Goal: Information Seeking & Learning: Learn about a topic

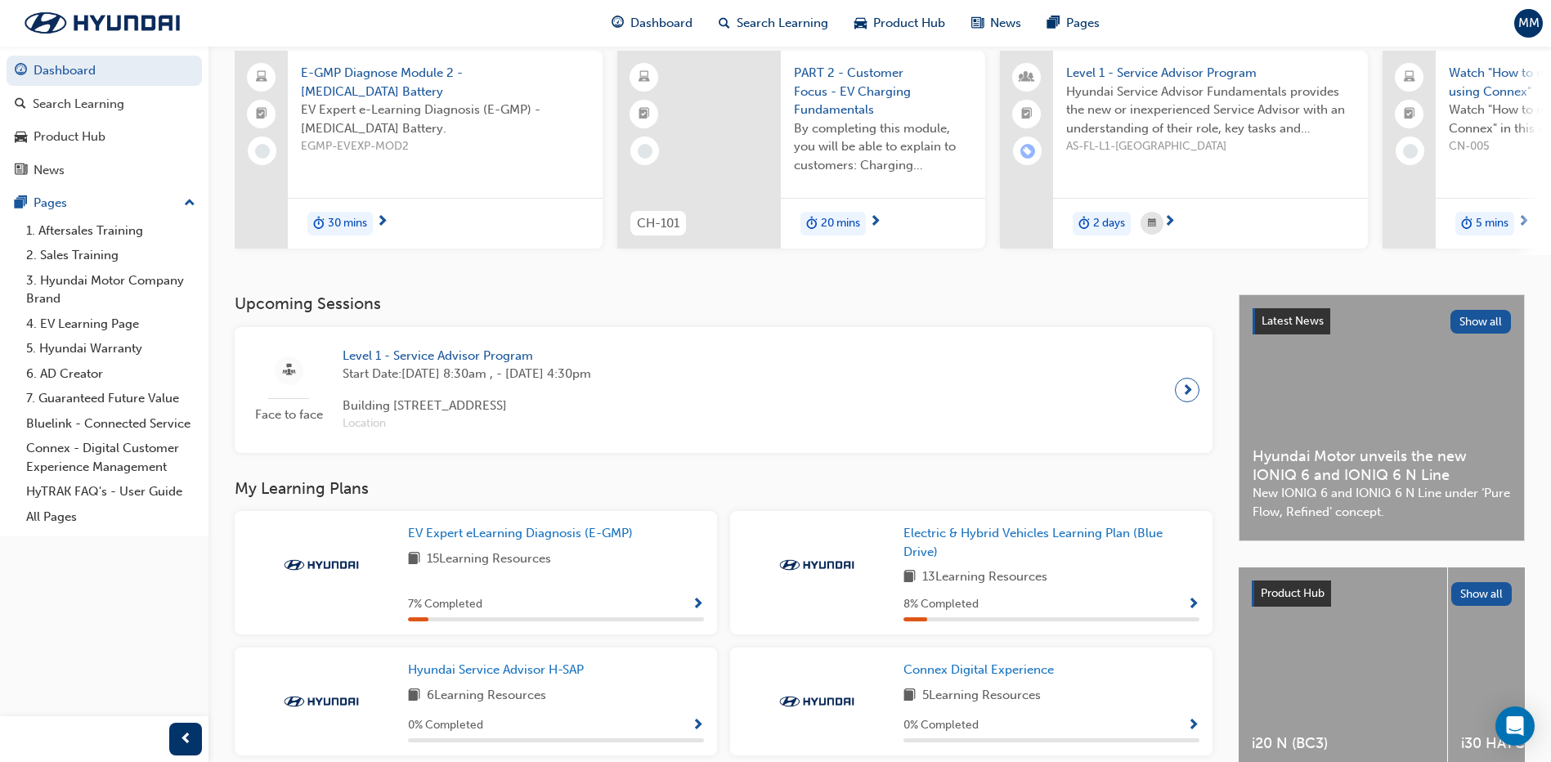
scroll to position [245, 0]
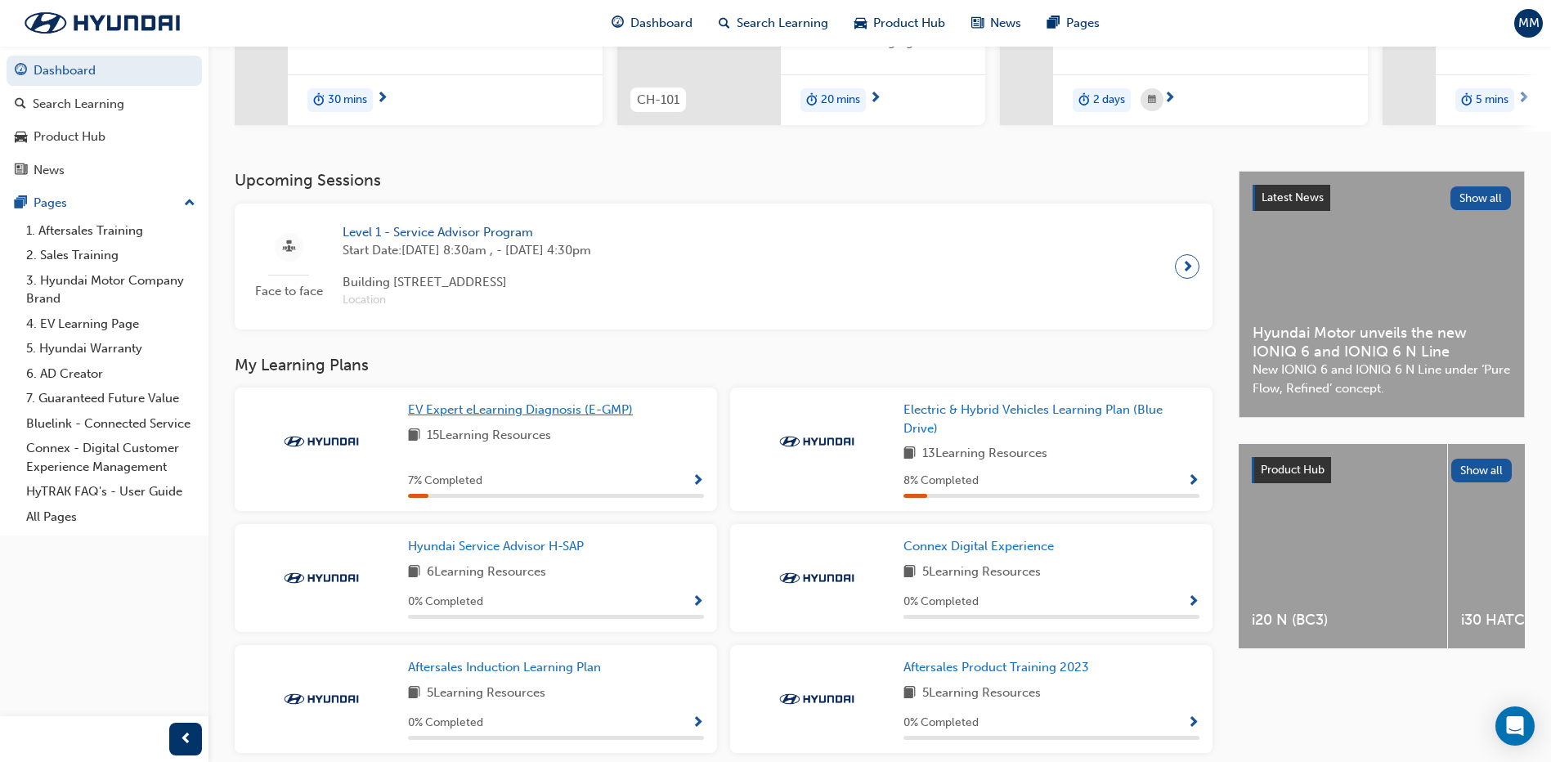
click at [547, 417] on span "EV Expert eLearning Diagnosis (E-GMP)" at bounding box center [520, 409] width 225 height 15
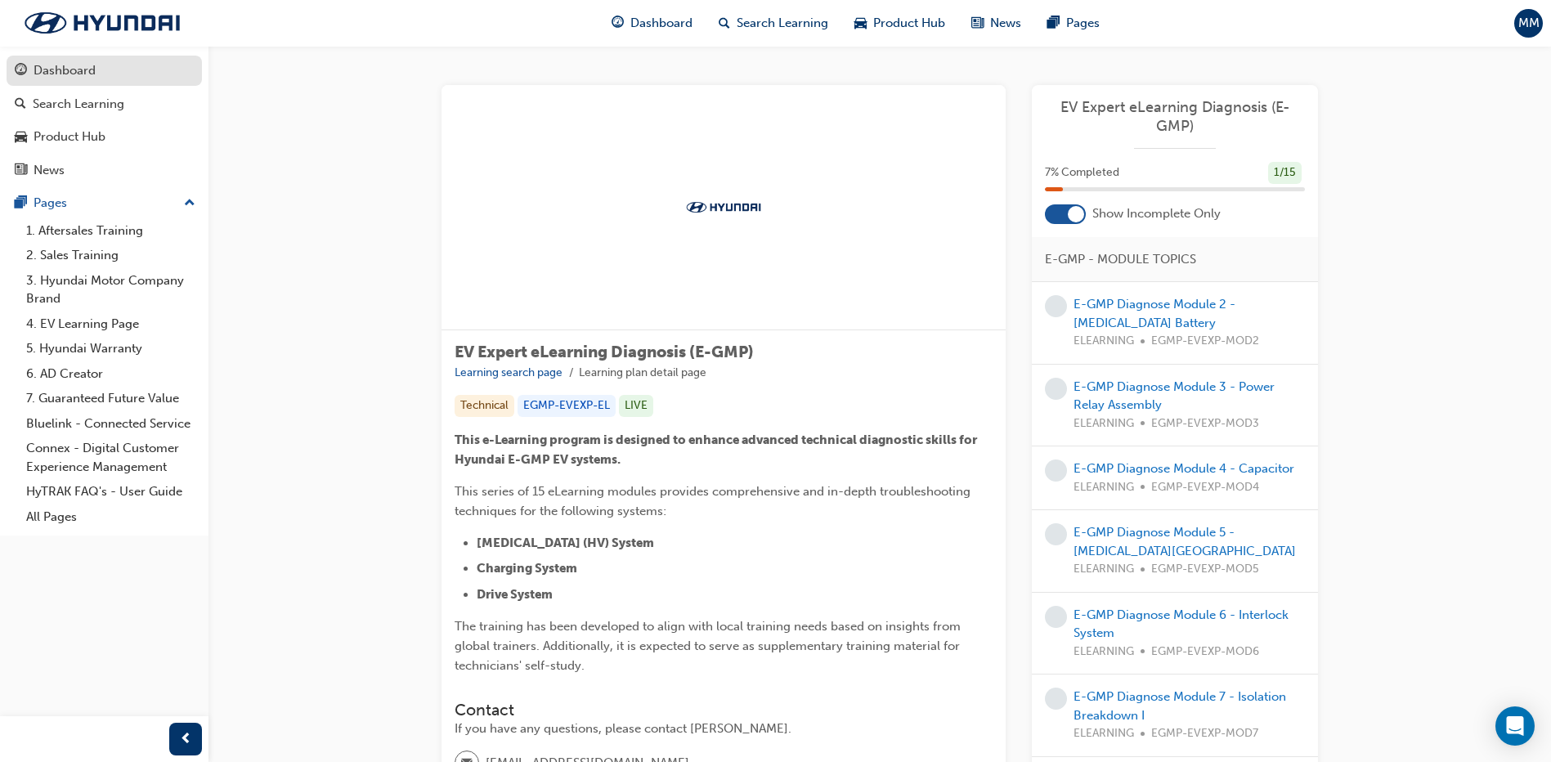
click at [63, 71] on div "Dashboard" at bounding box center [65, 70] width 62 height 19
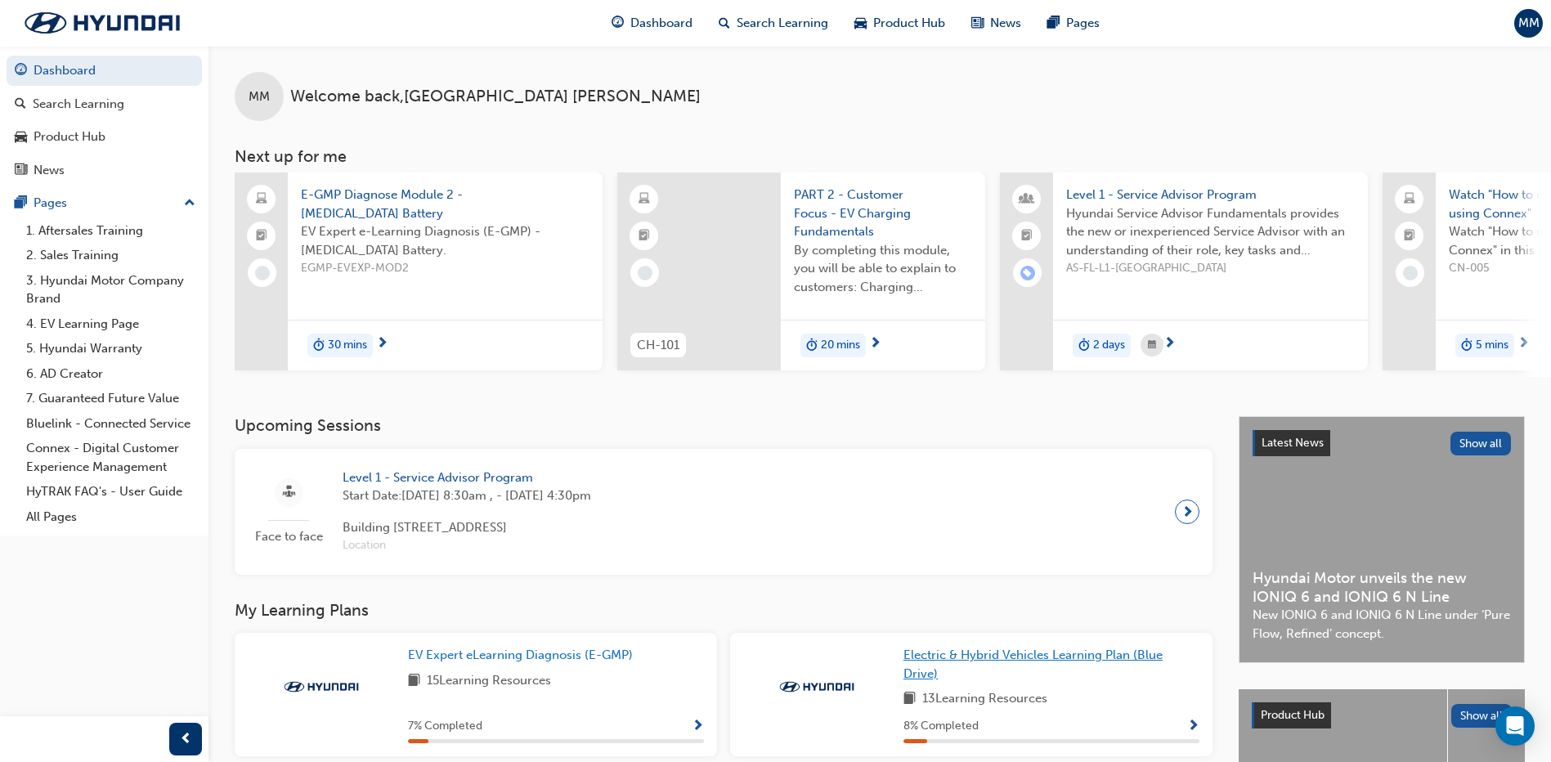
click at [987, 667] on span "Electric & Hybrid Vehicles Learning Plan (Blue Drive)" at bounding box center [1032, 664] width 259 height 34
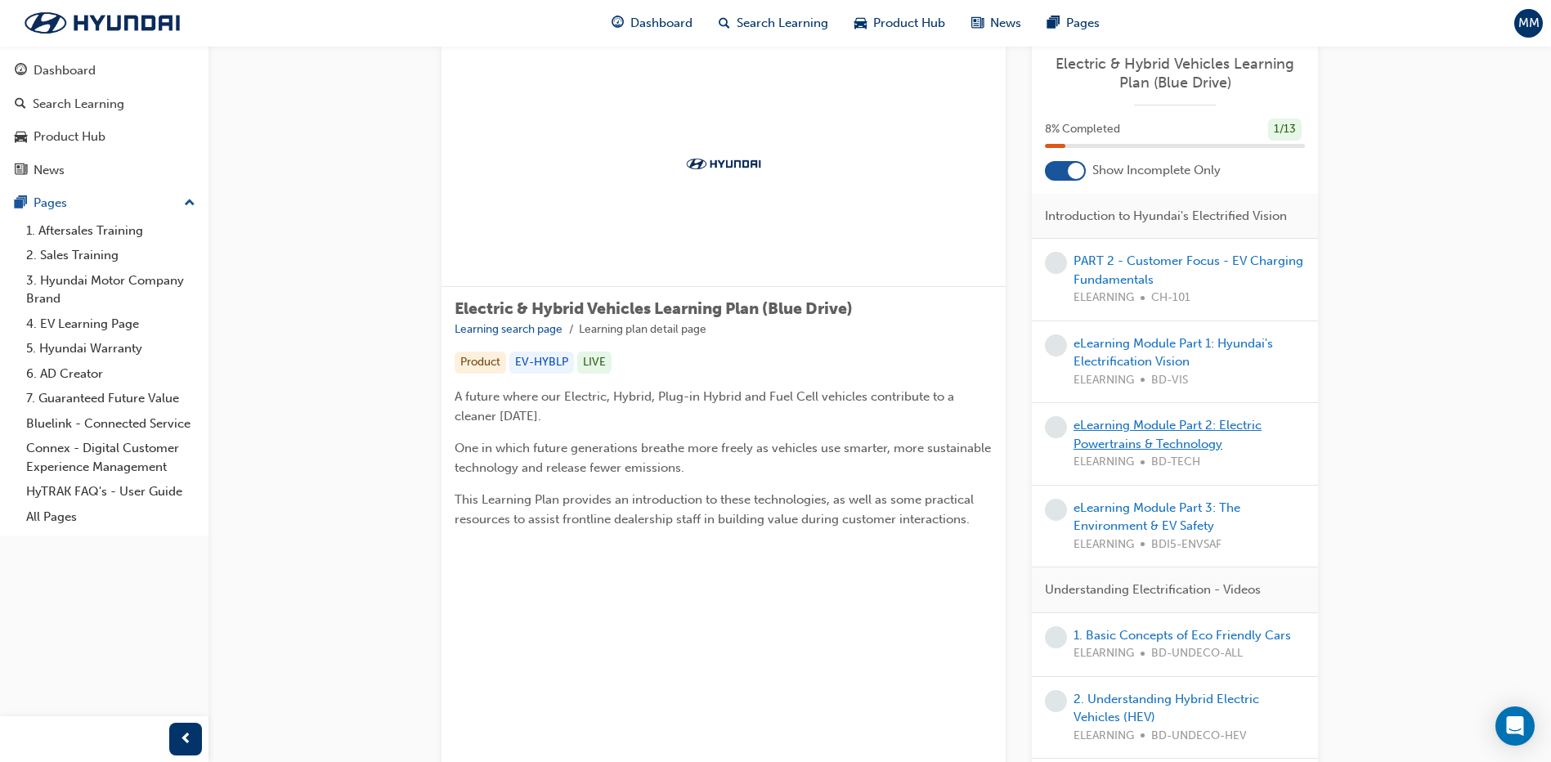
scroll to position [82, 0]
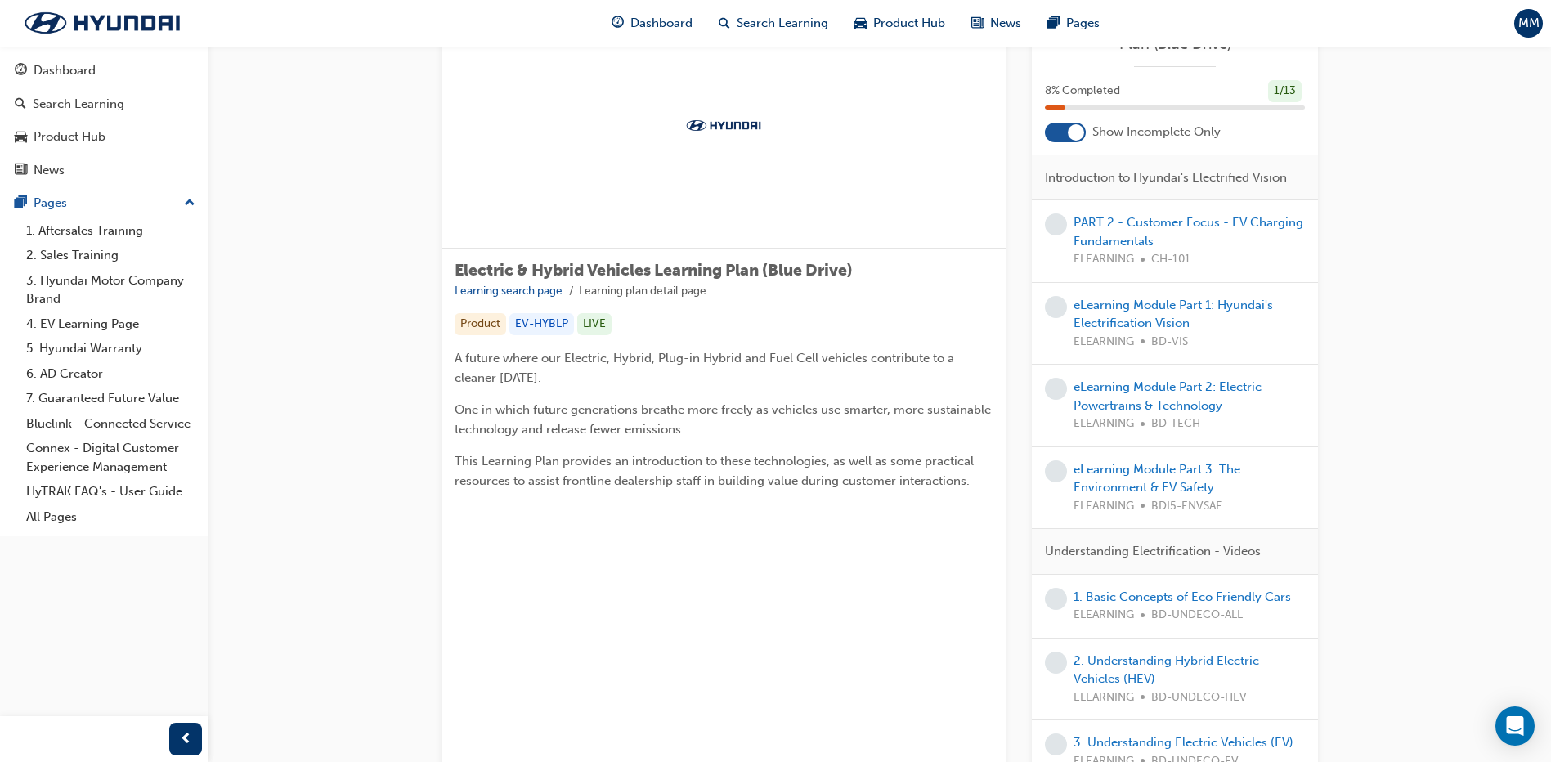
click at [1135, 605] on div "1. Basic Concepts of Eco Friendly Cars ELEARNING BD-UNDECO-ALL" at bounding box center [1181, 606] width 217 height 37
click at [1135, 591] on link "1. Basic Concepts of Eco Friendly Cars" at bounding box center [1181, 596] width 217 height 15
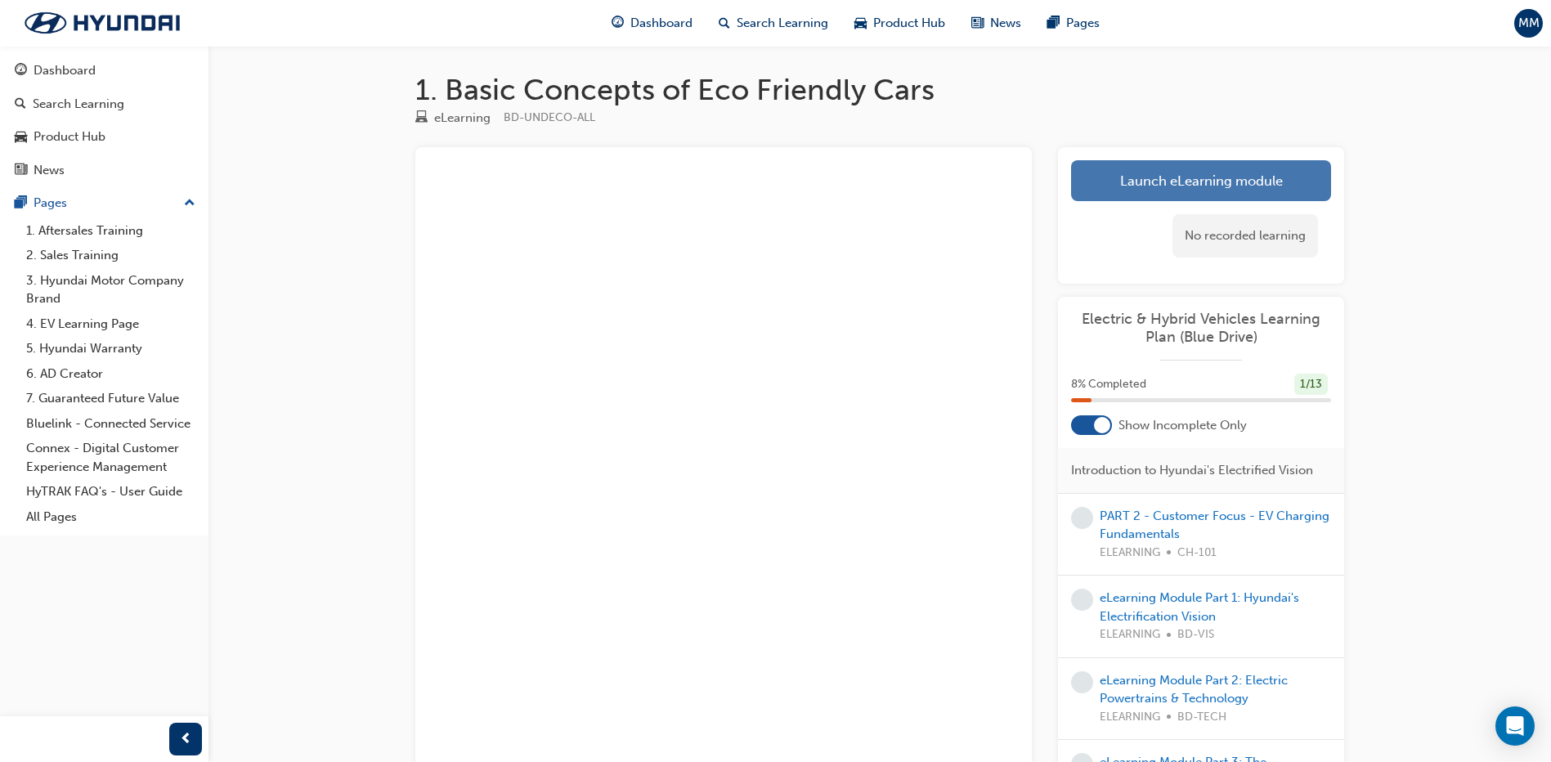
click at [1235, 188] on link "Launch eLearning module" at bounding box center [1201, 180] width 260 height 41
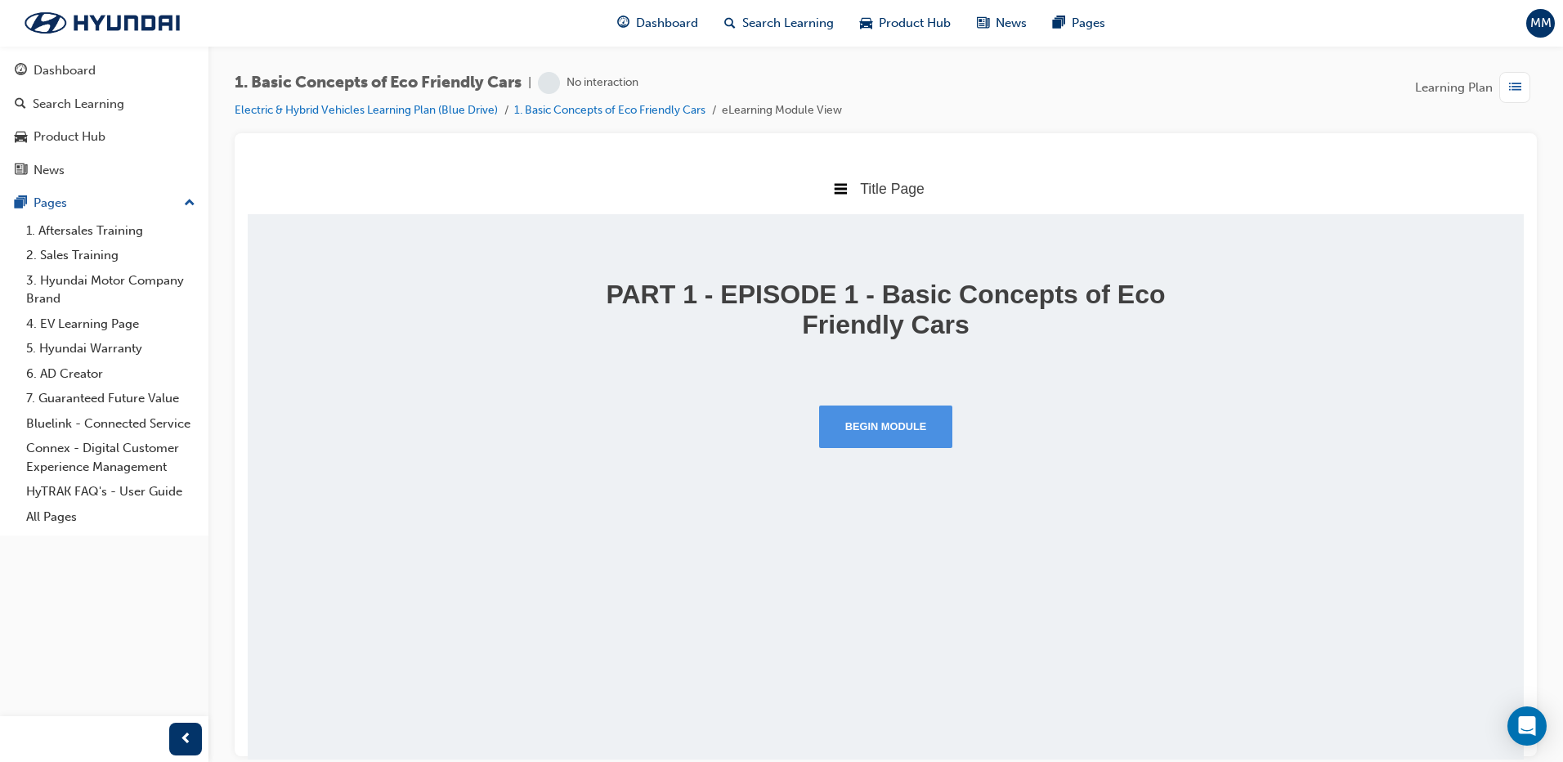
click at [862, 428] on button "Begin Module" at bounding box center [886, 426] width 134 height 43
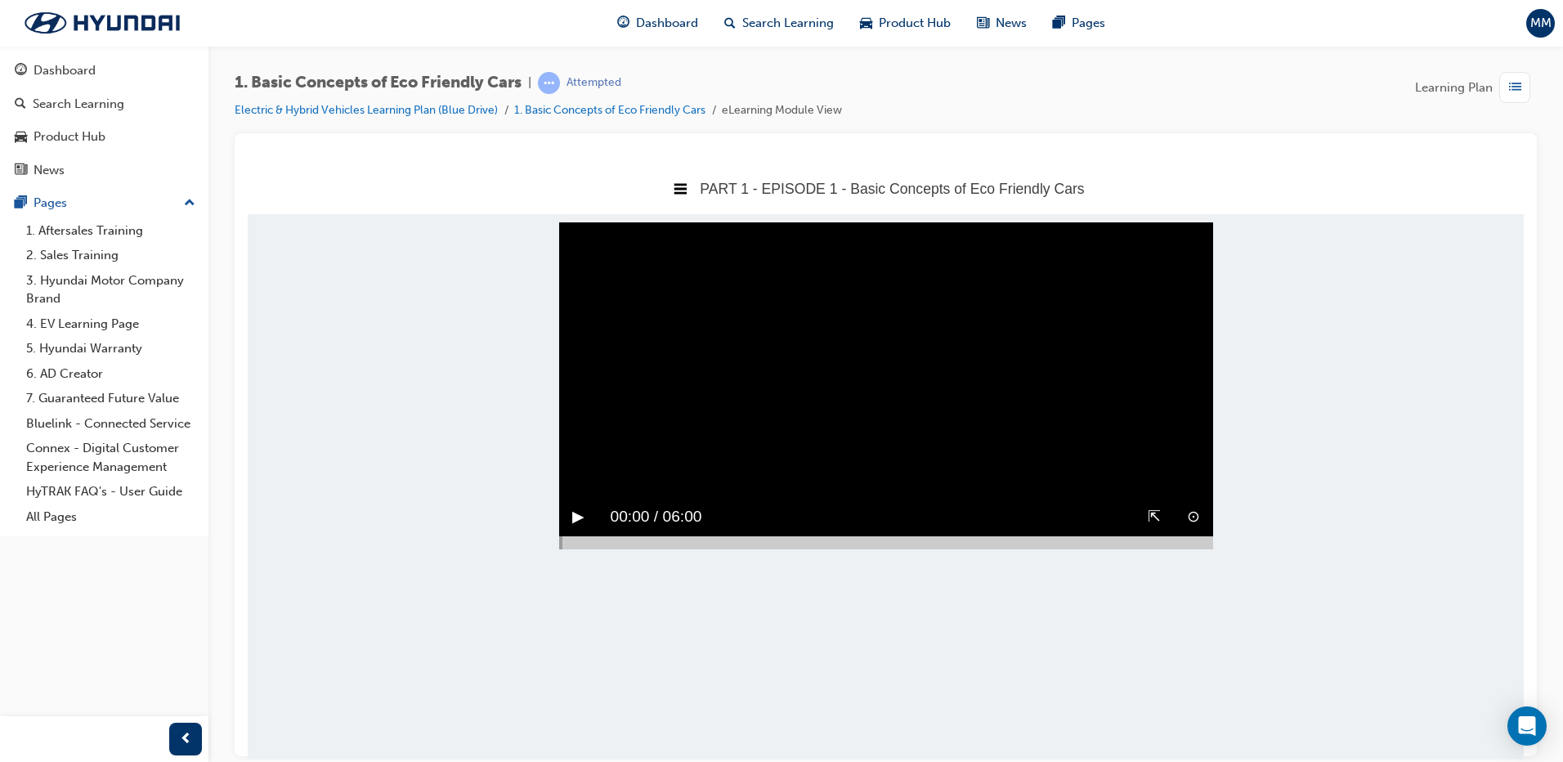
click at [570, 535] on div "▶︎" at bounding box center [578, 516] width 38 height 38
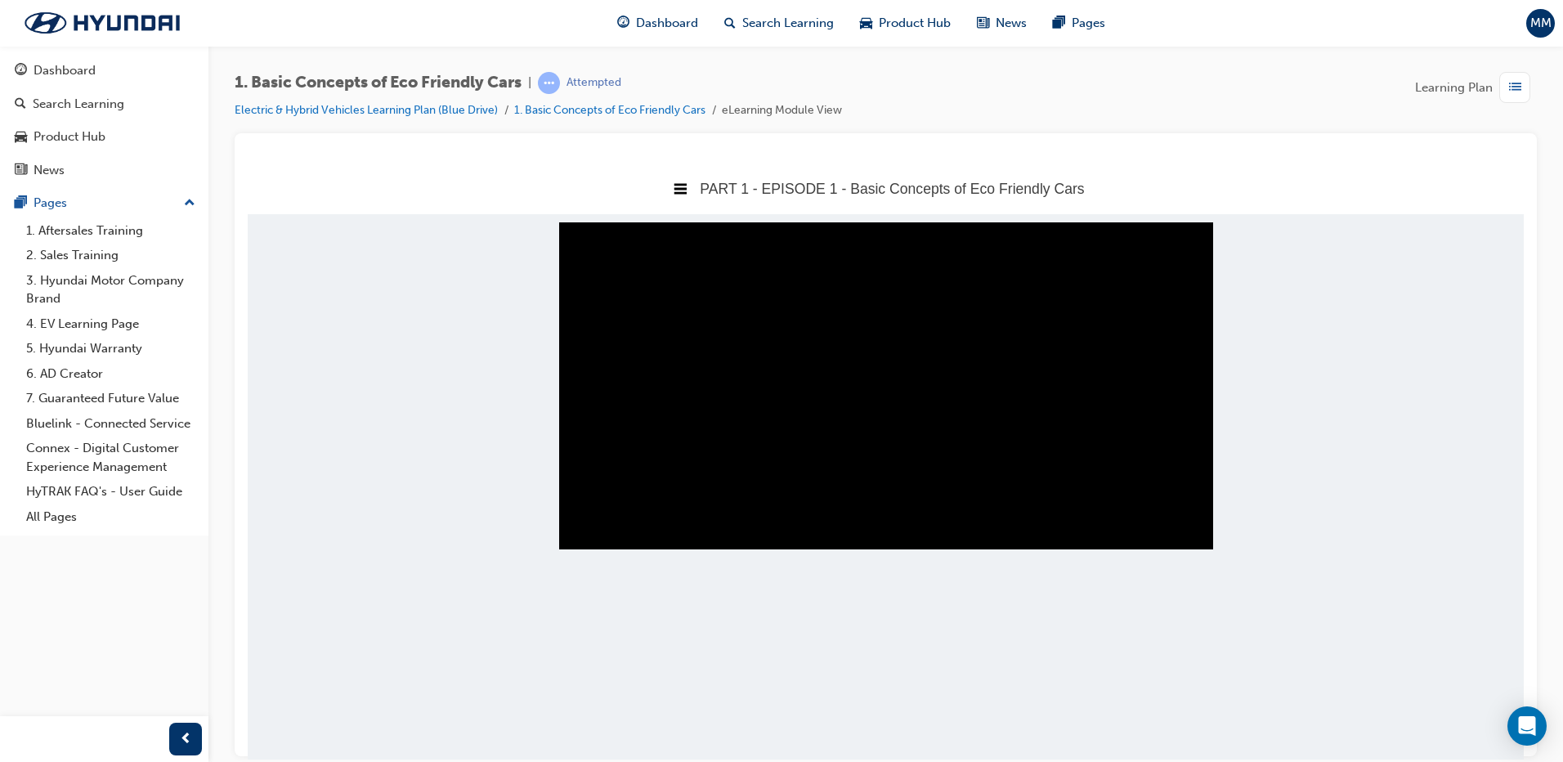
drag, startPoint x: 575, startPoint y: 573, endPoint x: 786, endPoint y: 608, distance: 213.8
click at [786, 608] on body "PART 1 - EPISODE 1 - Basic Concepts of Eco Friendly Cars Title Page PART 1 - EP…" at bounding box center [886, 460] width 1276 height 597
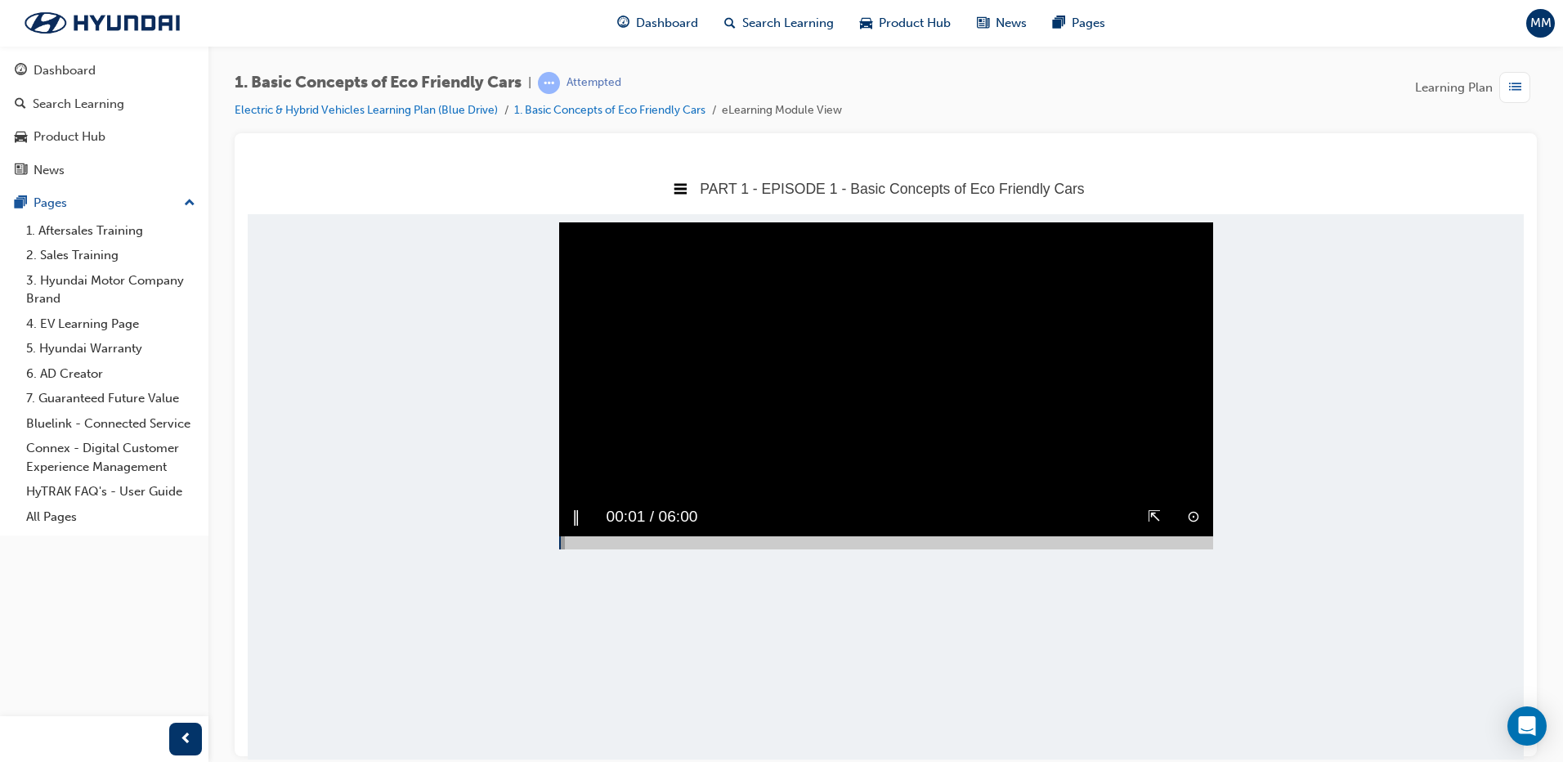
drag, startPoint x: 786, startPoint y: 608, endPoint x: 662, endPoint y: 579, distance: 126.9
click at [662, 548] on div at bounding box center [886, 541] width 654 height 13
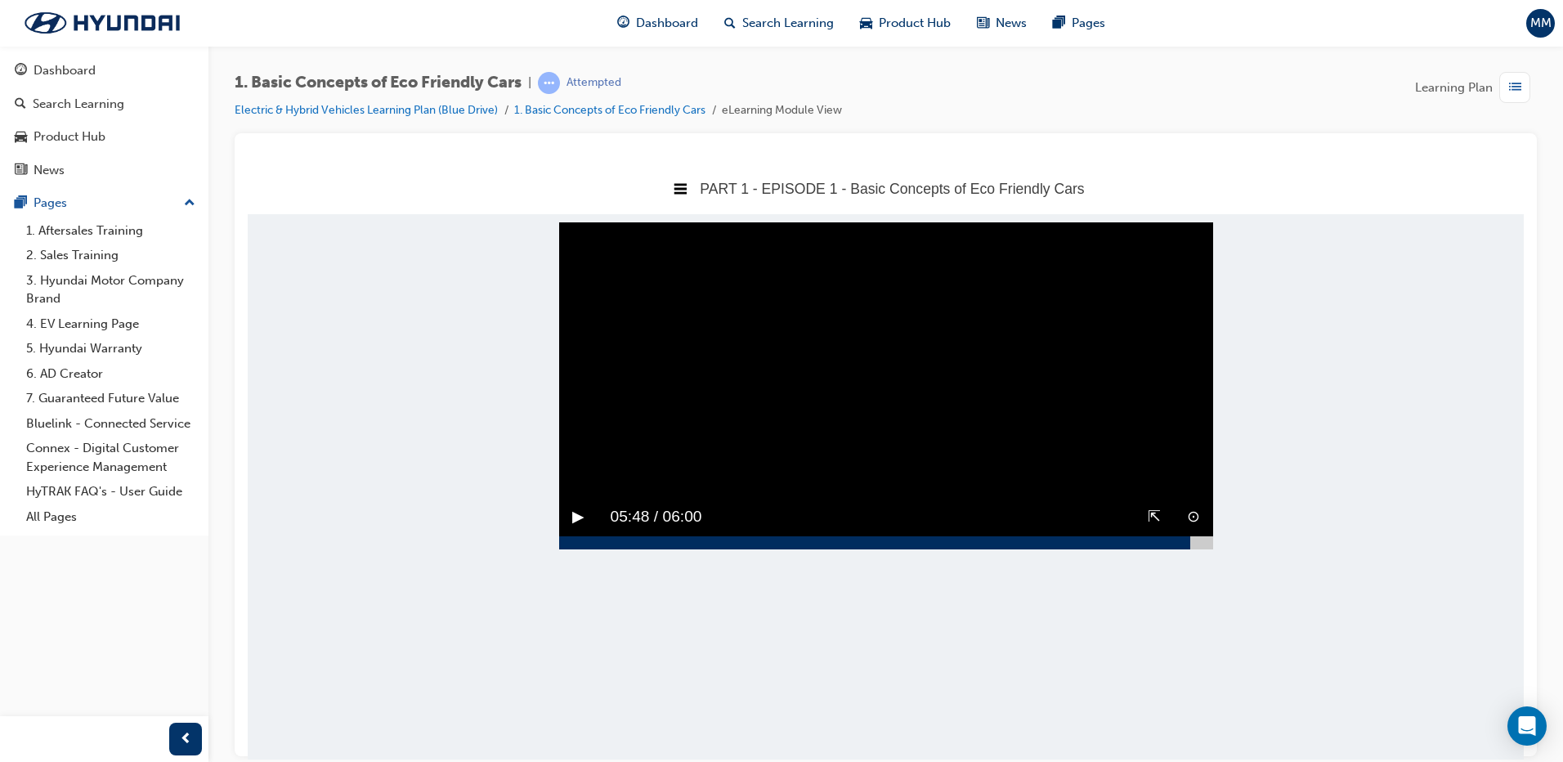
drag, startPoint x: 671, startPoint y: 577, endPoint x: 1004, endPoint y: 553, distance: 333.5
click at [1191, 548] on div at bounding box center [886, 541] width 654 height 13
click at [570, 535] on div "▶︎" at bounding box center [578, 516] width 38 height 38
drag, startPoint x: 1188, startPoint y: 585, endPoint x: 1203, endPoint y: 585, distance: 14.7
click at [1202, 548] on div at bounding box center [886, 541] width 654 height 13
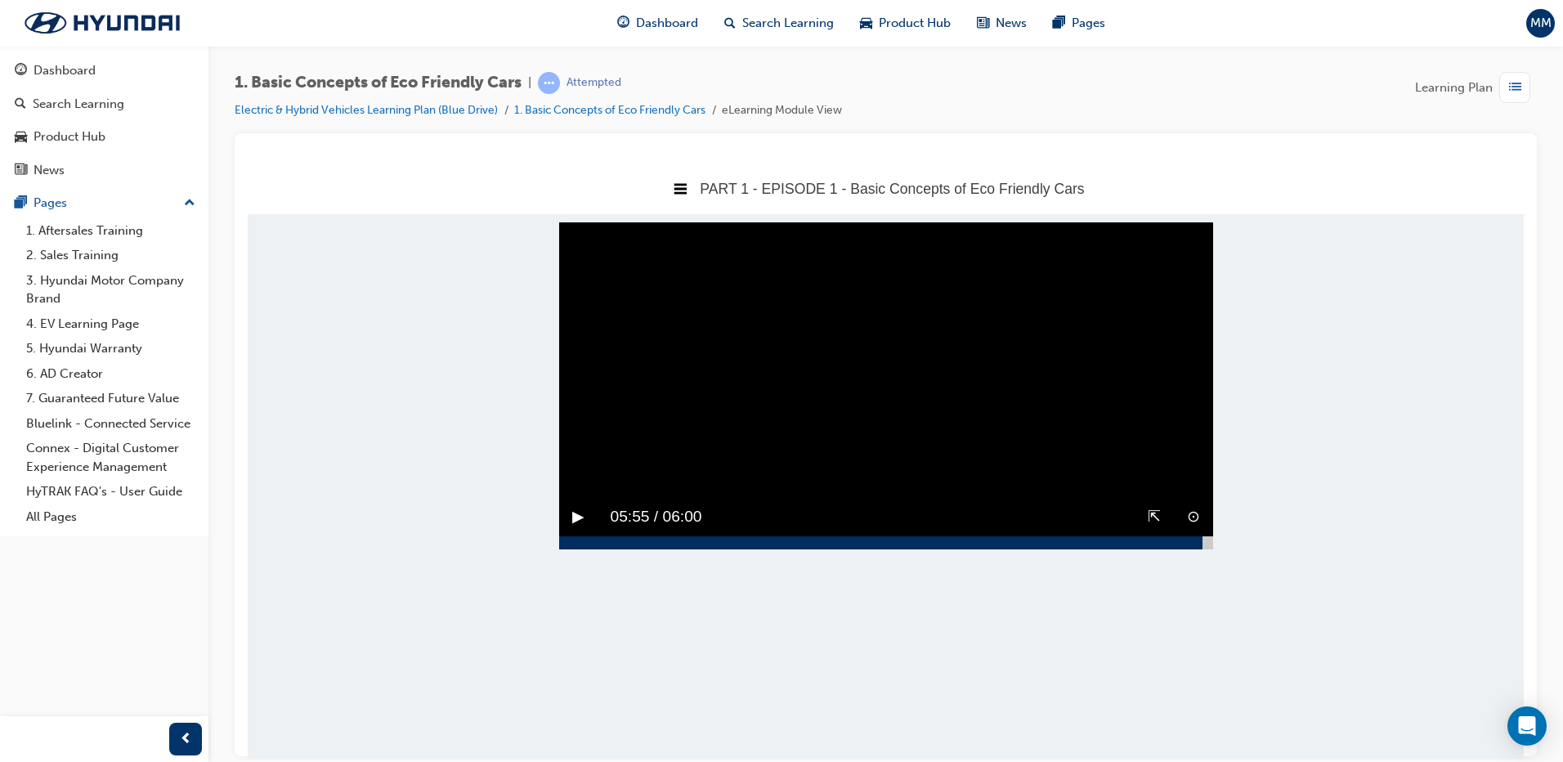
click at [575, 529] on button "▶︎" at bounding box center [578, 516] width 12 height 25
click at [810, 463] on video "Sorry, your browser does not support embedded videos. Download Instead" at bounding box center [886, 385] width 654 height 327
click at [827, 439] on video "Sorry, your browser does not support embedded videos. Download Instead" at bounding box center [886, 385] width 654 height 327
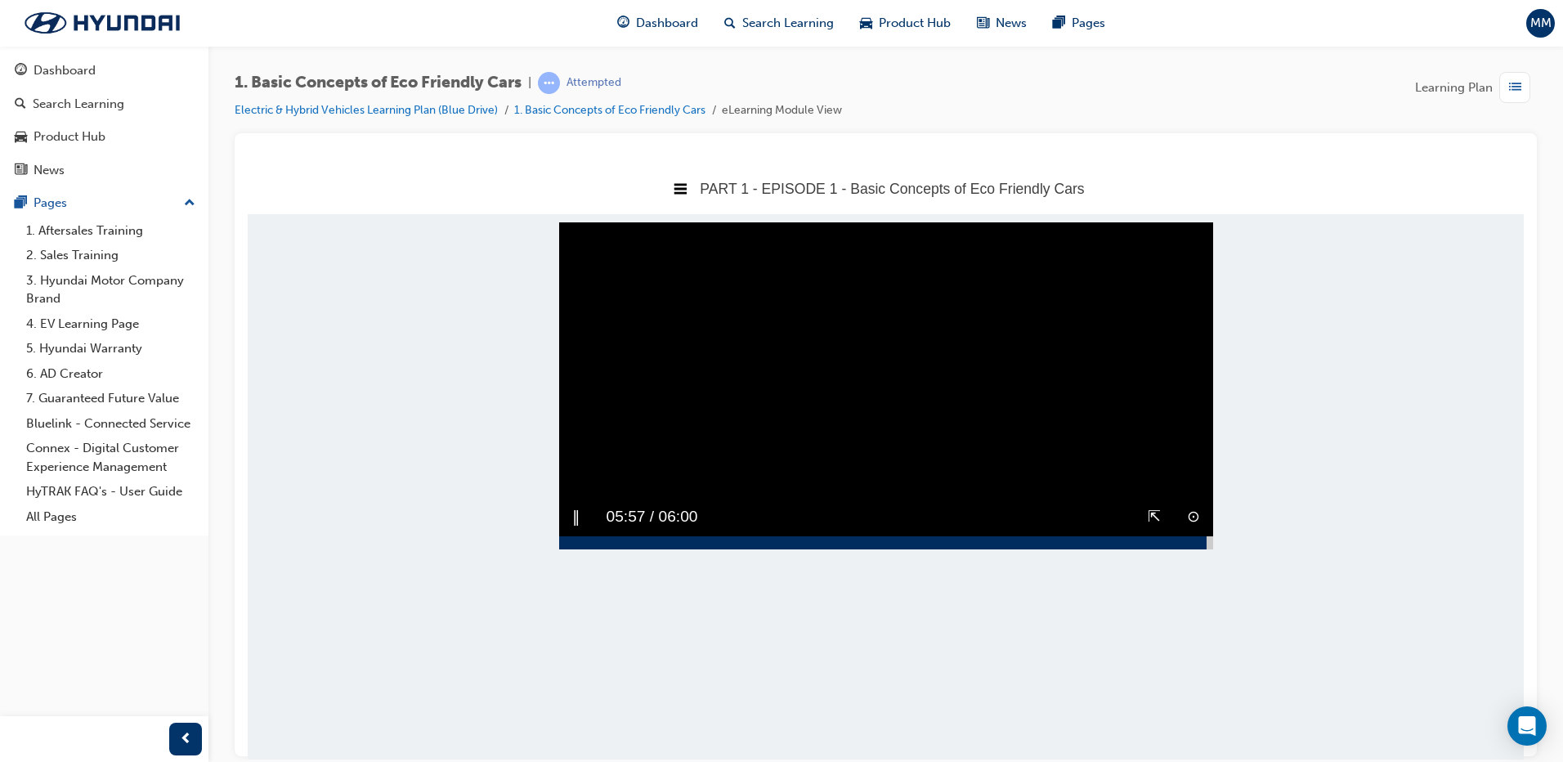
click at [827, 439] on video "Sorry, your browser does not support embedded videos. Download Instead" at bounding box center [886, 385] width 654 height 327
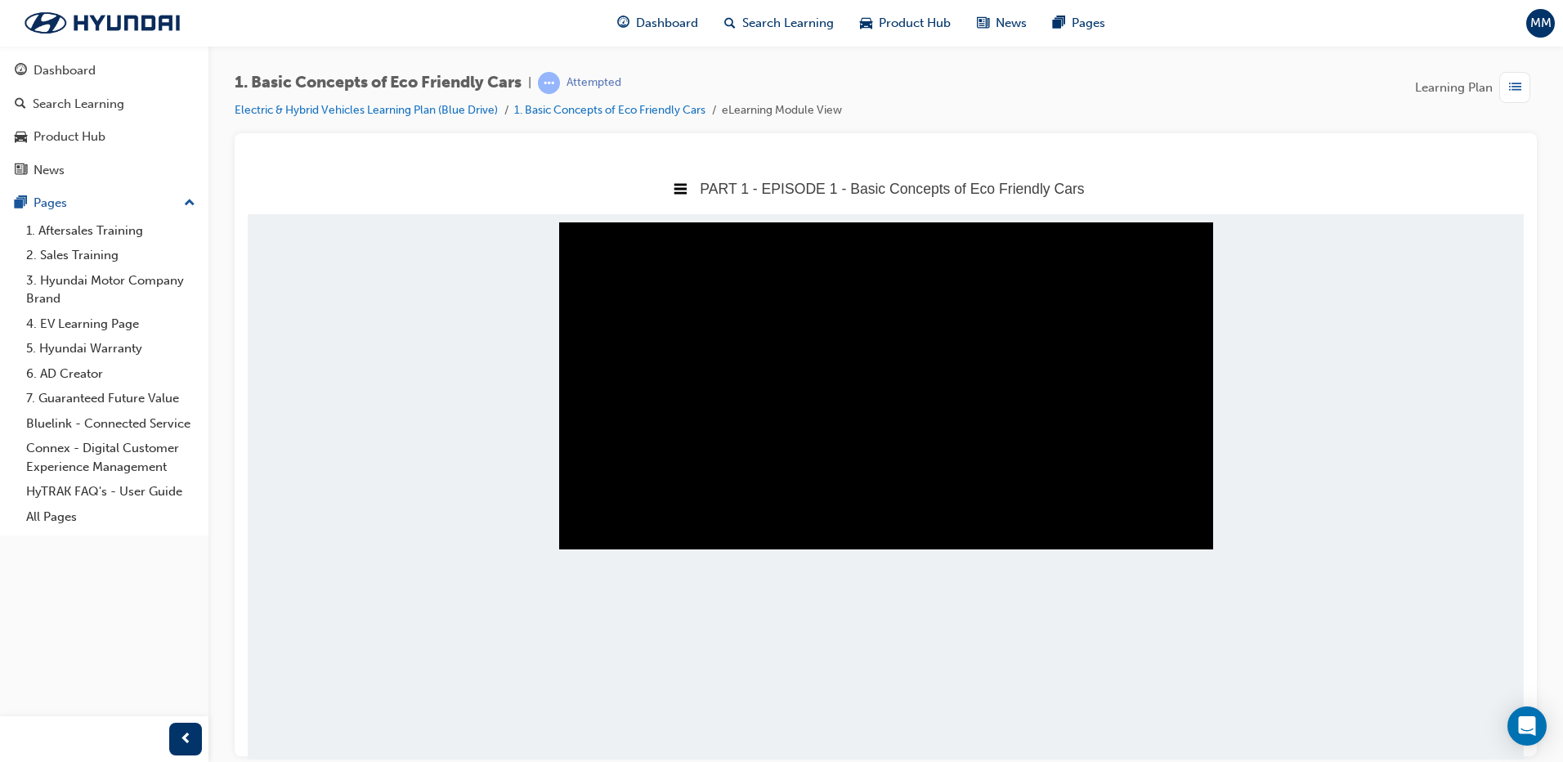
drag, startPoint x: 1206, startPoint y: 581, endPoint x: 1283, endPoint y: 575, distance: 77.0
click at [1283, 575] on body "PART 1 - EPISODE 1 - Basic Concepts of Eco Friendly Cars Title Page PART 1 - EP…" at bounding box center [886, 460] width 1276 height 597
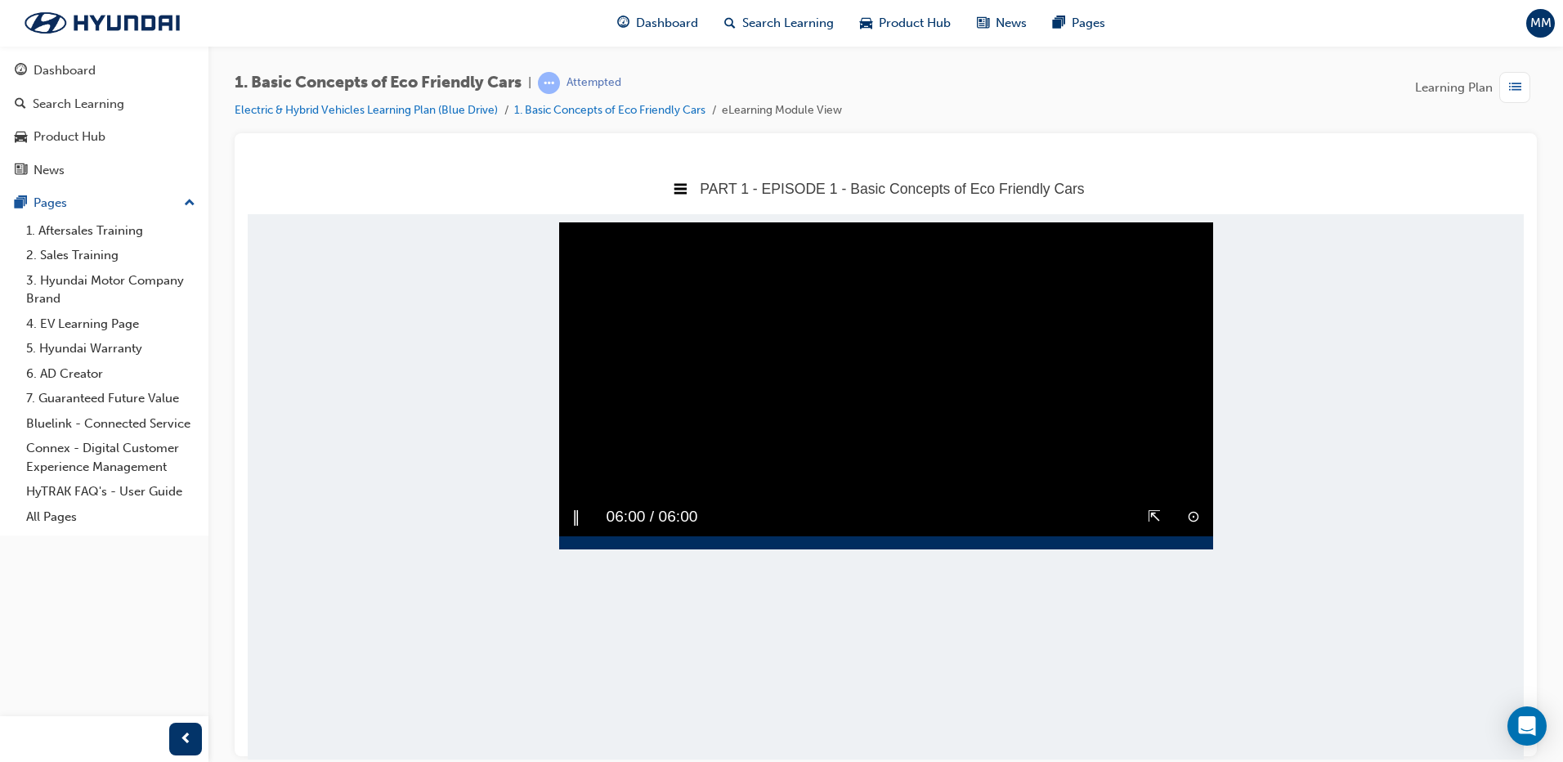
drag, startPoint x: 1283, startPoint y: 575, endPoint x: 1066, endPoint y: 454, distance: 249.2
click at [1066, 454] on video "Sorry, your browser does not support embedded videos. Download Instead" at bounding box center [886, 385] width 654 height 327
click at [770, 411] on video "Sorry, your browser does not support embedded videos. Download Instead" at bounding box center [886, 385] width 654 height 327
click at [701, 535] on span "06:00 / 06:00" at bounding box center [657, 516] width 118 height 38
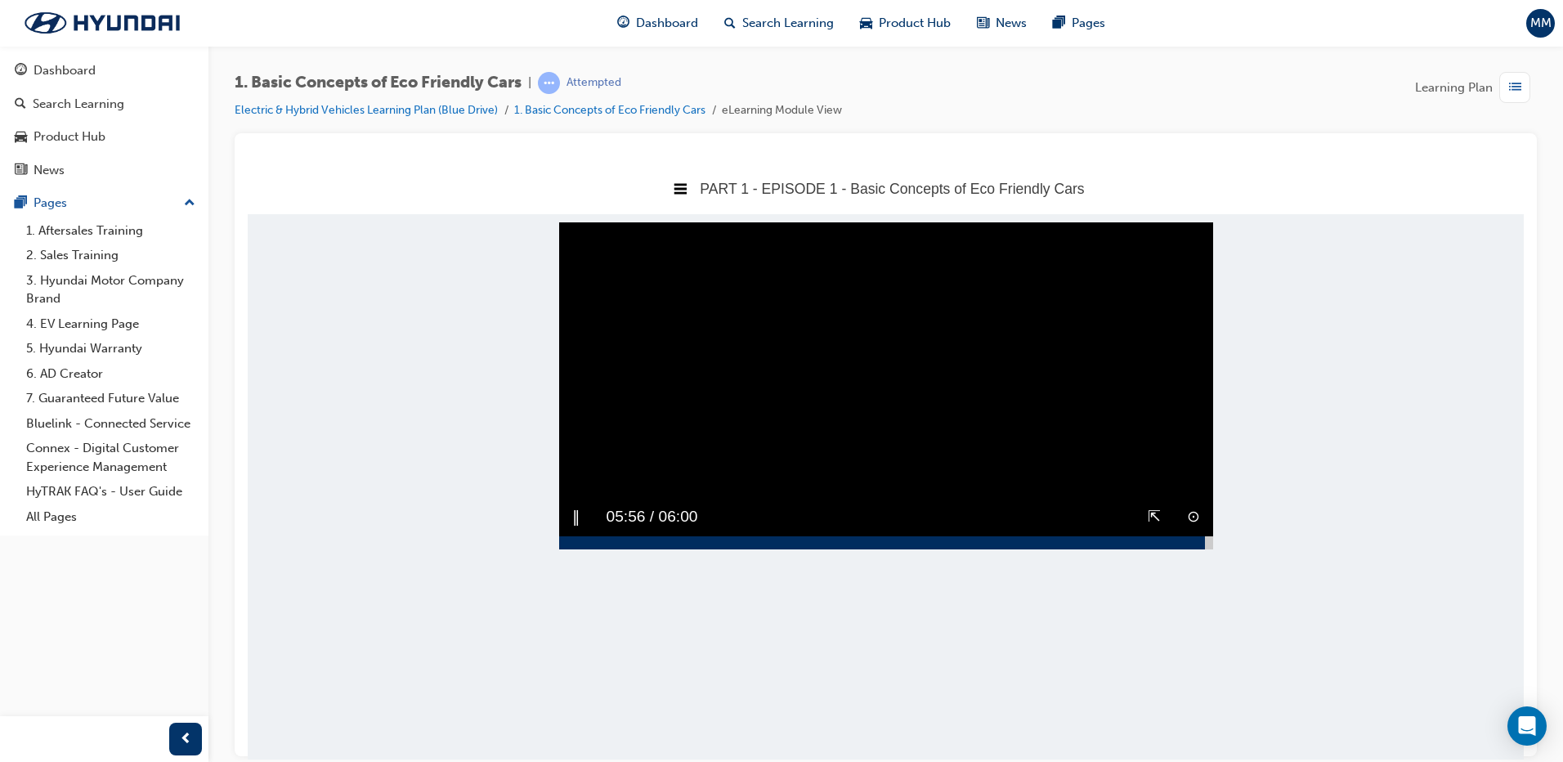
drag, startPoint x: 1196, startPoint y: 584, endPoint x: 1205, endPoint y: 581, distance: 9.3
click at [1205, 548] on div at bounding box center [886, 541] width 654 height 13
click at [580, 529] on button "▶︎" at bounding box center [578, 516] width 12 height 25
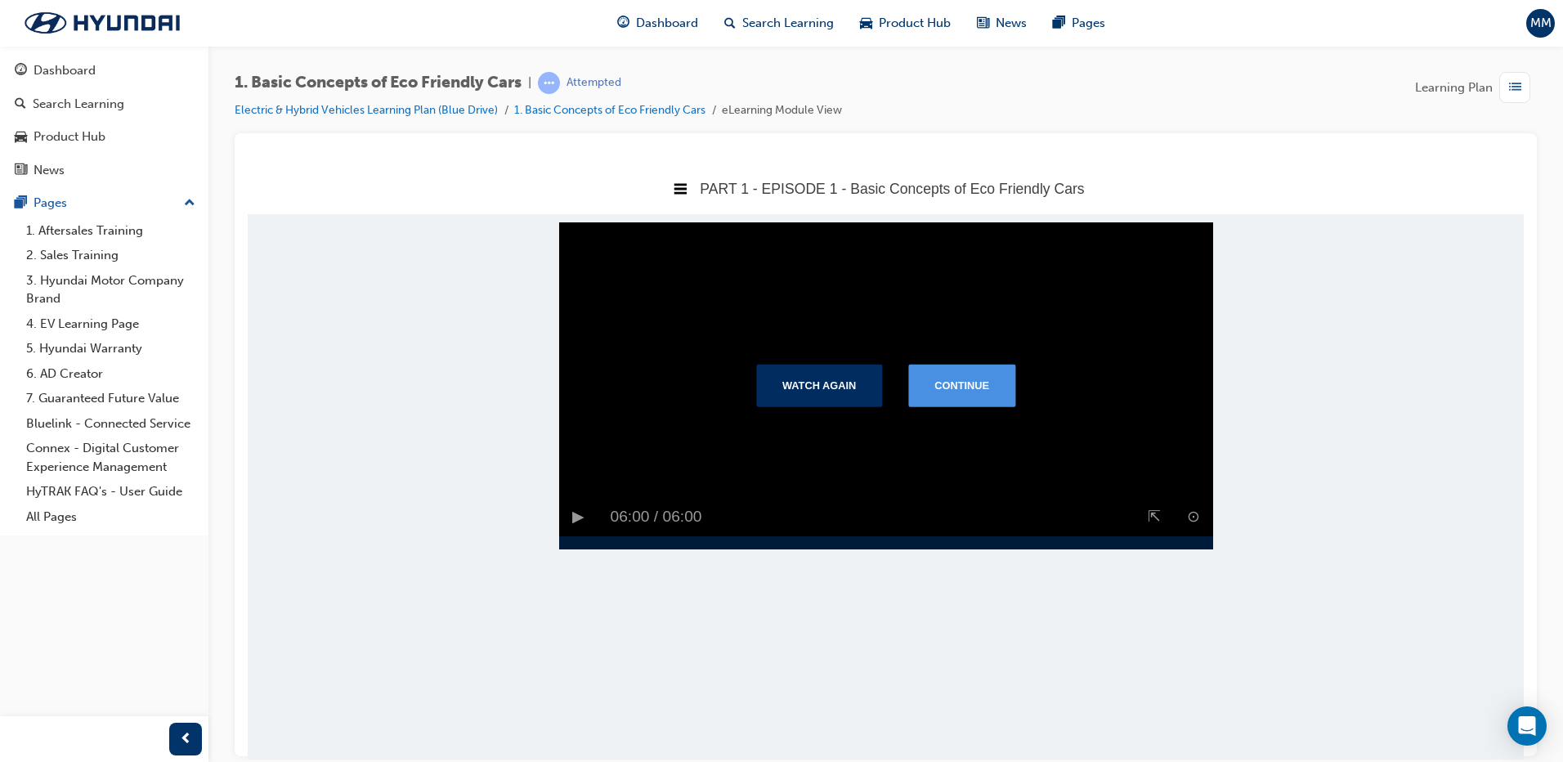
click at [989, 406] on button "Continue" at bounding box center [961, 385] width 107 height 43
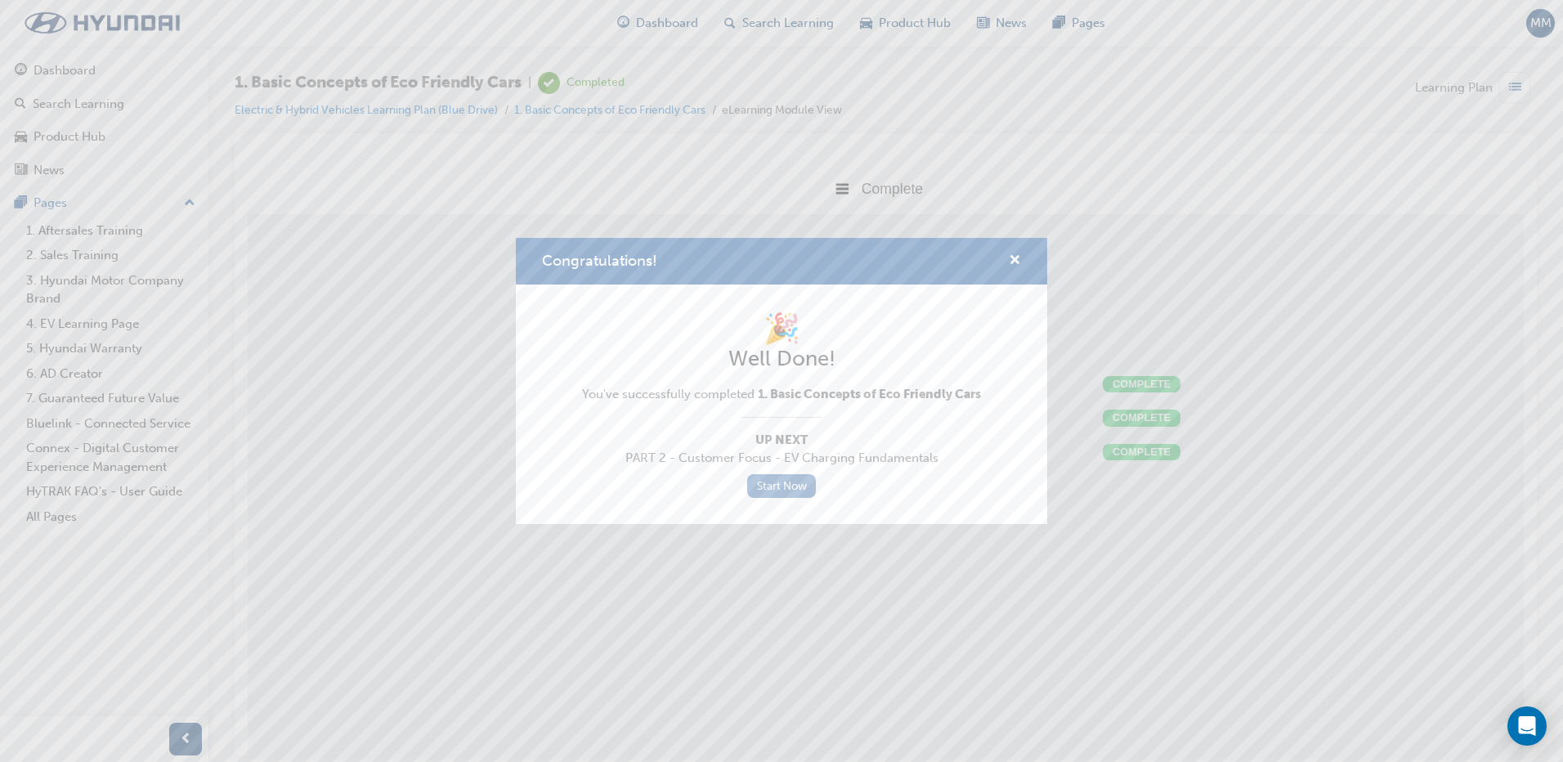
click at [791, 486] on link "Start Now" at bounding box center [781, 486] width 69 height 24
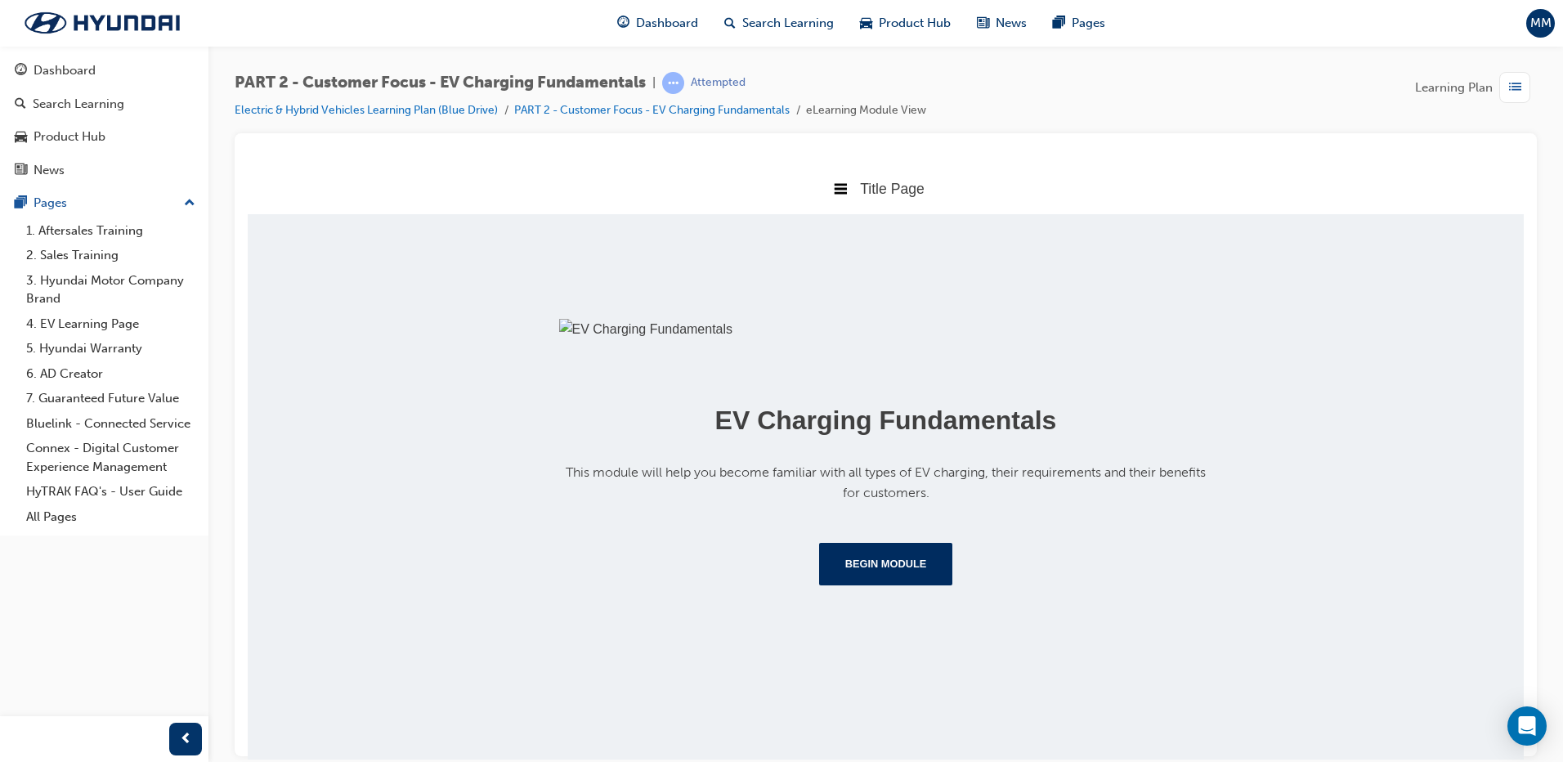
scroll to position [172, 0]
click at [853, 584] on button "Begin Module" at bounding box center [886, 563] width 134 height 43
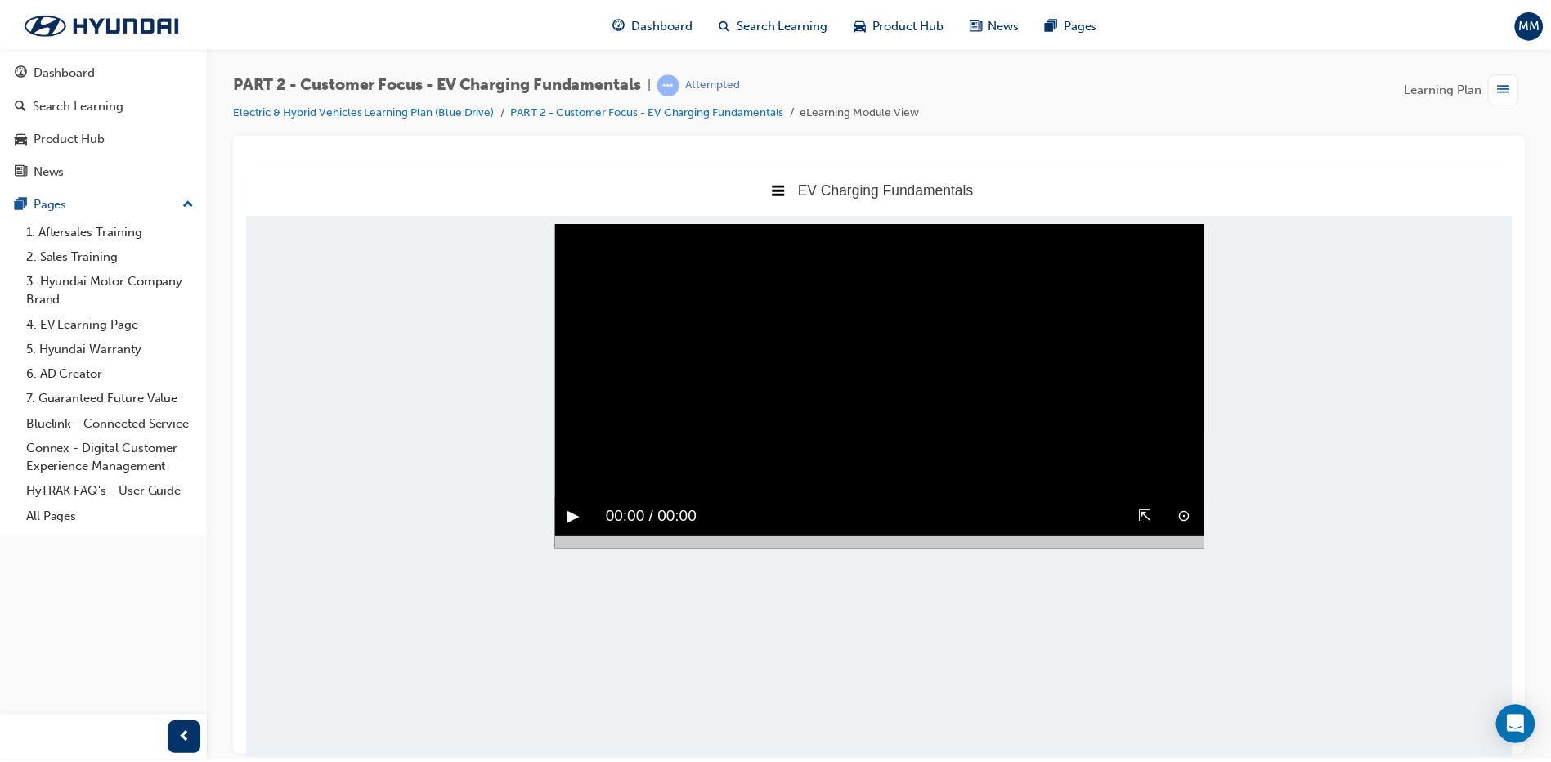
scroll to position [0, 0]
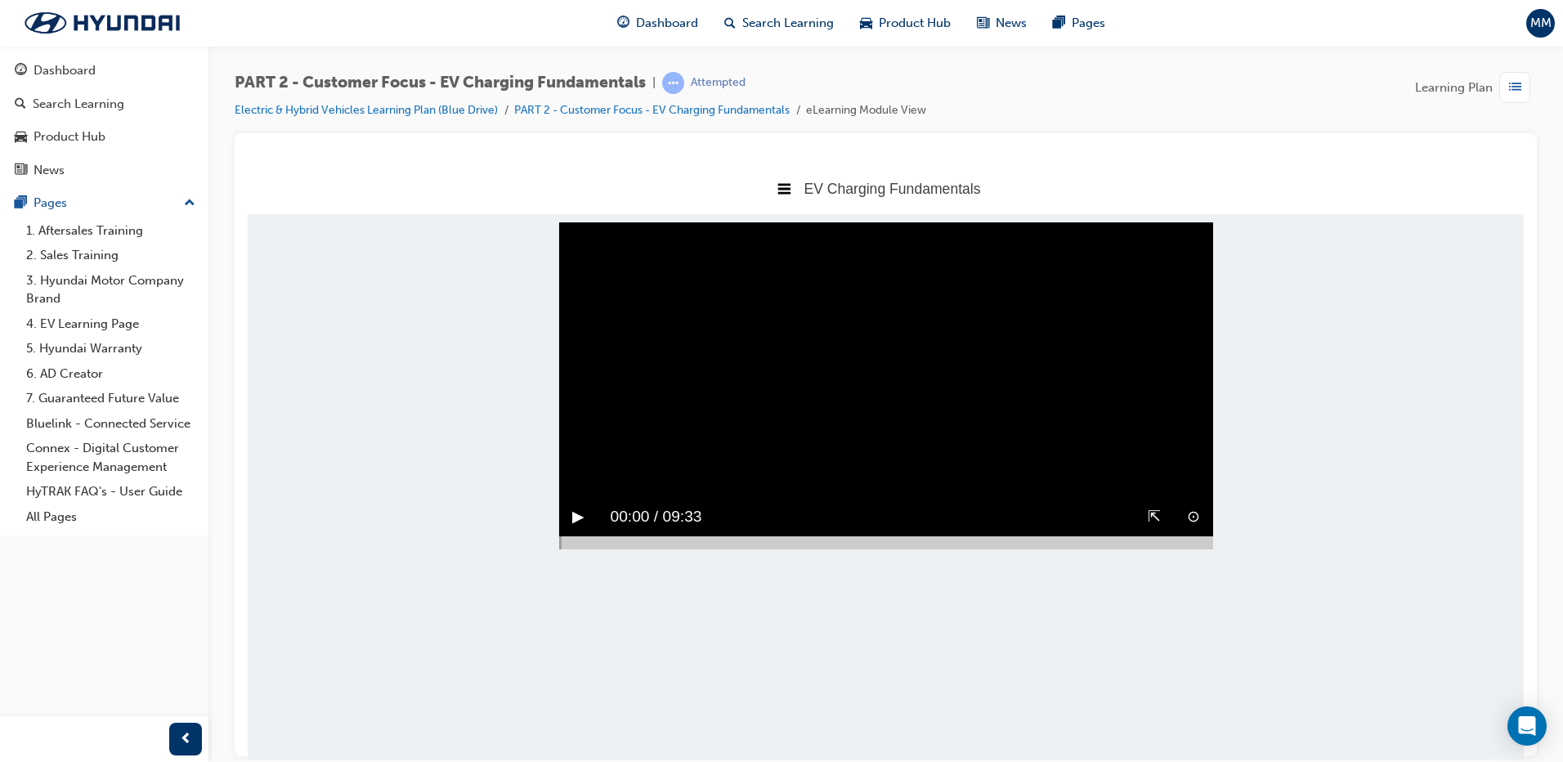
click at [578, 529] on button "▶︎" at bounding box center [578, 516] width 12 height 25
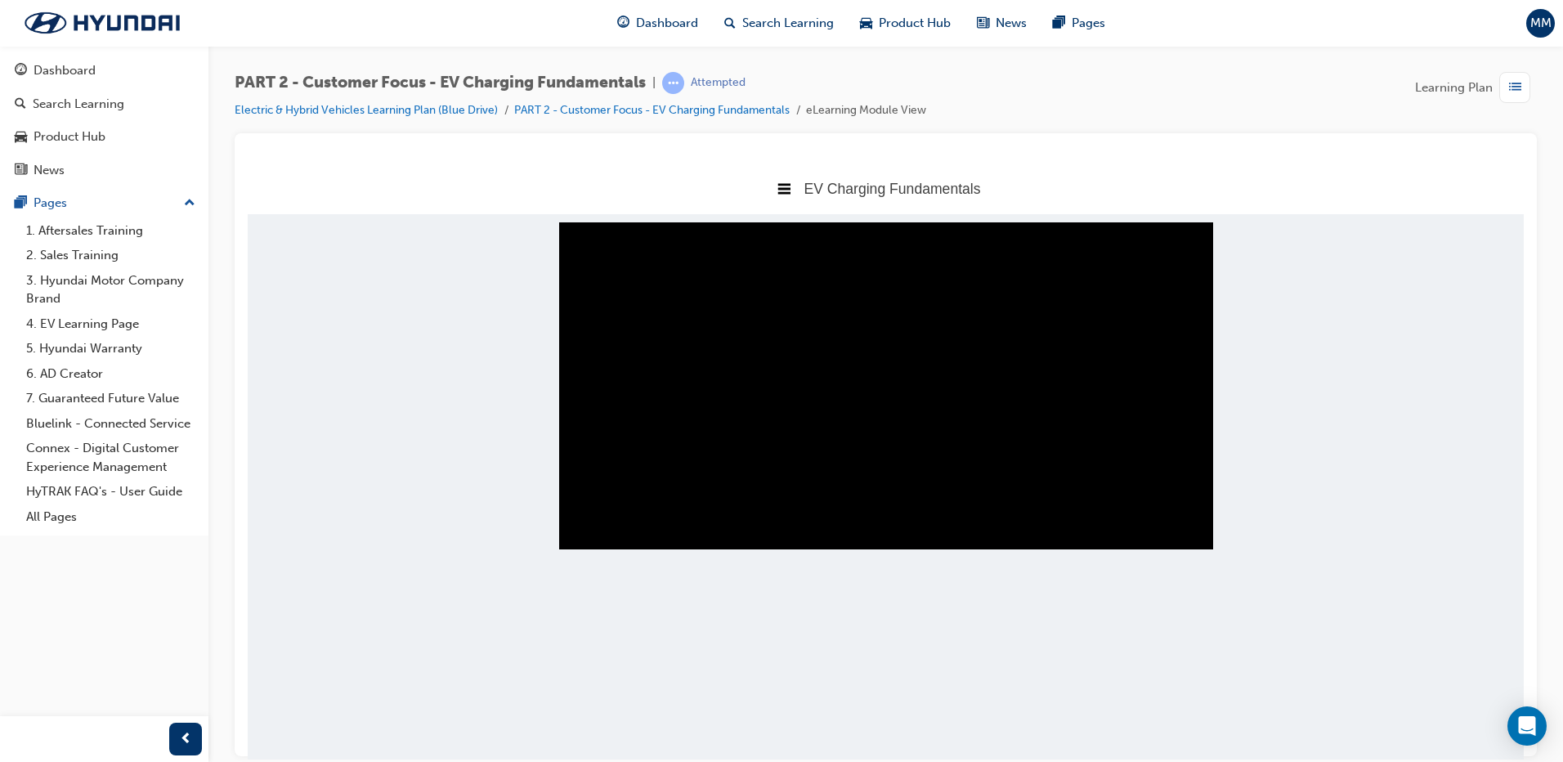
drag, startPoint x: 573, startPoint y: 579, endPoint x: 1224, endPoint y: 539, distance: 652.7
click at [1224, 539] on body "EV Charging Fundamentals Title Page EV Charging Fundamentals Complete Sorry, yo…" at bounding box center [886, 460] width 1276 height 597
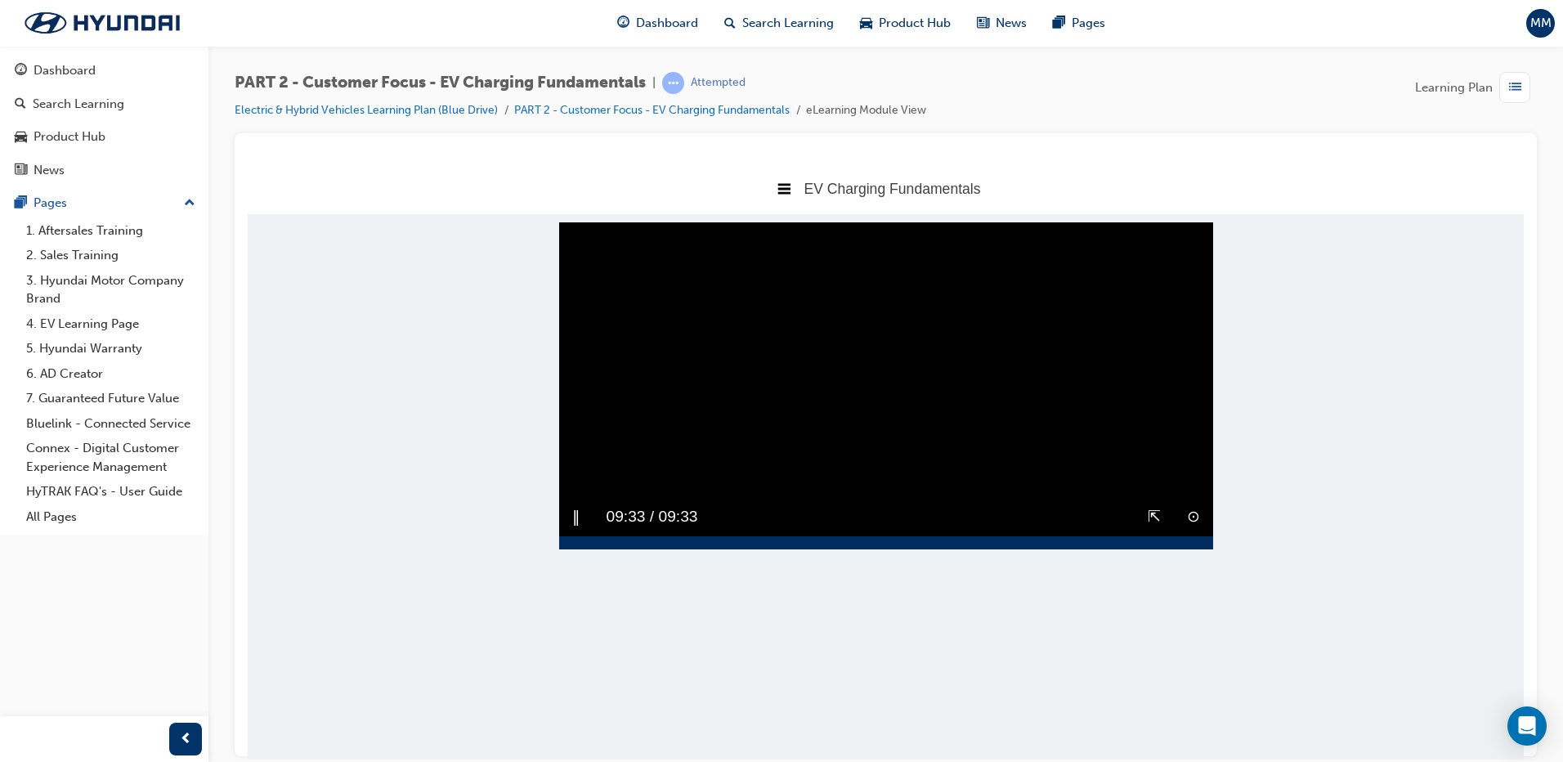
drag, startPoint x: 1224, startPoint y: 539, endPoint x: 1040, endPoint y: 523, distance: 185.4
click at [1045, 508] on video "Sorry, your browser does not support embedded videos. Download Instead" at bounding box center [886, 385] width 654 height 327
click at [584, 529] on button "▶︎" at bounding box center [578, 516] width 12 height 25
click at [736, 477] on video "Sorry, your browser does not support embedded videos. Download Instead" at bounding box center [886, 385] width 654 height 327
click at [732, 548] on div "⊙ ⇱ ▶︎ 09:33 / 09:33" at bounding box center [886, 522] width 654 height 51
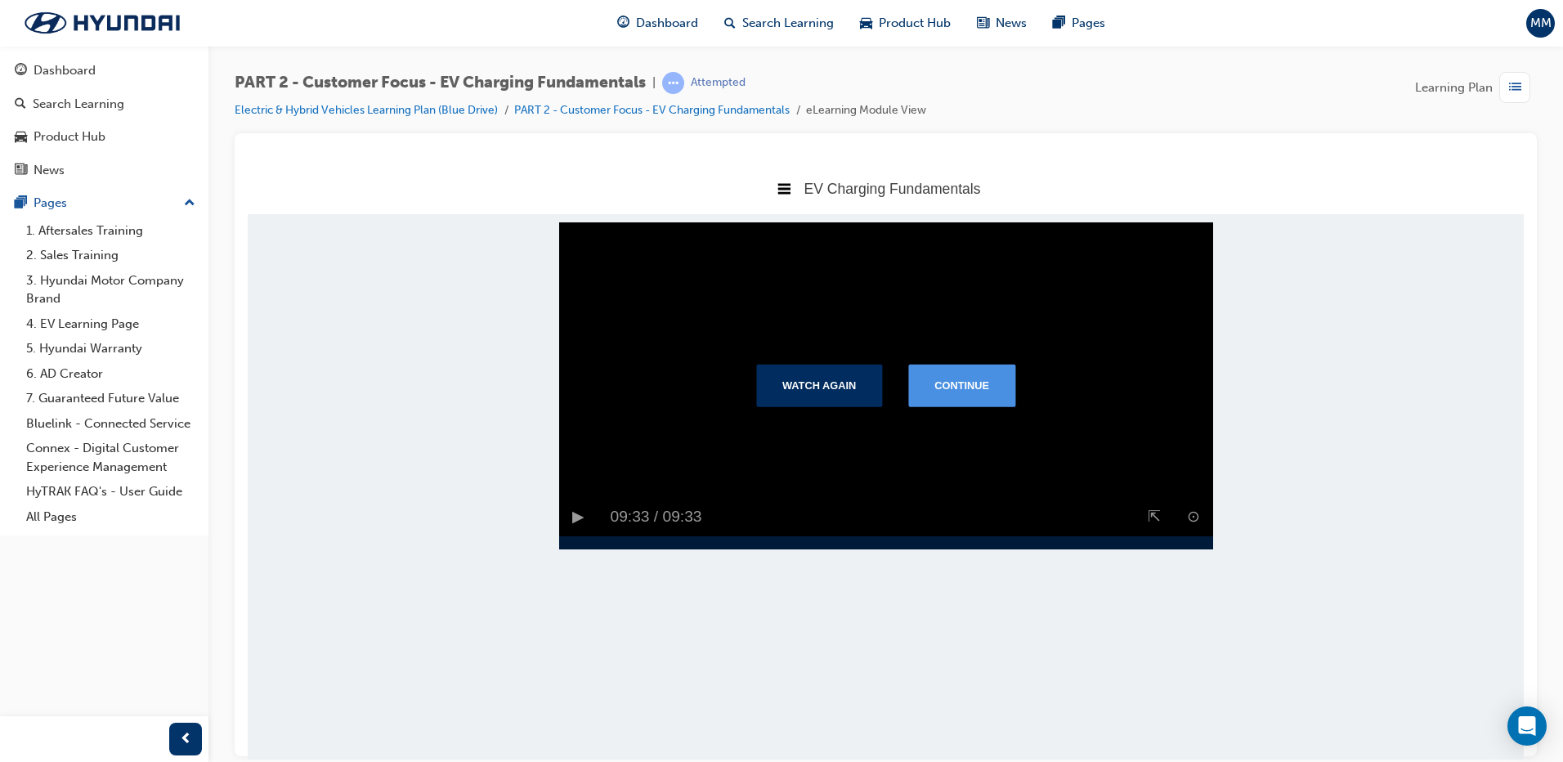
click at [961, 397] on button "Continue" at bounding box center [961, 385] width 107 height 43
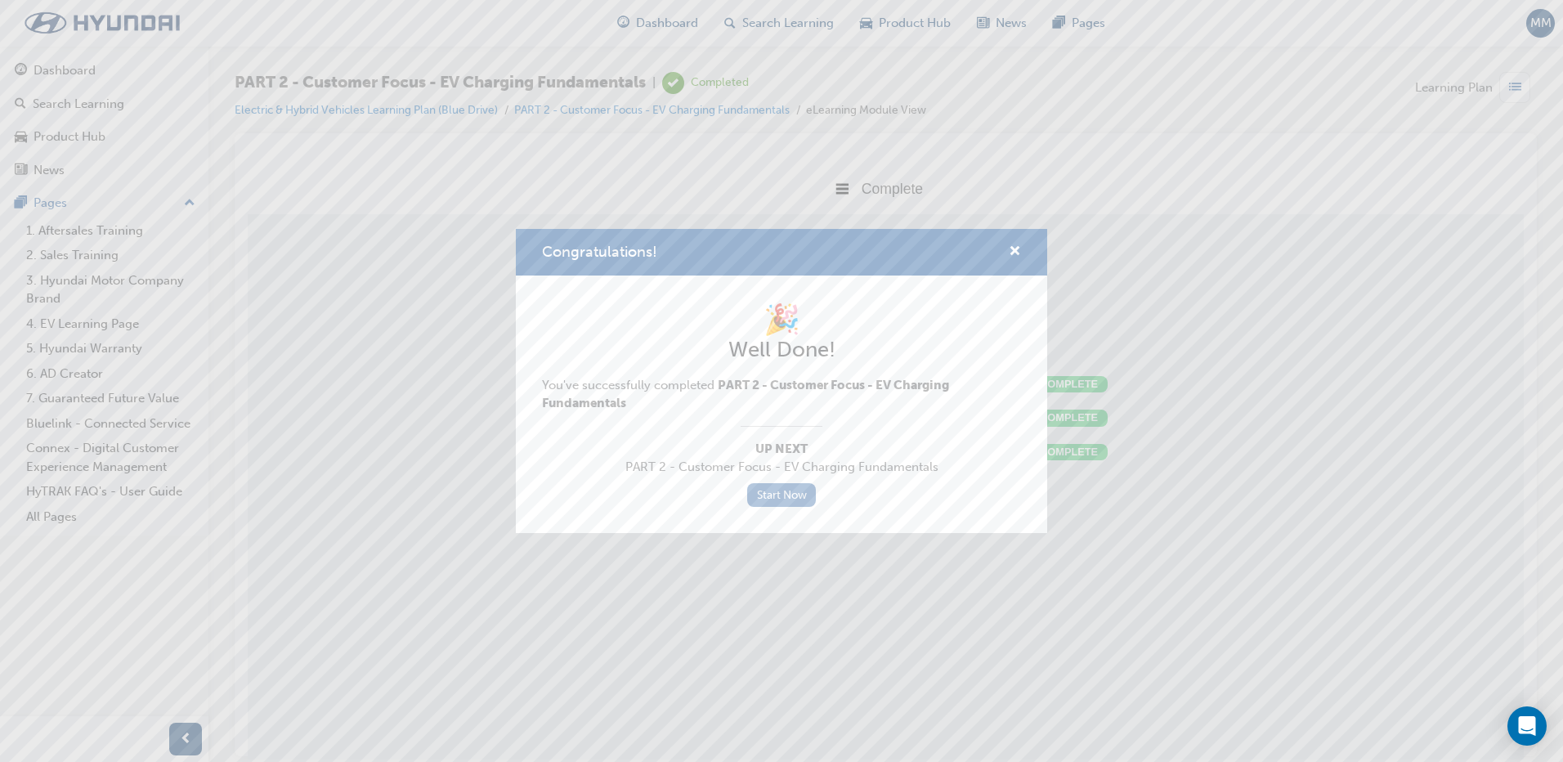
click at [775, 488] on link "Start Now" at bounding box center [781, 495] width 69 height 24
click at [761, 491] on link "Start Now" at bounding box center [781, 495] width 69 height 24
click at [804, 486] on link "Start Now" at bounding box center [781, 495] width 69 height 24
click at [790, 492] on link "Start Now" at bounding box center [781, 495] width 69 height 24
click at [790, 493] on link "Start Now" at bounding box center [781, 495] width 69 height 24
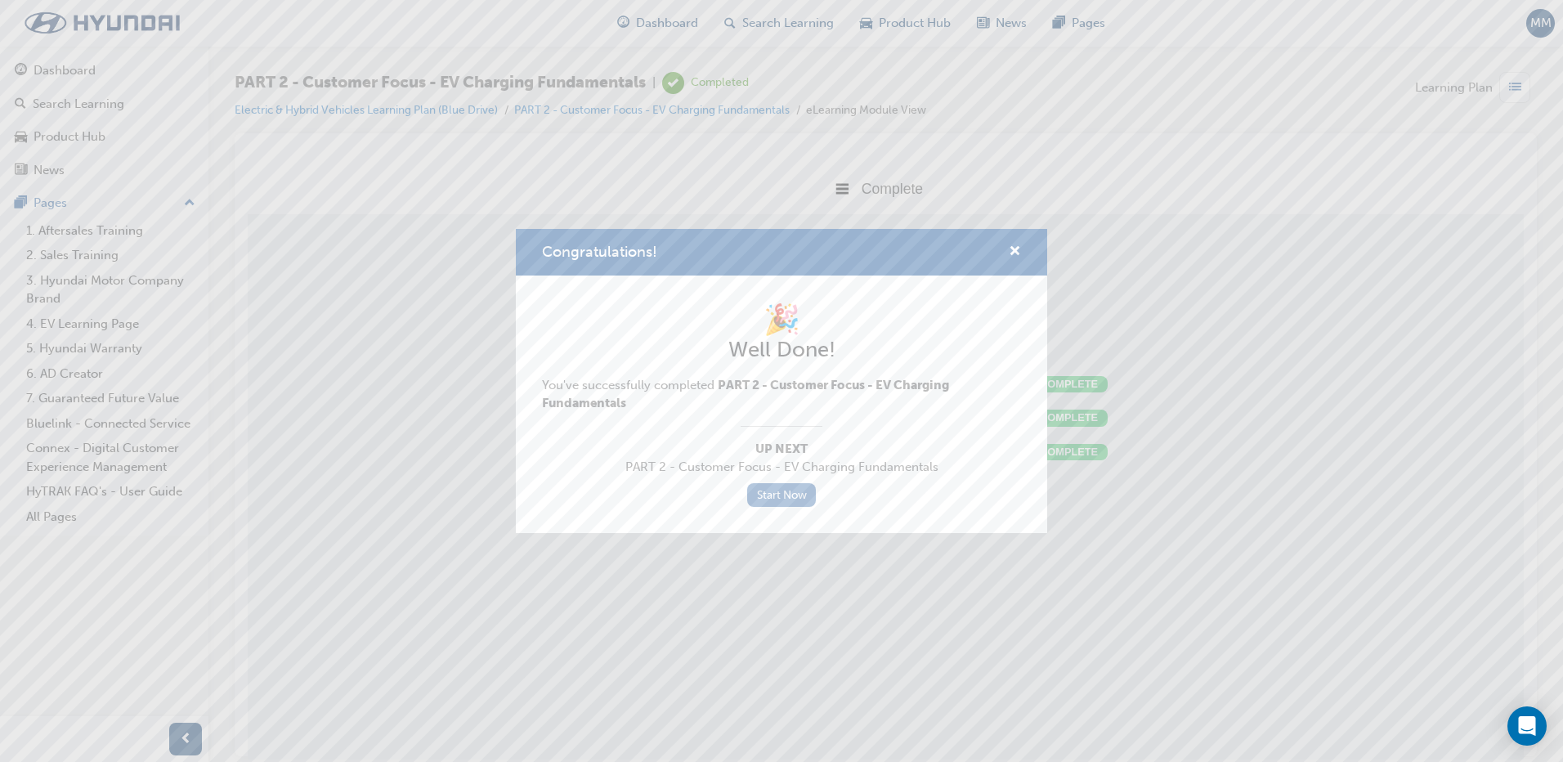
click at [790, 493] on link "Start Now" at bounding box center [781, 495] width 69 height 24
click at [1008, 253] on div "Congratulations!" at bounding box center [1008, 252] width 25 height 20
click at [1017, 251] on span "cross-icon" at bounding box center [1015, 252] width 12 height 15
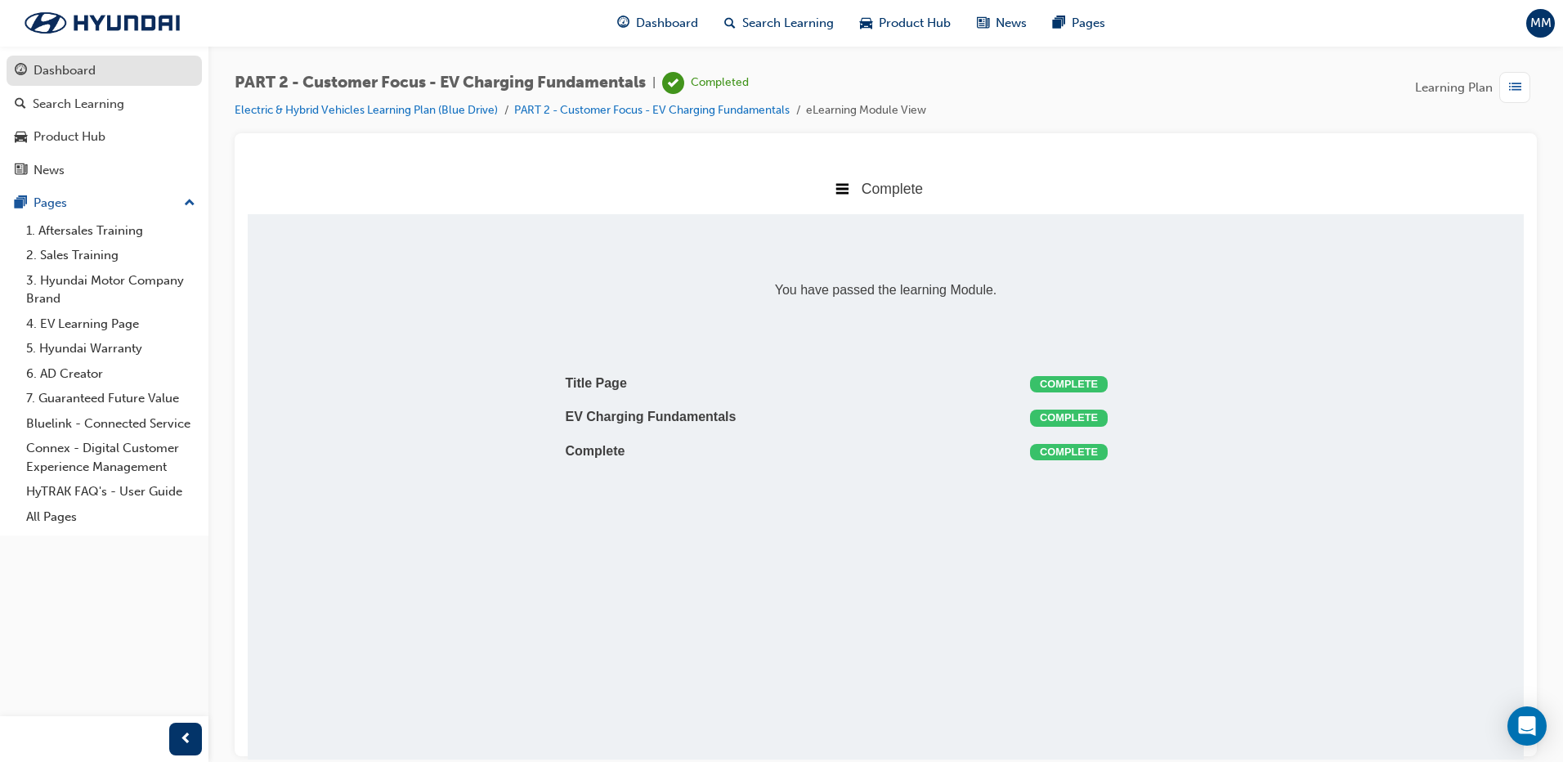
click at [82, 61] on div "Dashboard" at bounding box center [65, 70] width 62 height 19
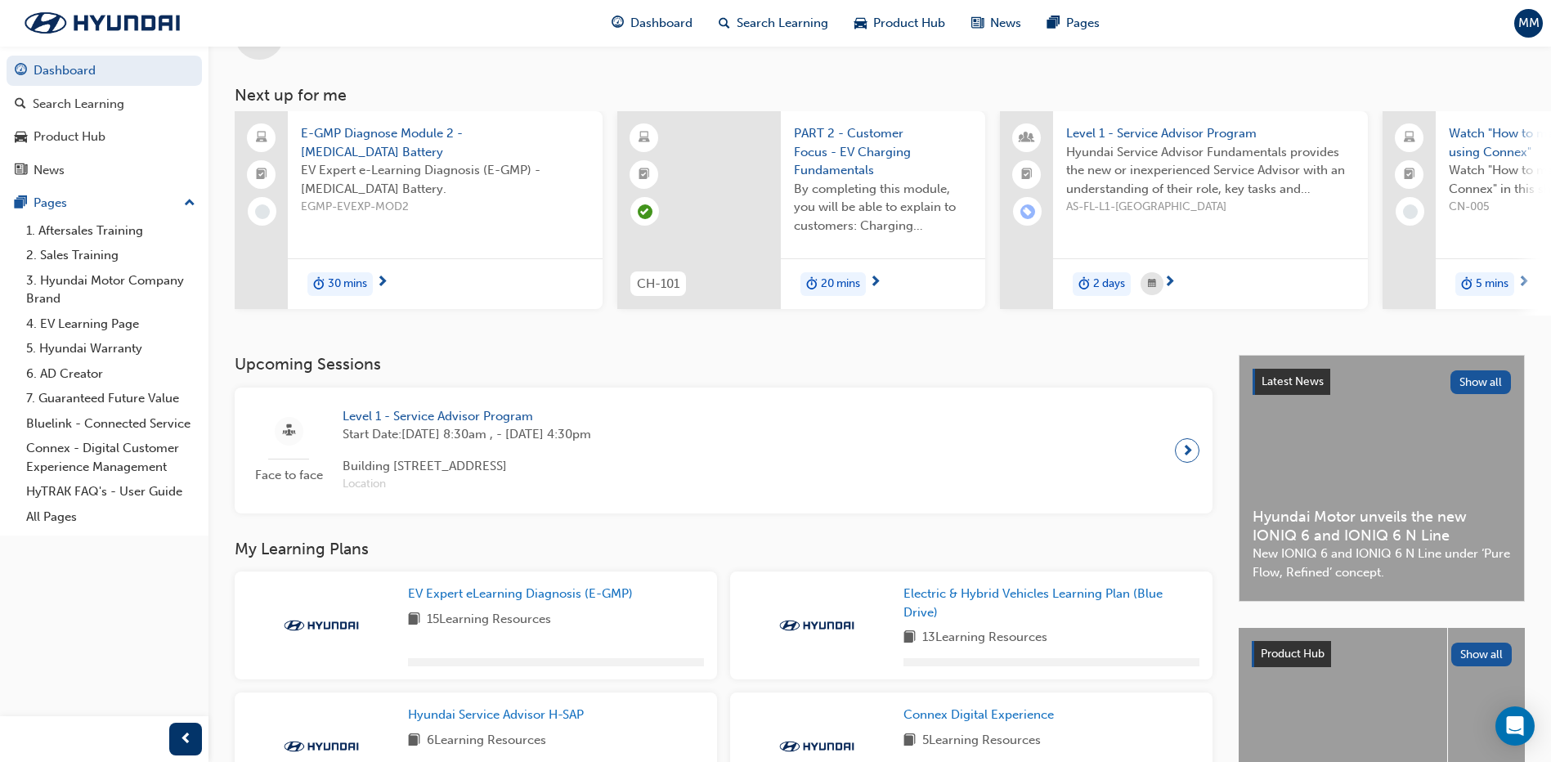
scroll to position [163, 0]
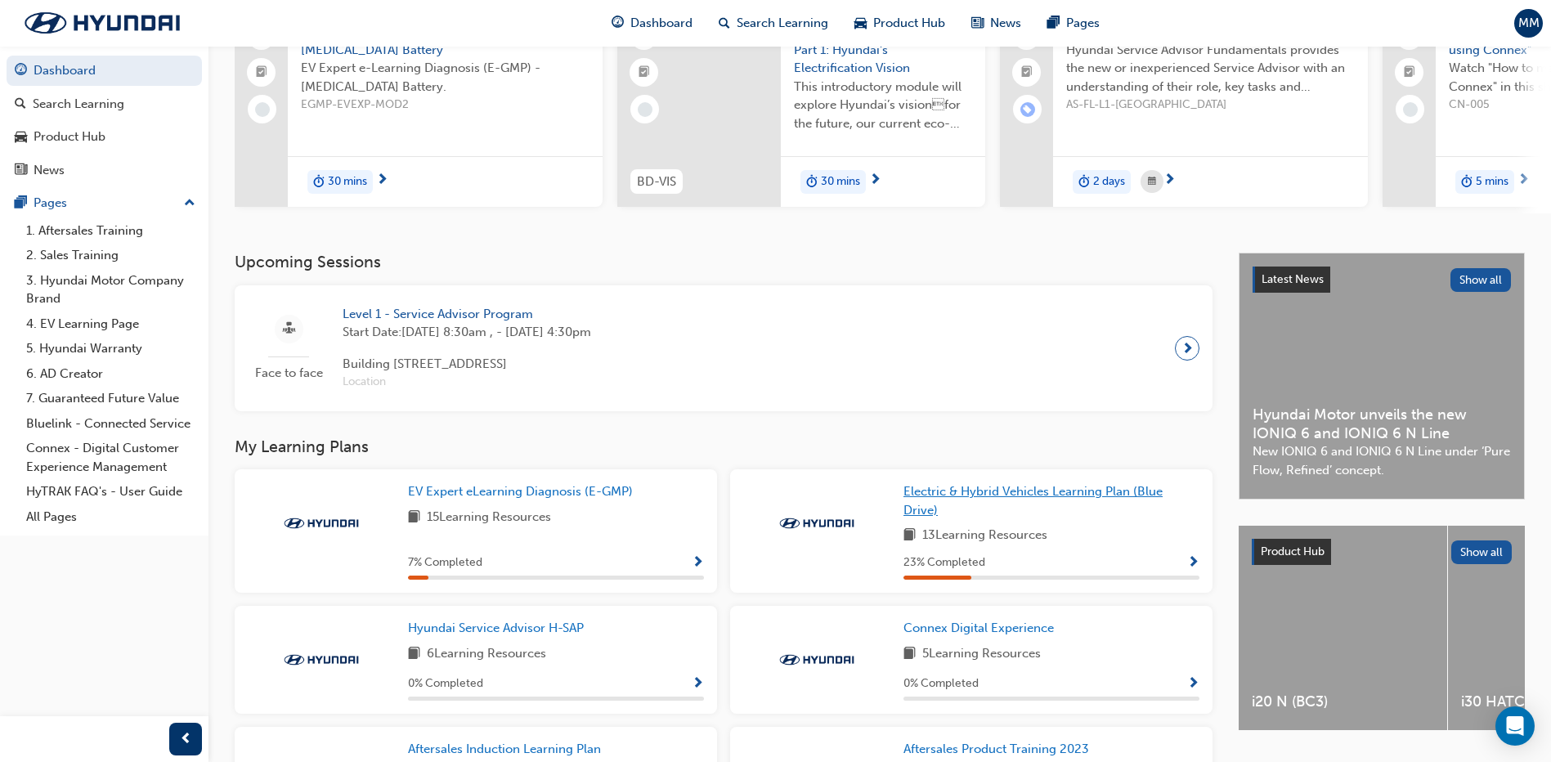
click at [1031, 492] on span "Electric & Hybrid Vehicles Learning Plan (Blue Drive)" at bounding box center [1032, 501] width 259 height 34
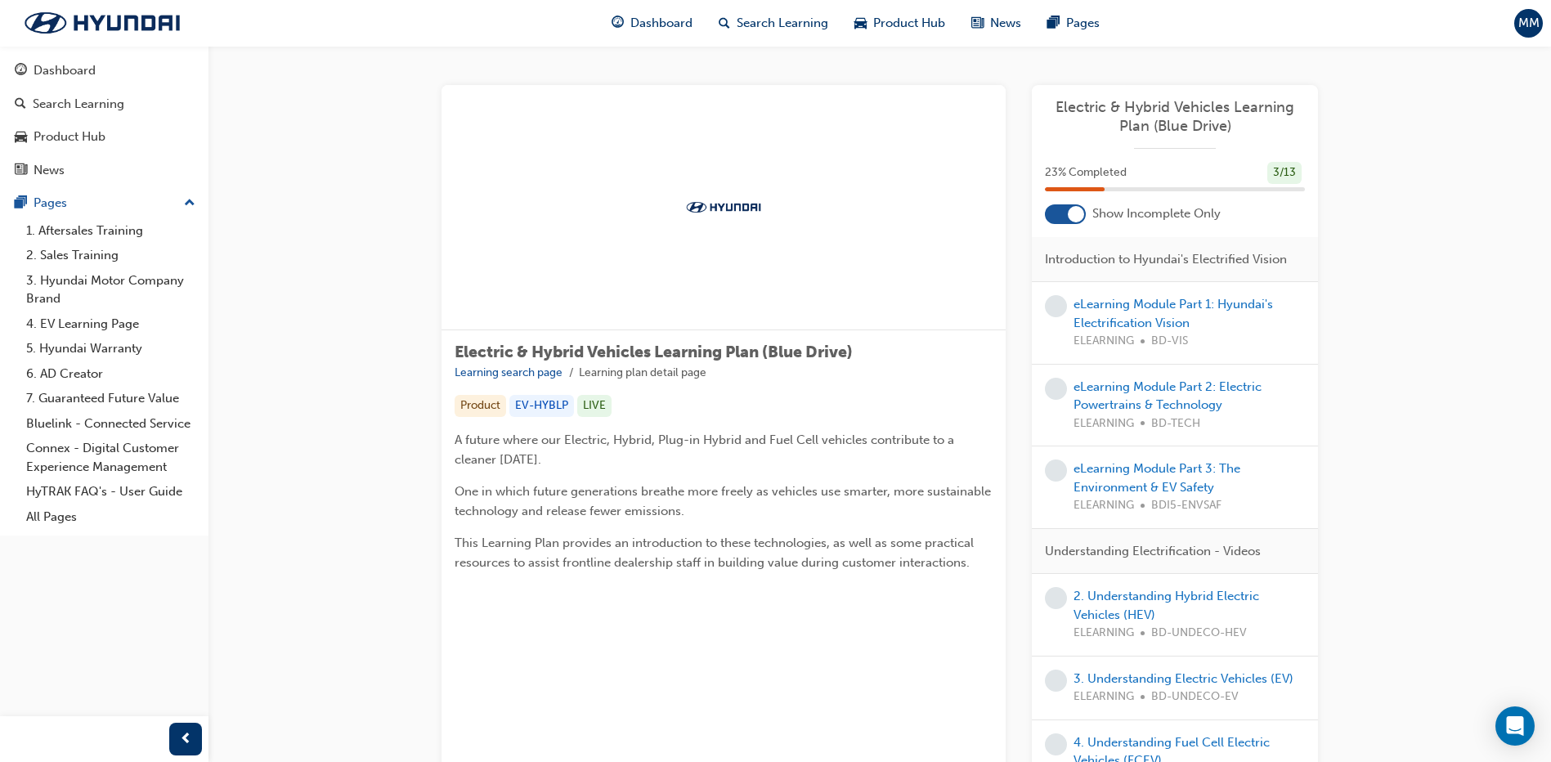
scroll to position [82, 0]
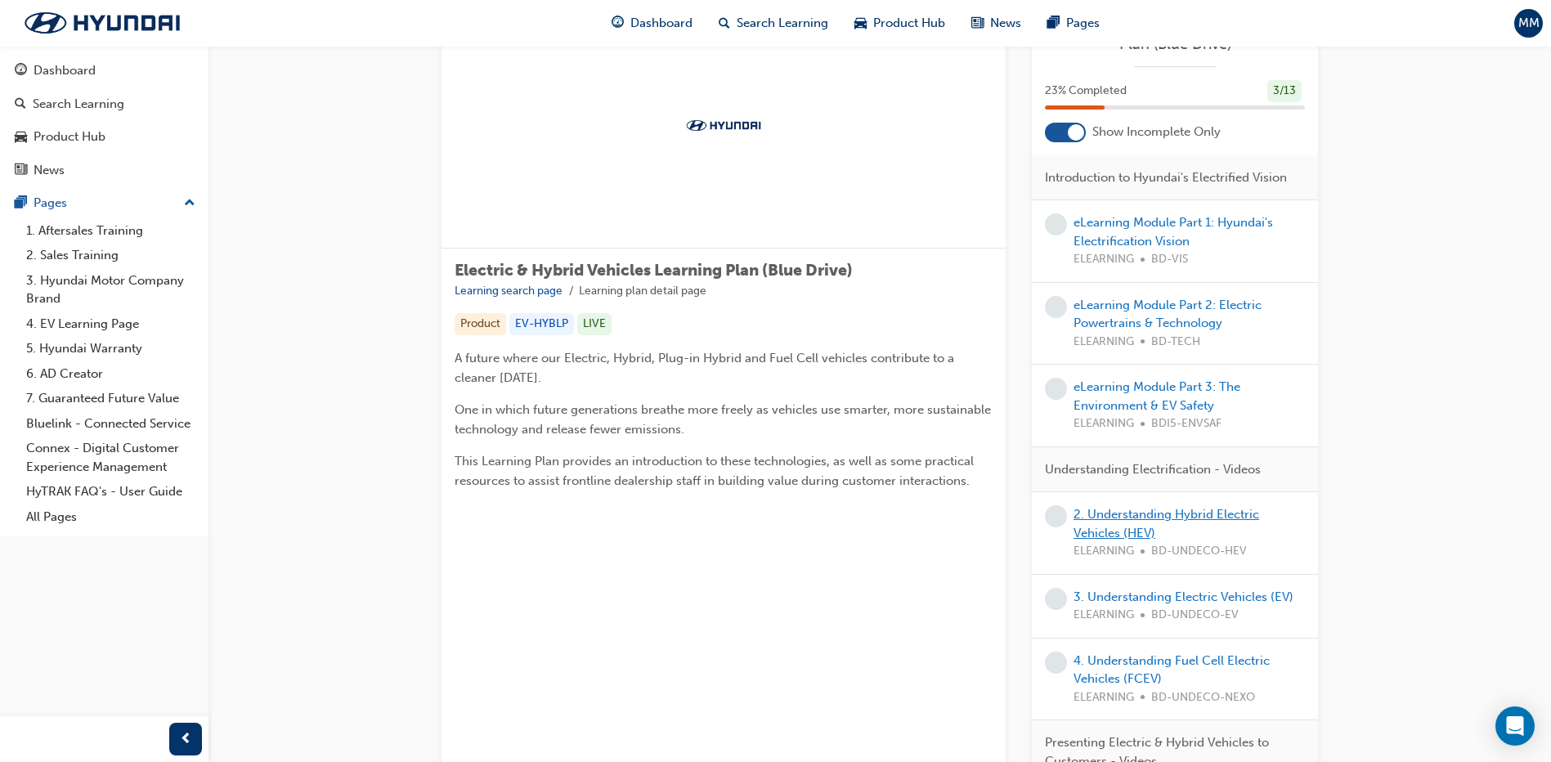
click at [1127, 532] on link "2. Understanding Hybrid Electric Vehicles (HEV)" at bounding box center [1166, 524] width 186 height 34
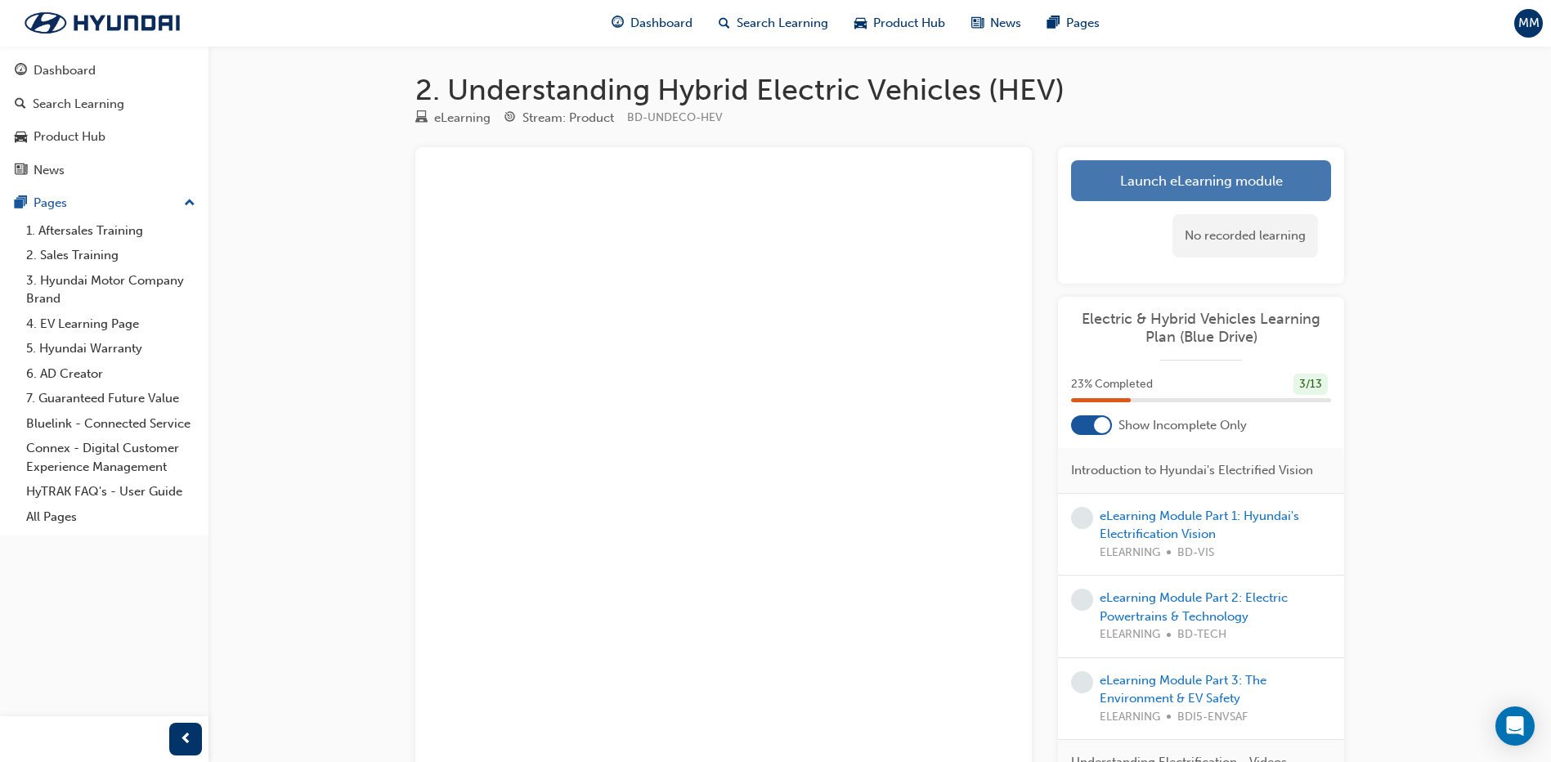
click at [1166, 170] on link "Launch eLearning module" at bounding box center [1201, 180] width 260 height 41
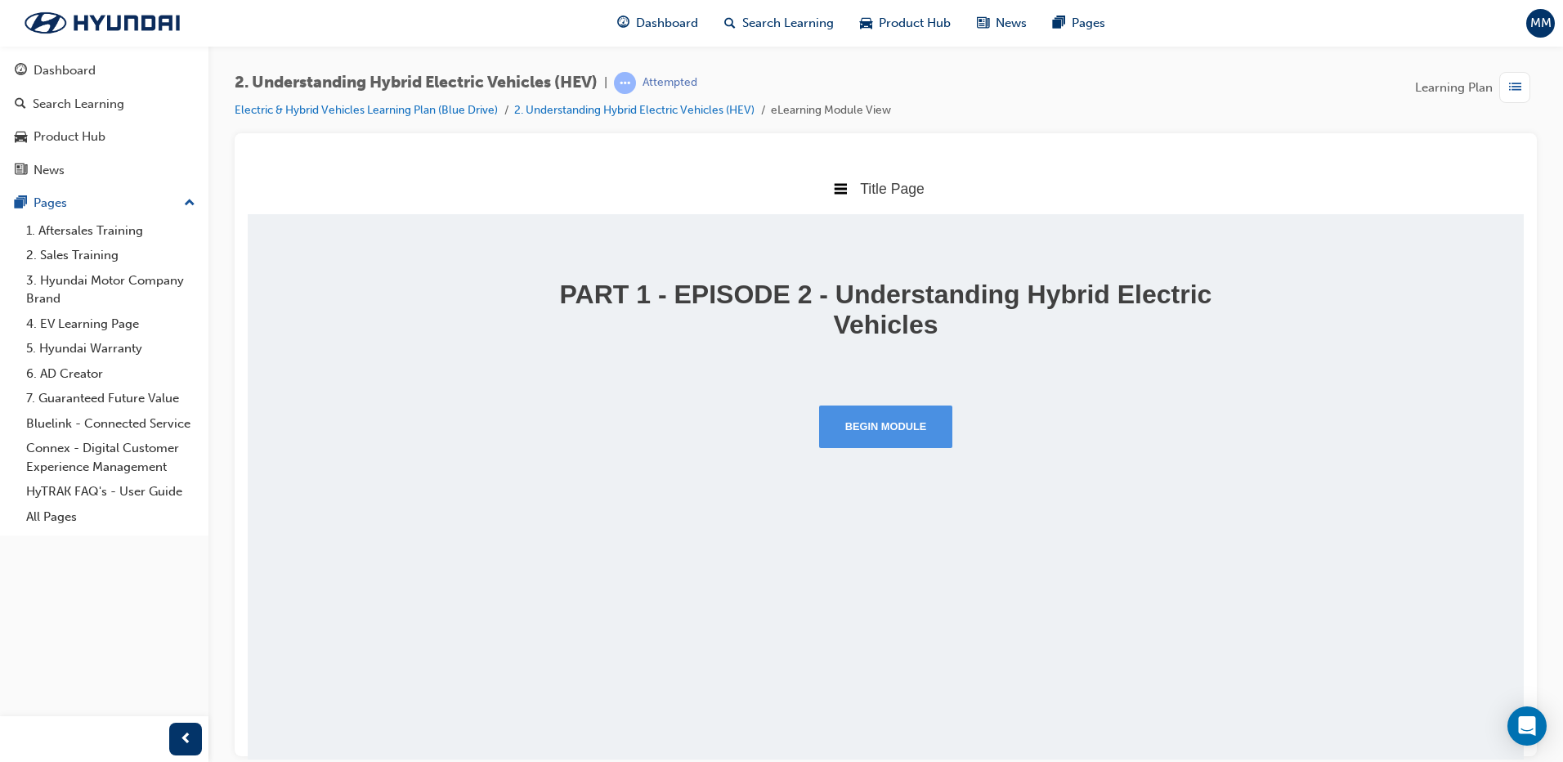
click at [917, 406] on button "Begin Module" at bounding box center [886, 426] width 134 height 43
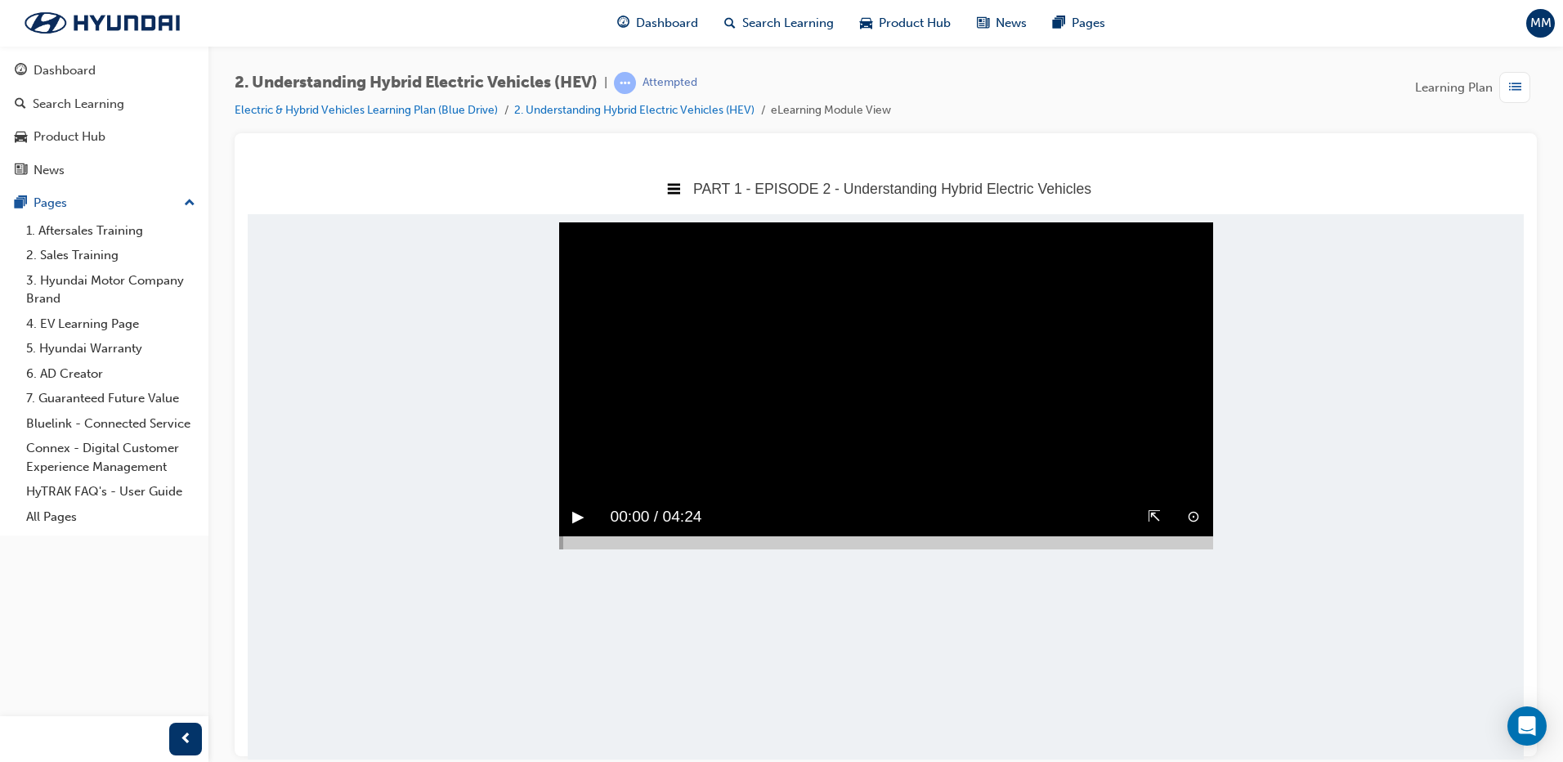
click at [579, 529] on button "▶︎" at bounding box center [578, 516] width 12 height 25
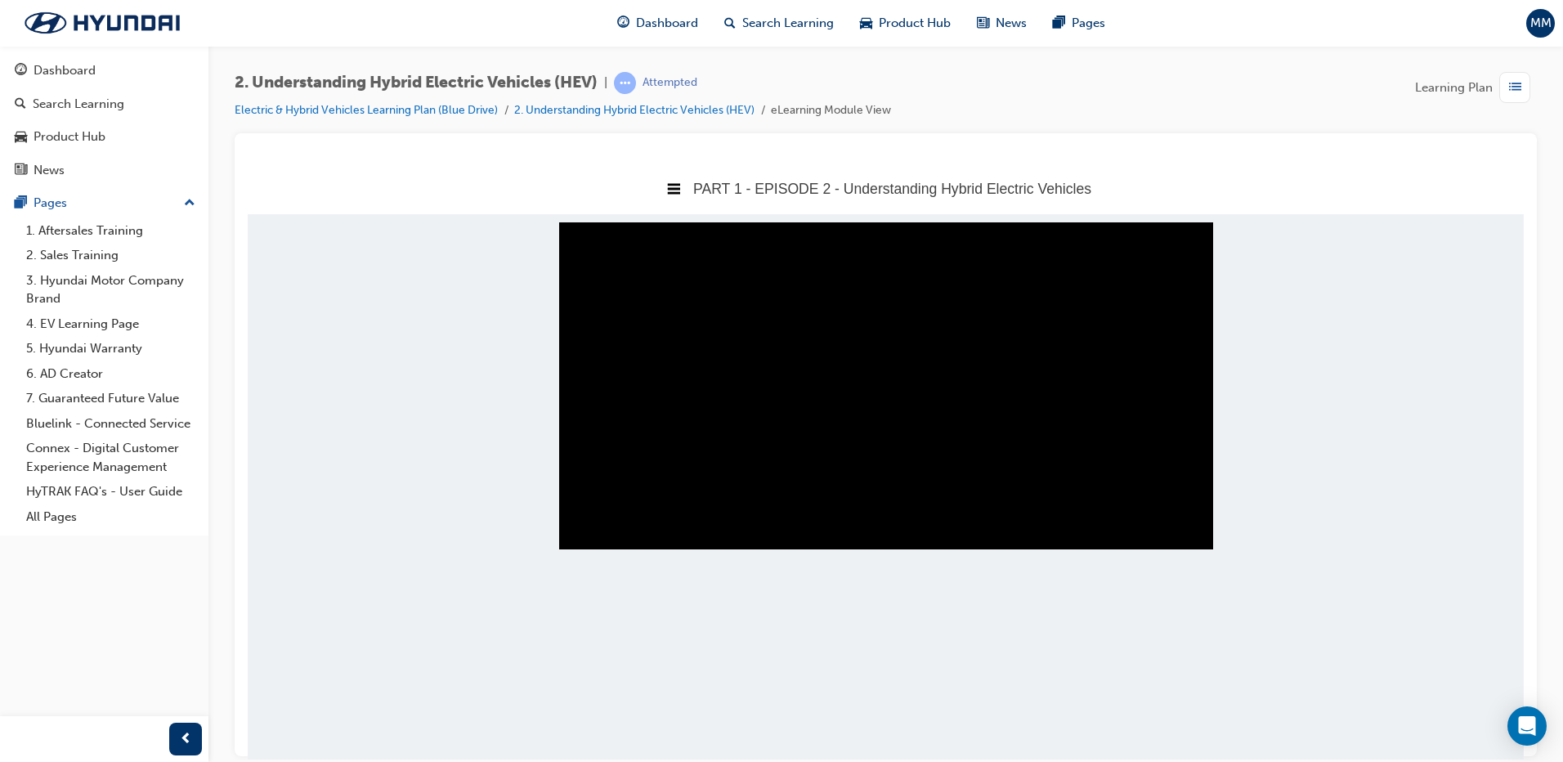
drag, startPoint x: 572, startPoint y: 578, endPoint x: 1222, endPoint y: 566, distance: 649.9
click at [1222, 566] on body "PART 1 - EPISODE 2 - Understanding Hybrid Electric Vehicles Title Page PART 1 -…" at bounding box center [886, 460] width 1276 height 597
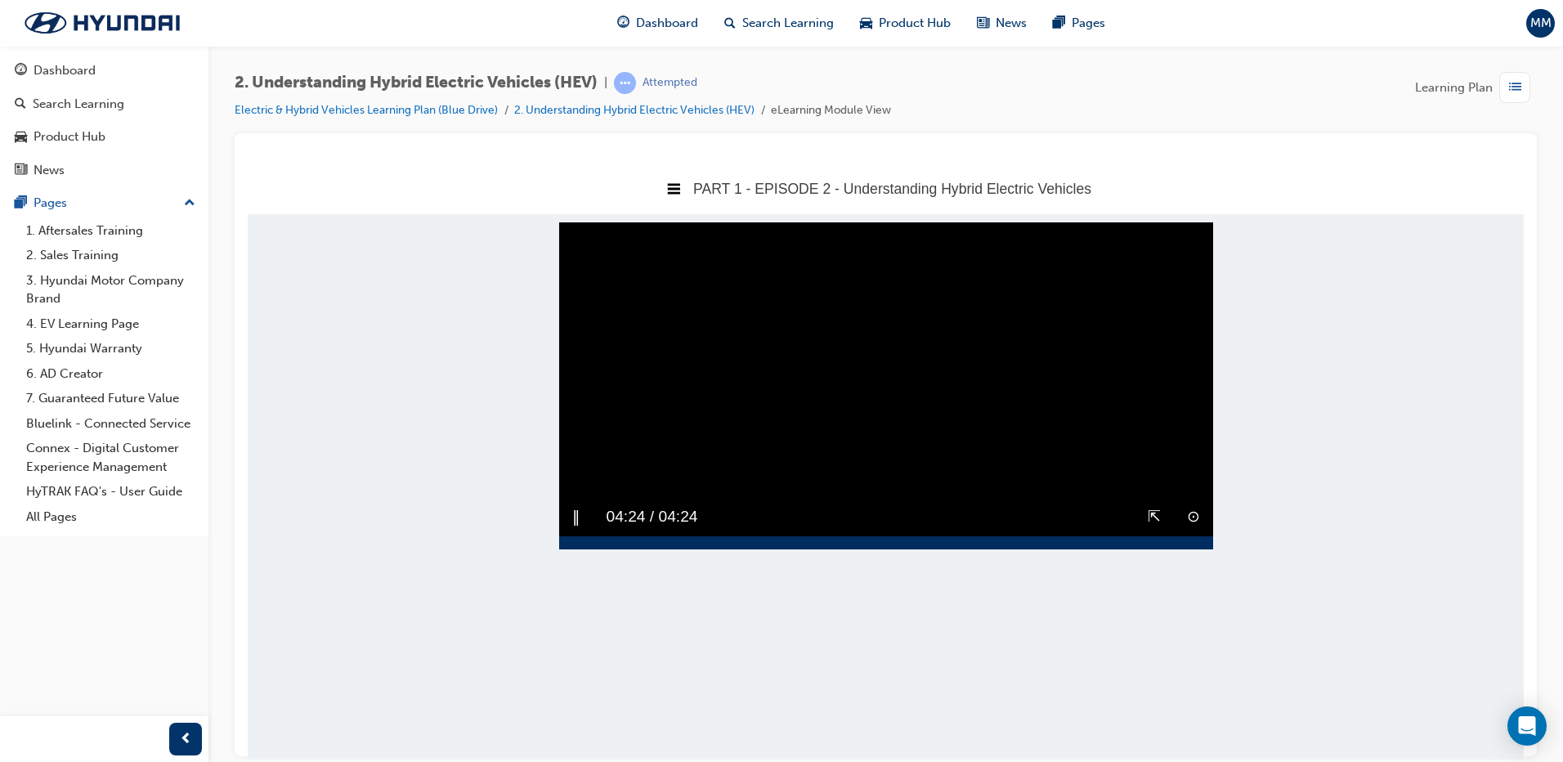
click at [862, 498] on video "Sorry, your browser does not support embedded videos. Download Instead" at bounding box center [886, 385] width 654 height 327
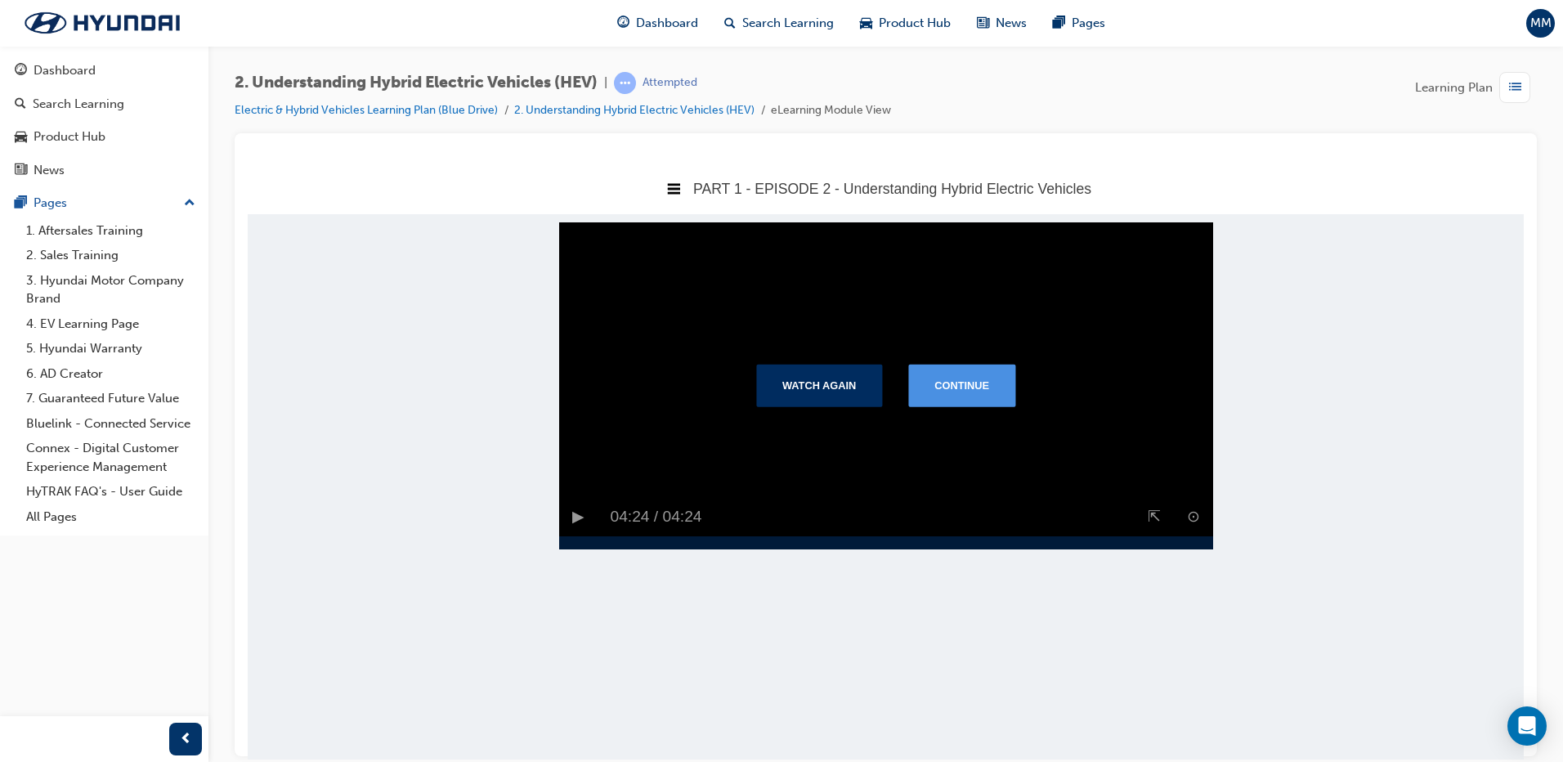
click at [962, 405] on button "Continue" at bounding box center [961, 385] width 107 height 43
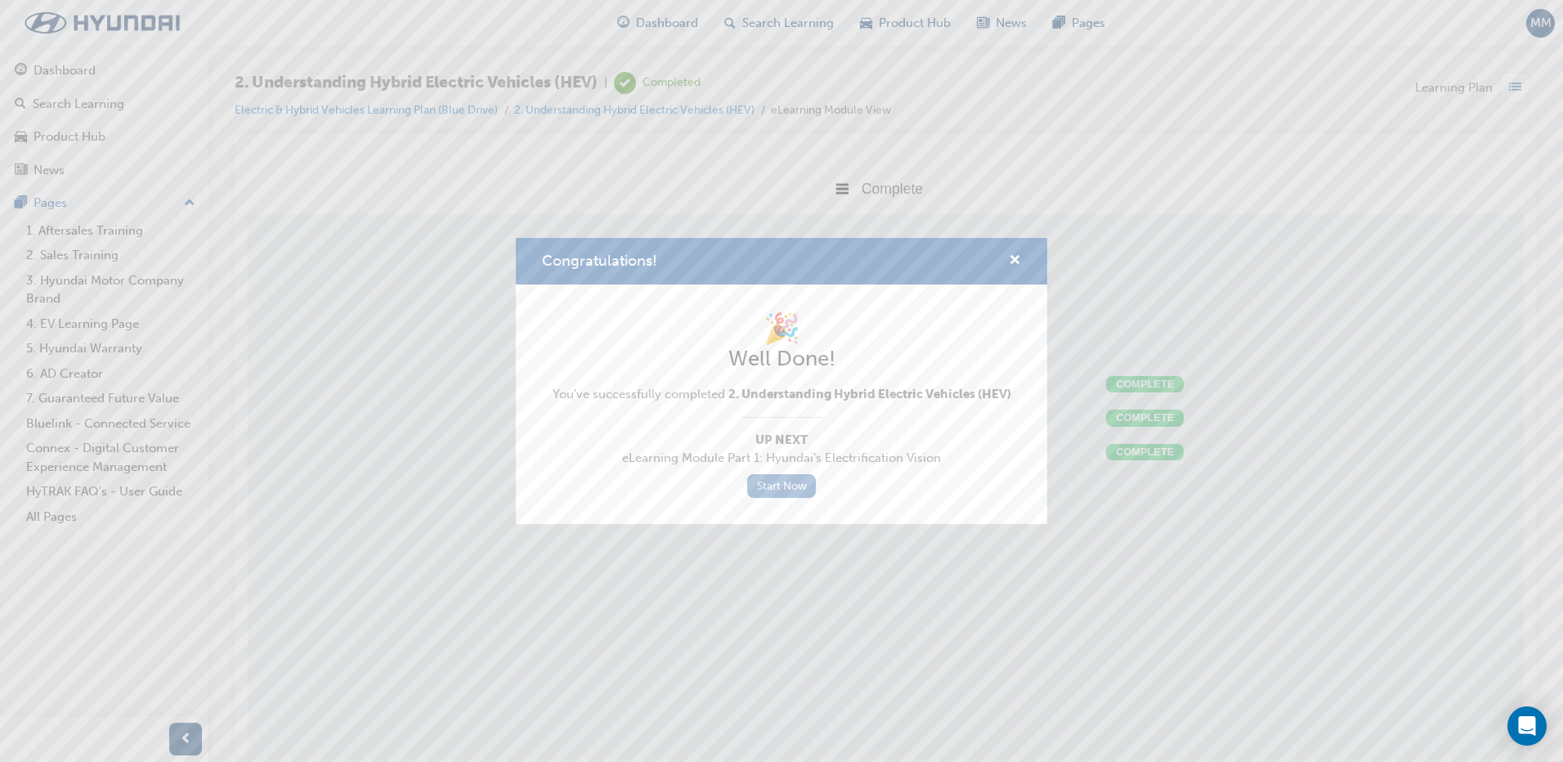
click at [802, 490] on link "Start Now" at bounding box center [781, 486] width 69 height 24
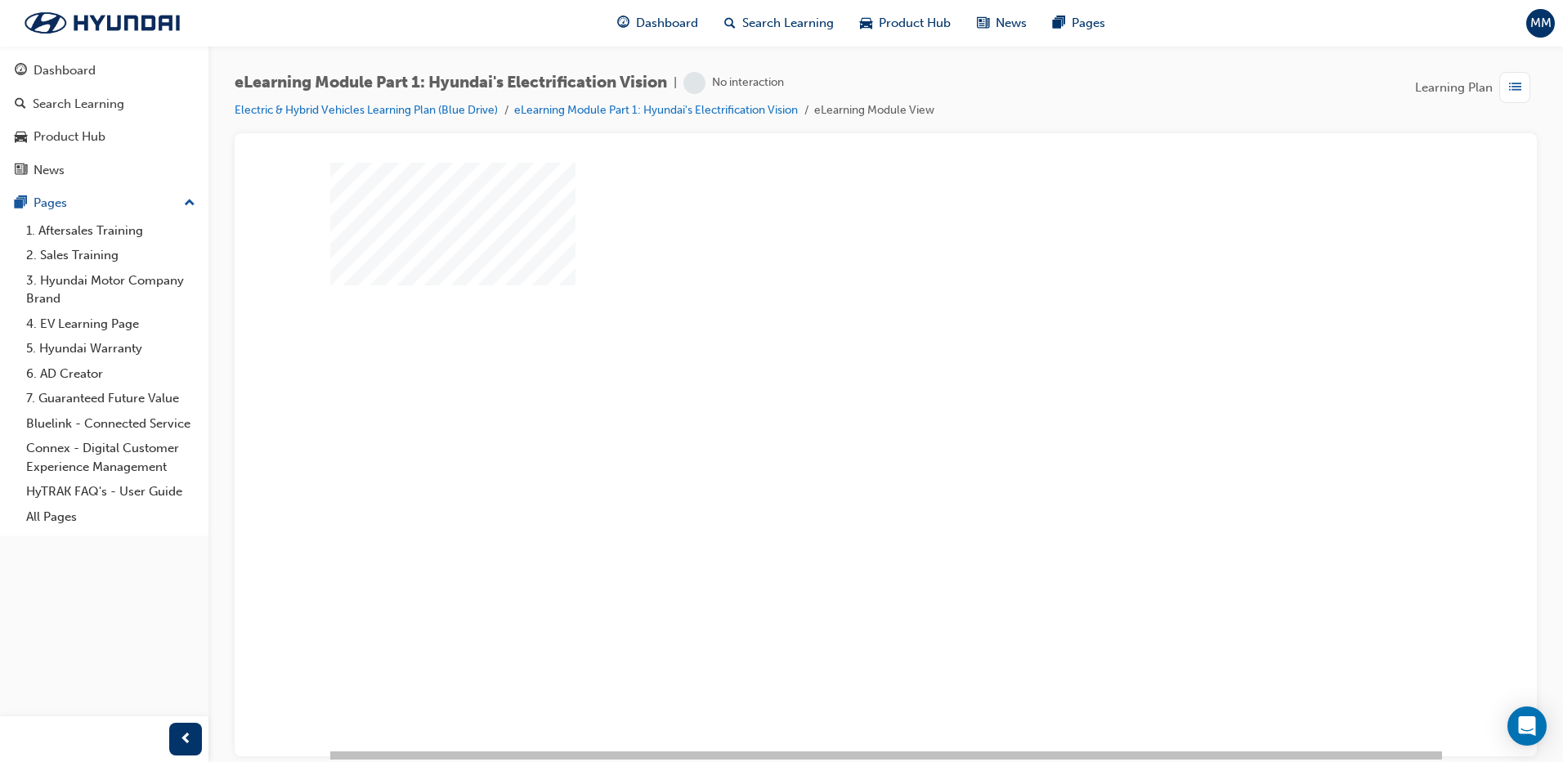
click at [839, 409] on div "play" at bounding box center [839, 409] width 0 height 0
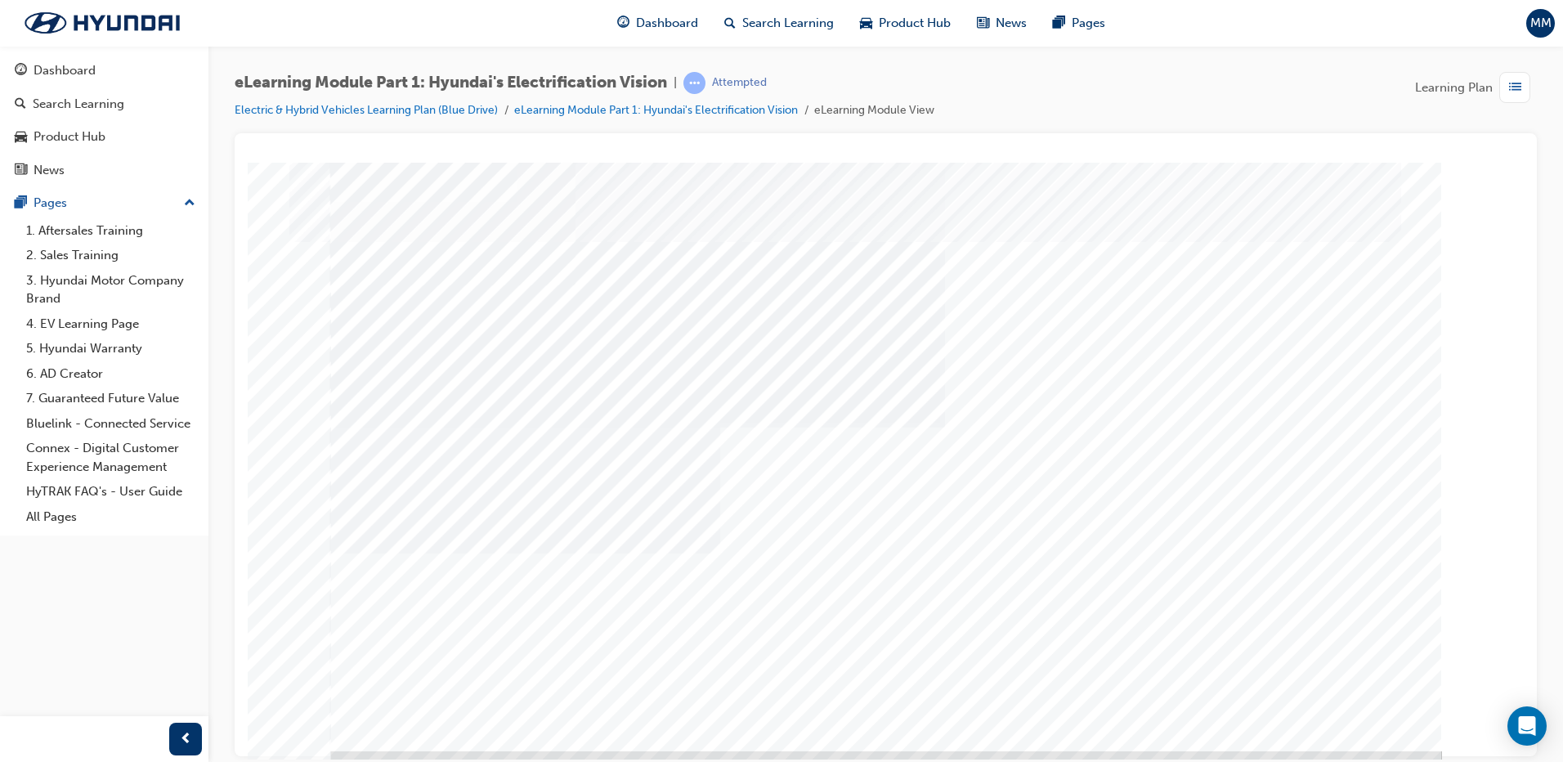
drag, startPoint x: 1125, startPoint y: 321, endPoint x: 1200, endPoint y: 321, distance: 75.2
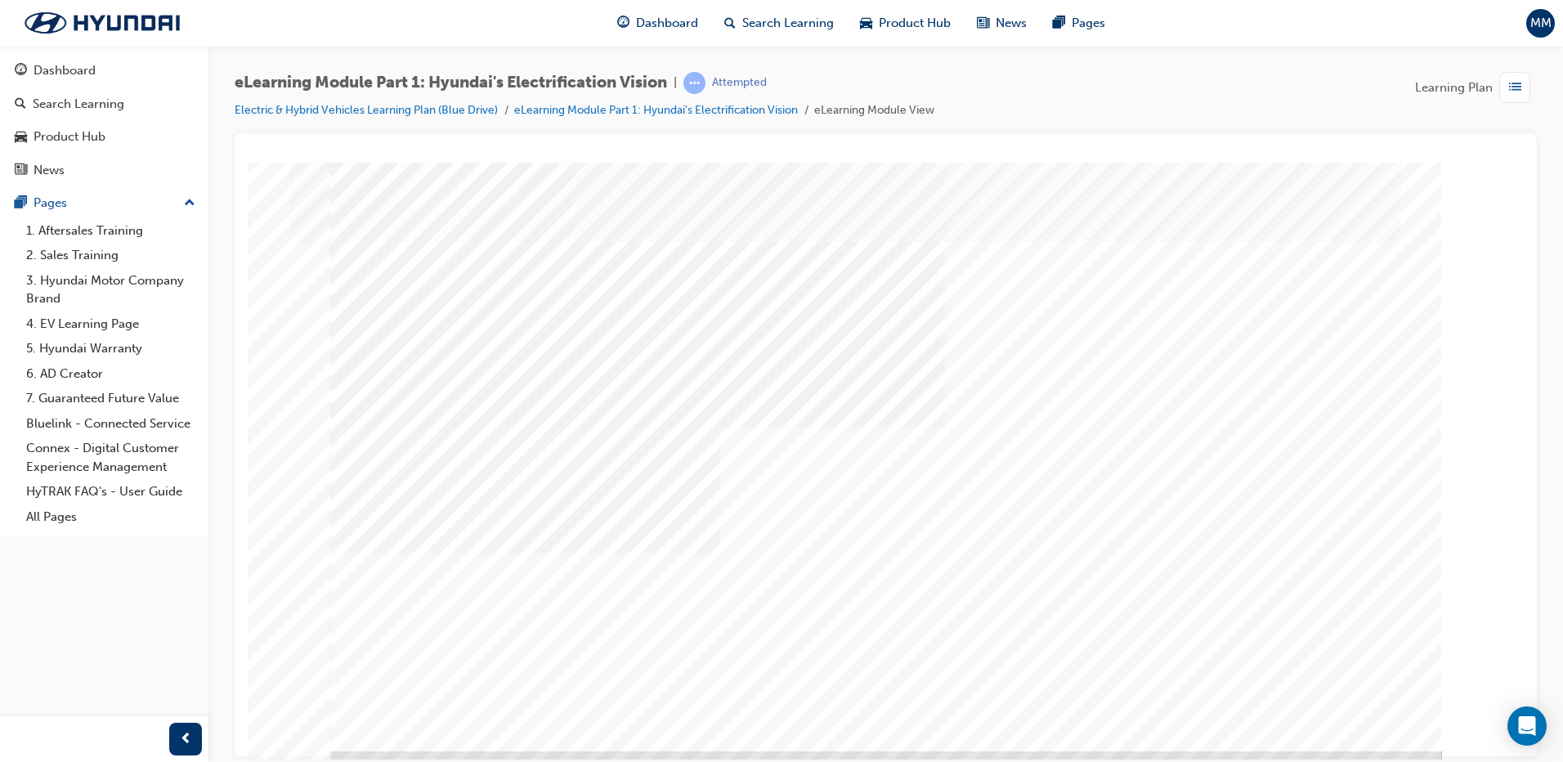
drag, startPoint x: 798, startPoint y: 632, endPoint x: 553, endPoint y: 602, distance: 247.1
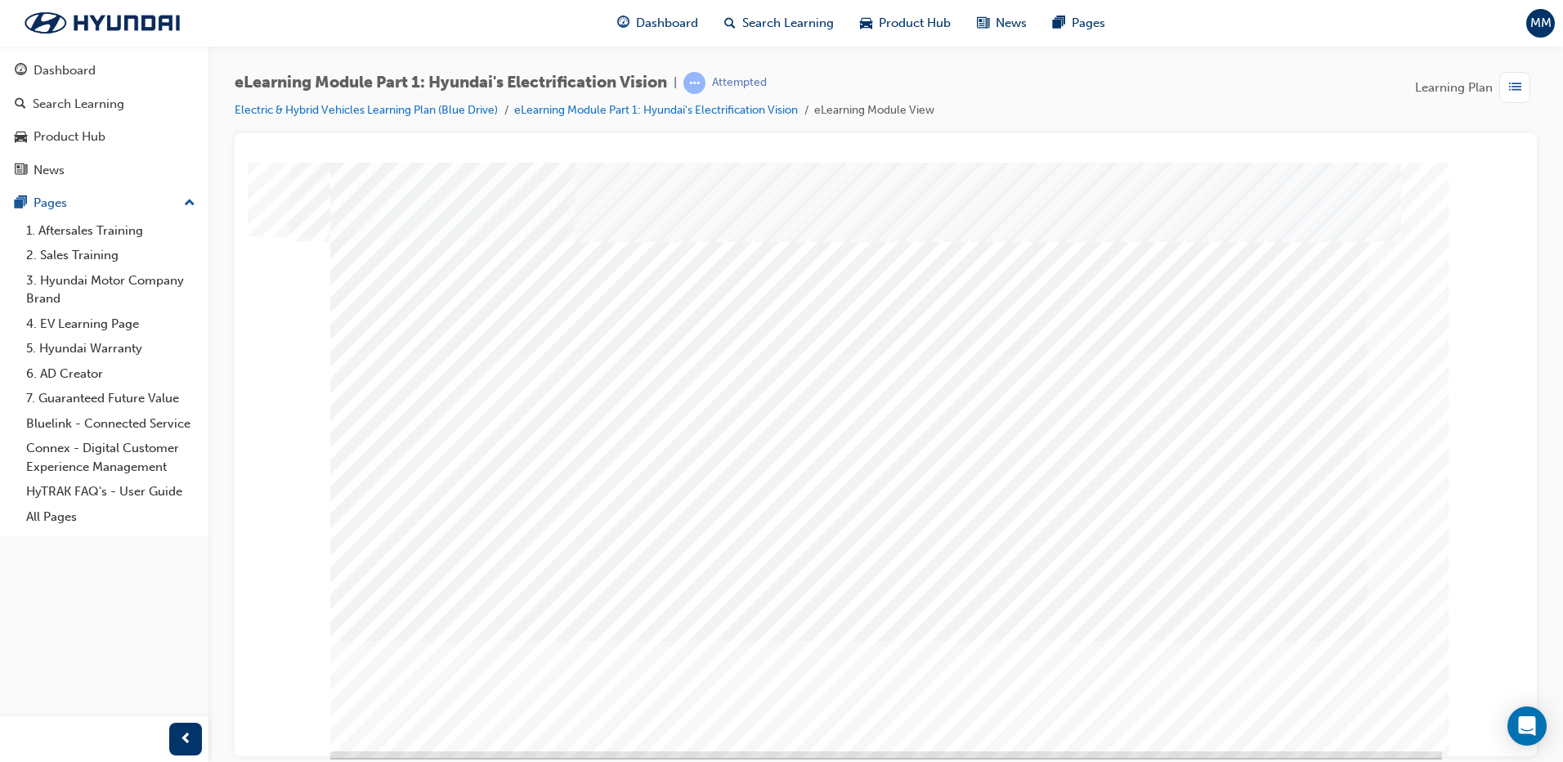
drag, startPoint x: 902, startPoint y: 397, endPoint x: 1511, endPoint y: 643, distance: 656.8
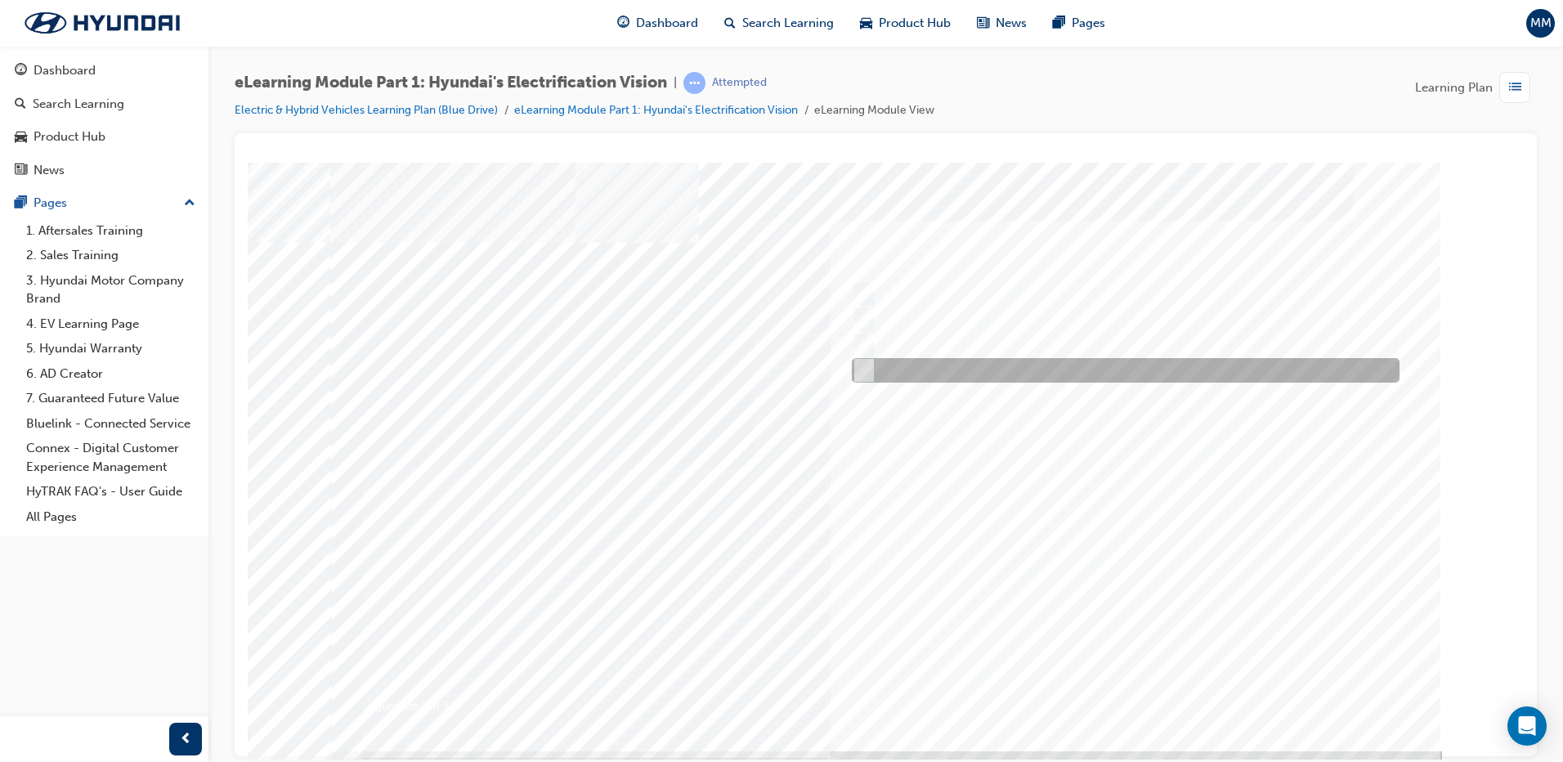
click at [875, 358] on div at bounding box center [1122, 370] width 548 height 25
radio input "true"
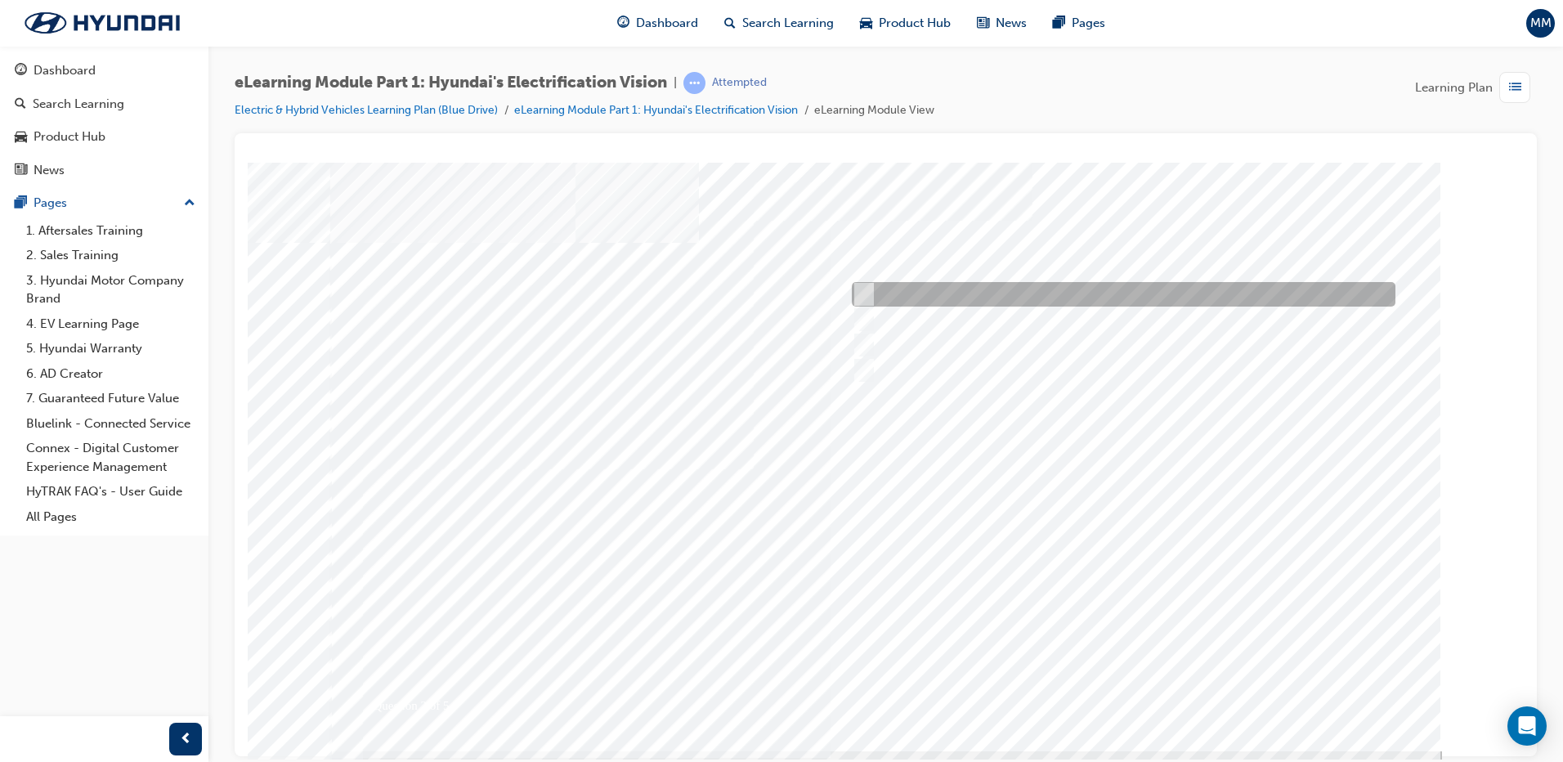
click at [881, 302] on div at bounding box center [1120, 294] width 544 height 25
radio input "true"
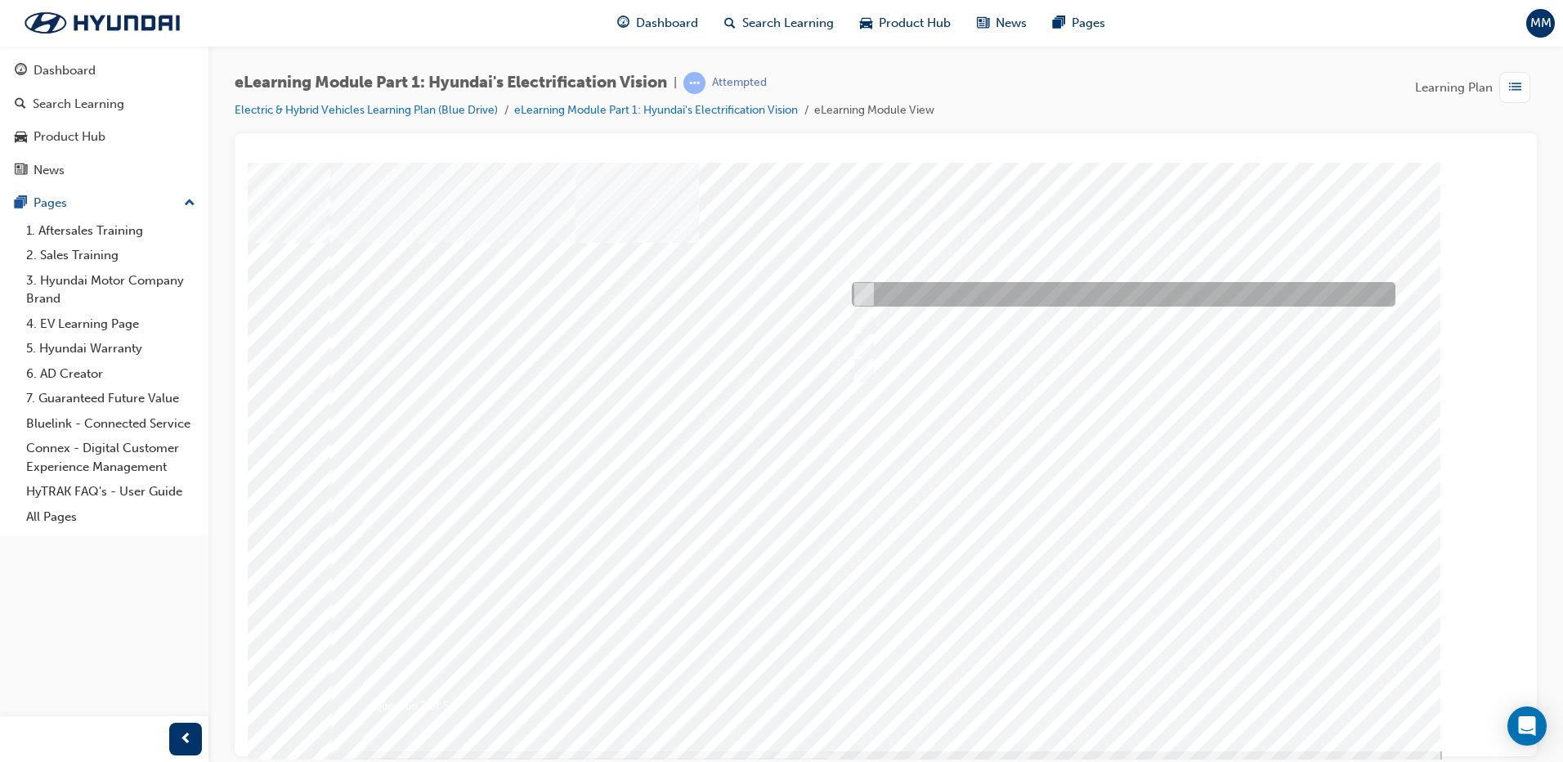
click at [896, 301] on div at bounding box center [1120, 294] width 544 height 25
checkbox input "true"
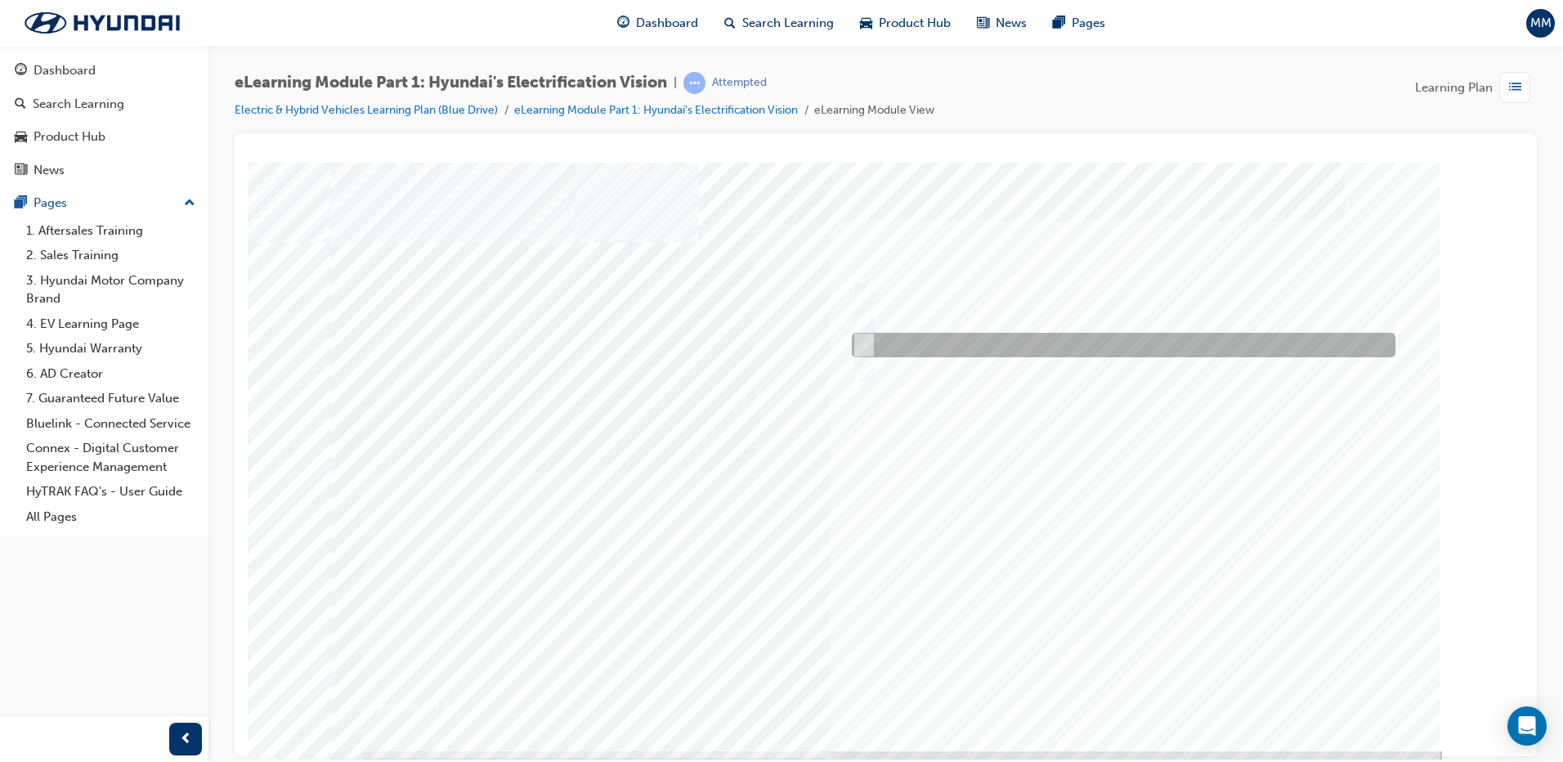
click at [922, 348] on div at bounding box center [1120, 345] width 544 height 25
checkbox input "true"
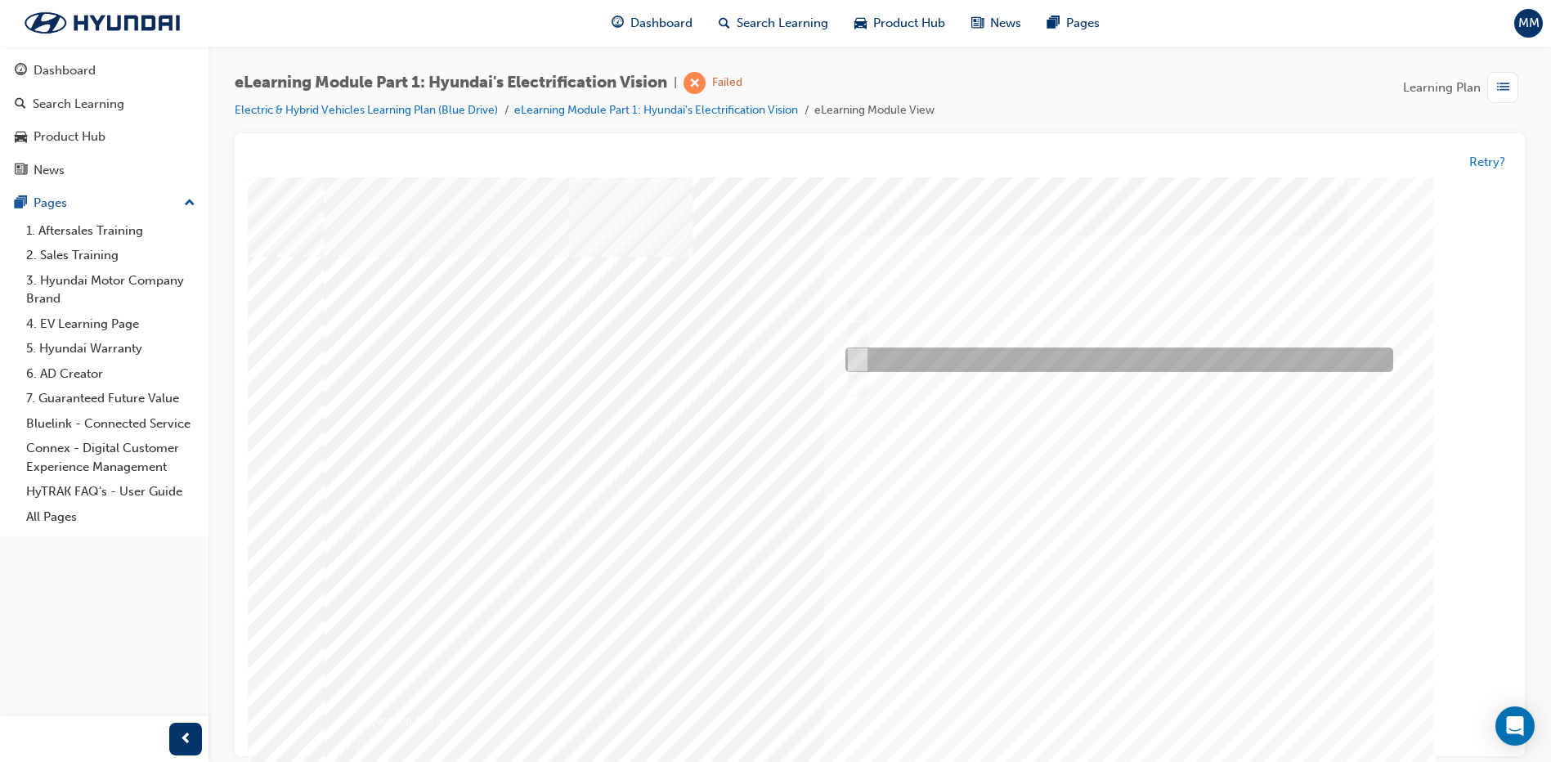
click at [899, 360] on div at bounding box center [1115, 360] width 548 height 25
radio input "true"
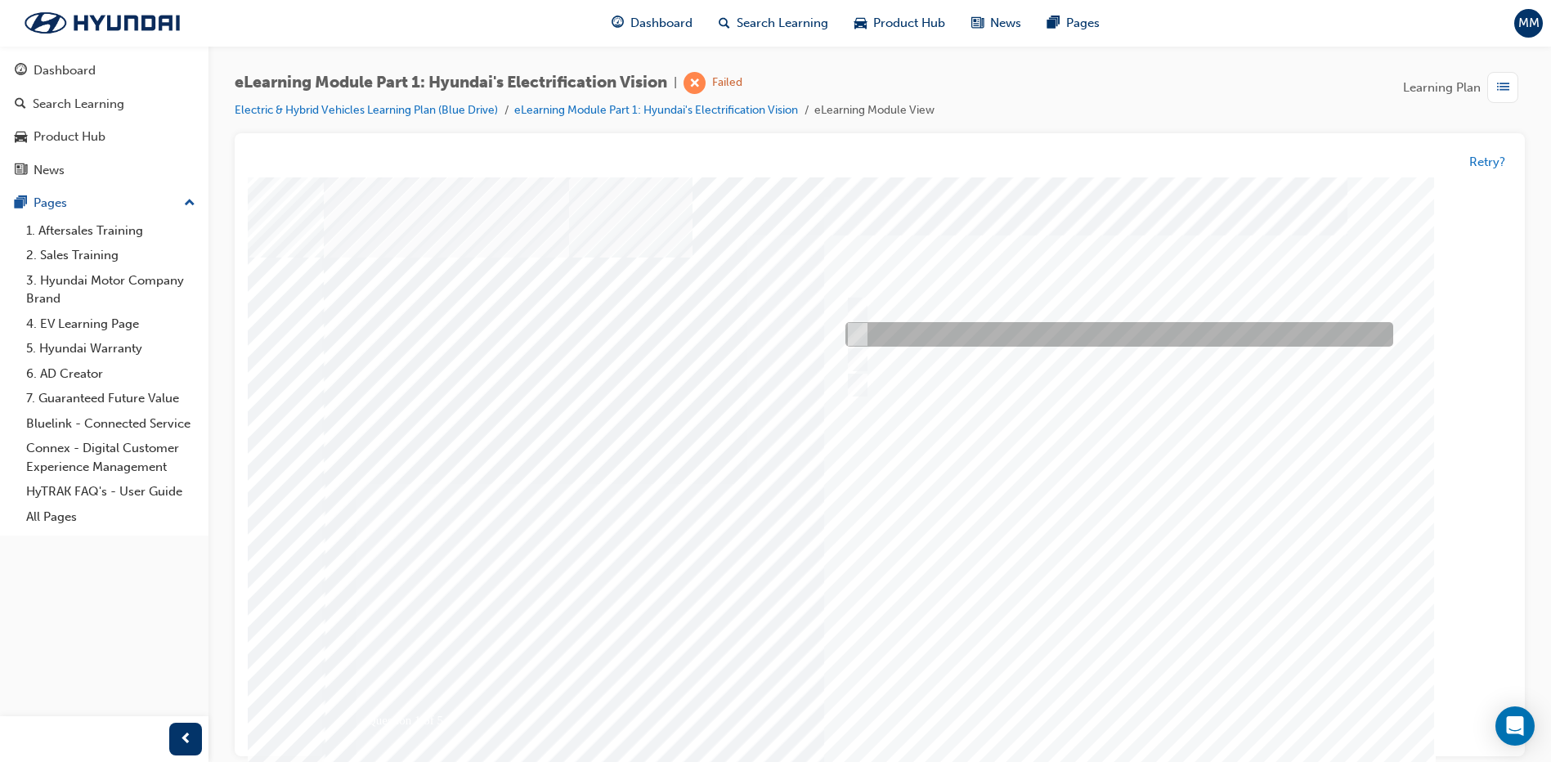
click at [933, 333] on div at bounding box center [1115, 335] width 548 height 25
radio input "true"
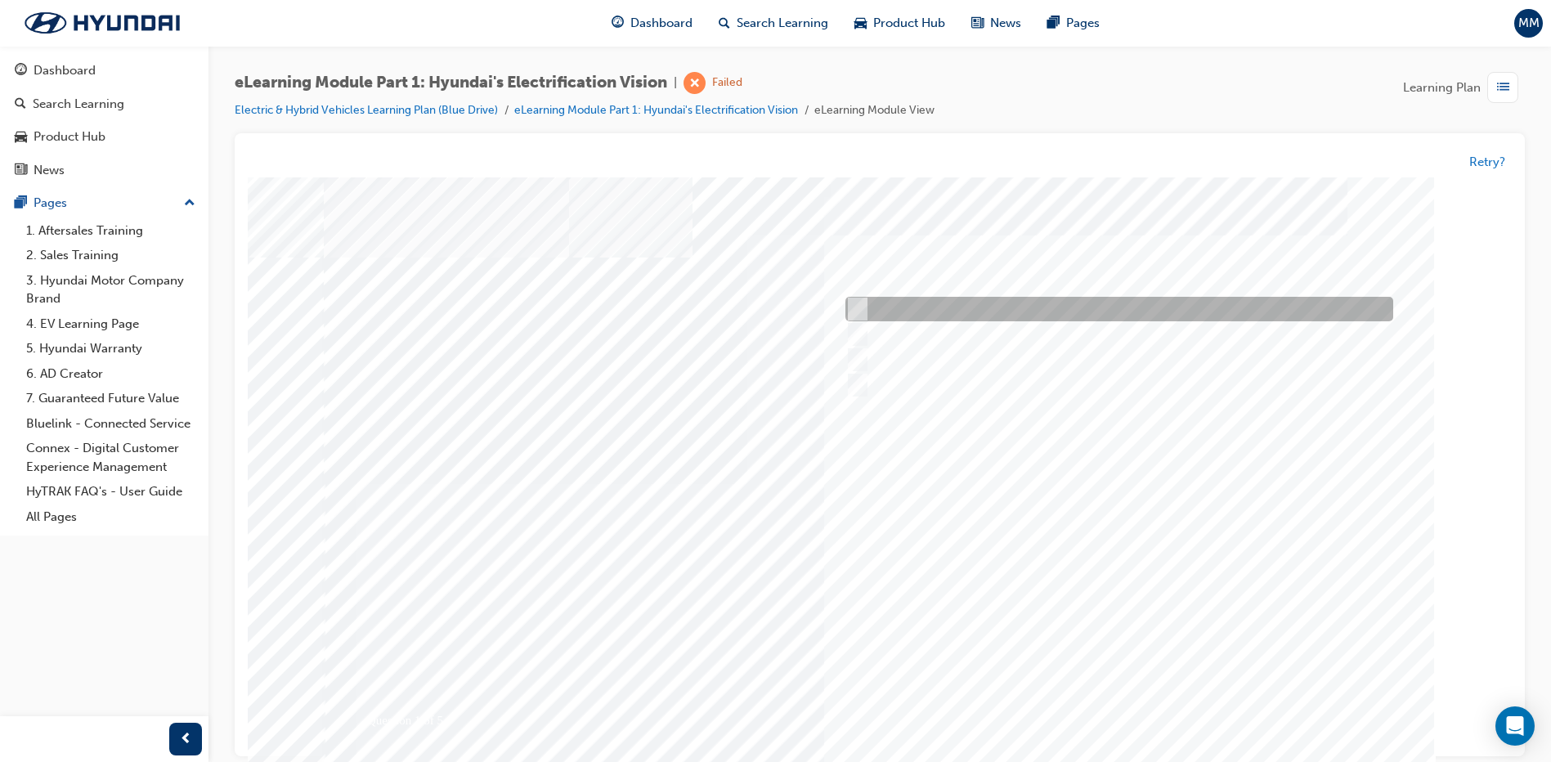
click at [983, 302] on div at bounding box center [1115, 310] width 548 height 25
radio input "true"
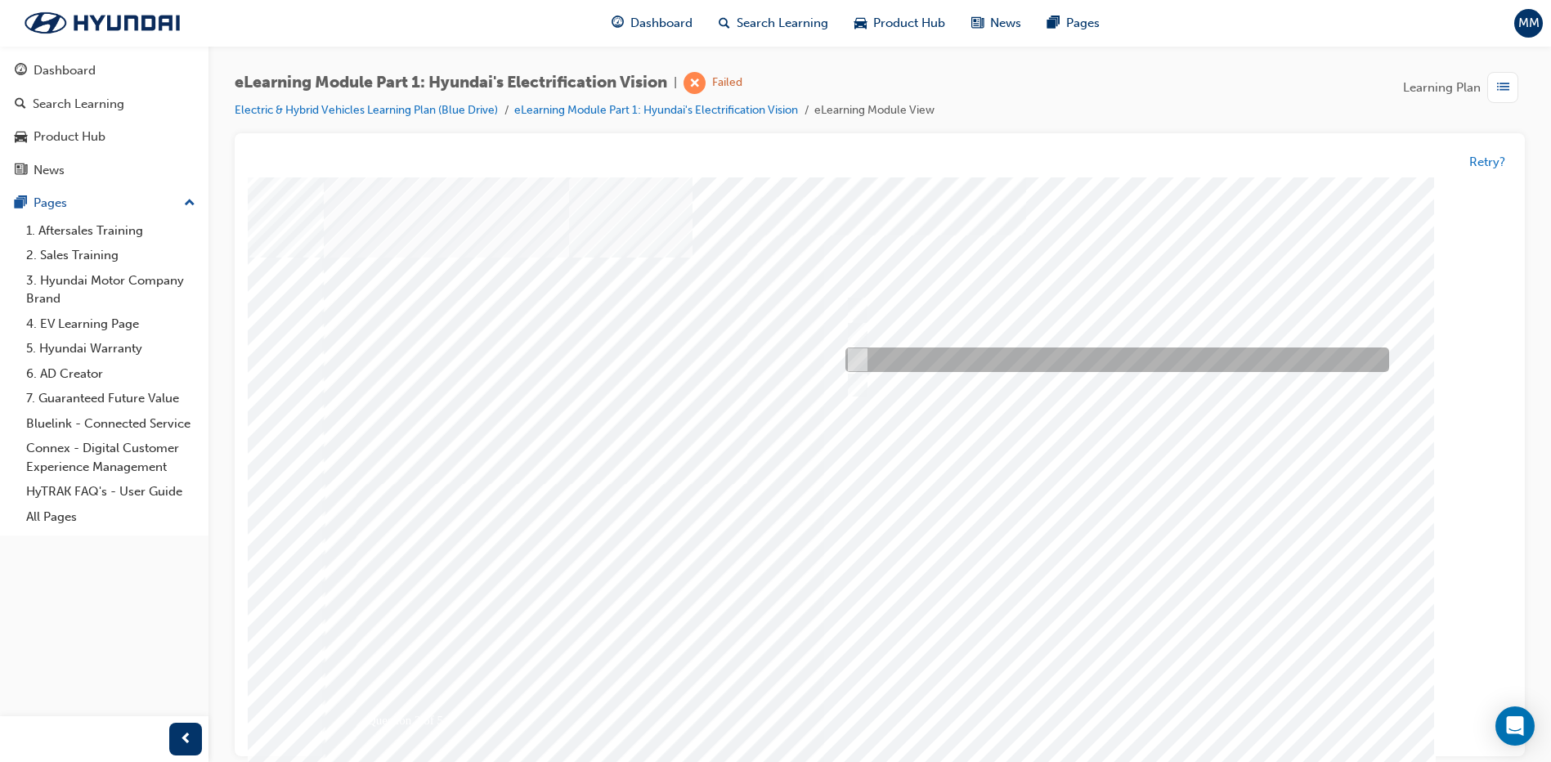
click at [933, 365] on div at bounding box center [1113, 360] width 544 height 25
radio input "true"
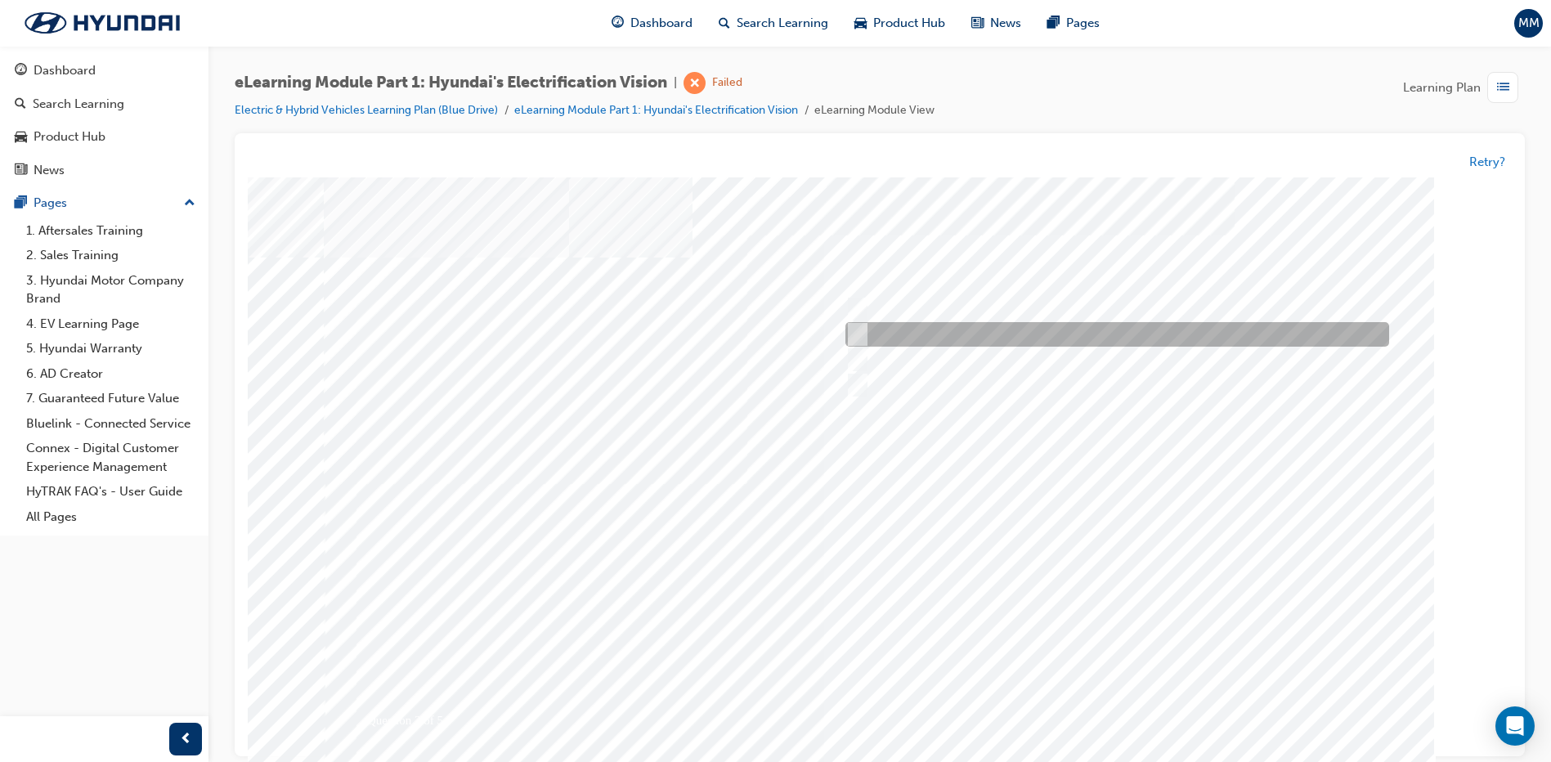
click at [933, 329] on div at bounding box center [1113, 335] width 544 height 25
checkbox input "true"
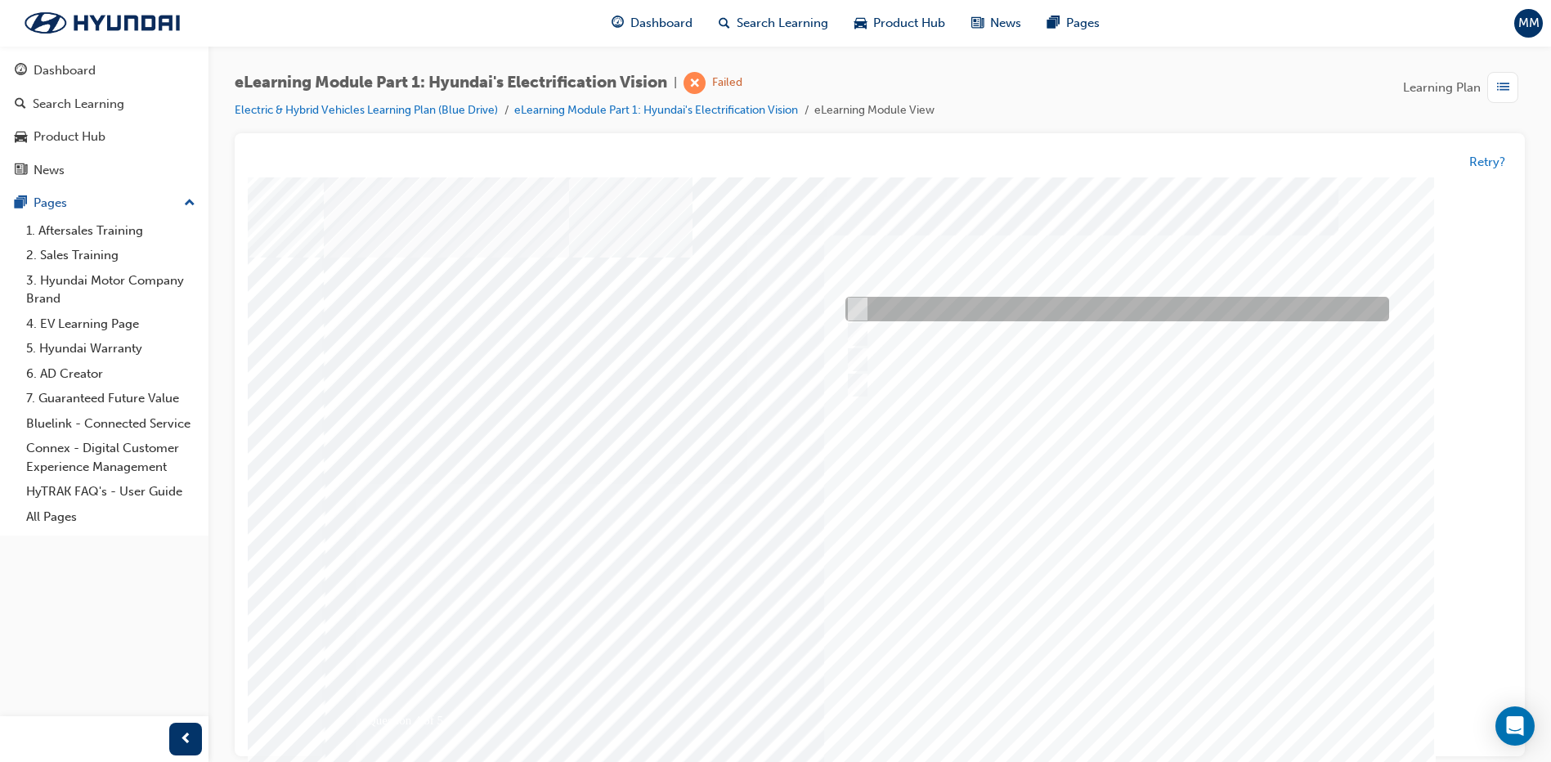
click at [890, 314] on div at bounding box center [1113, 310] width 544 height 25
checkbox input "true"
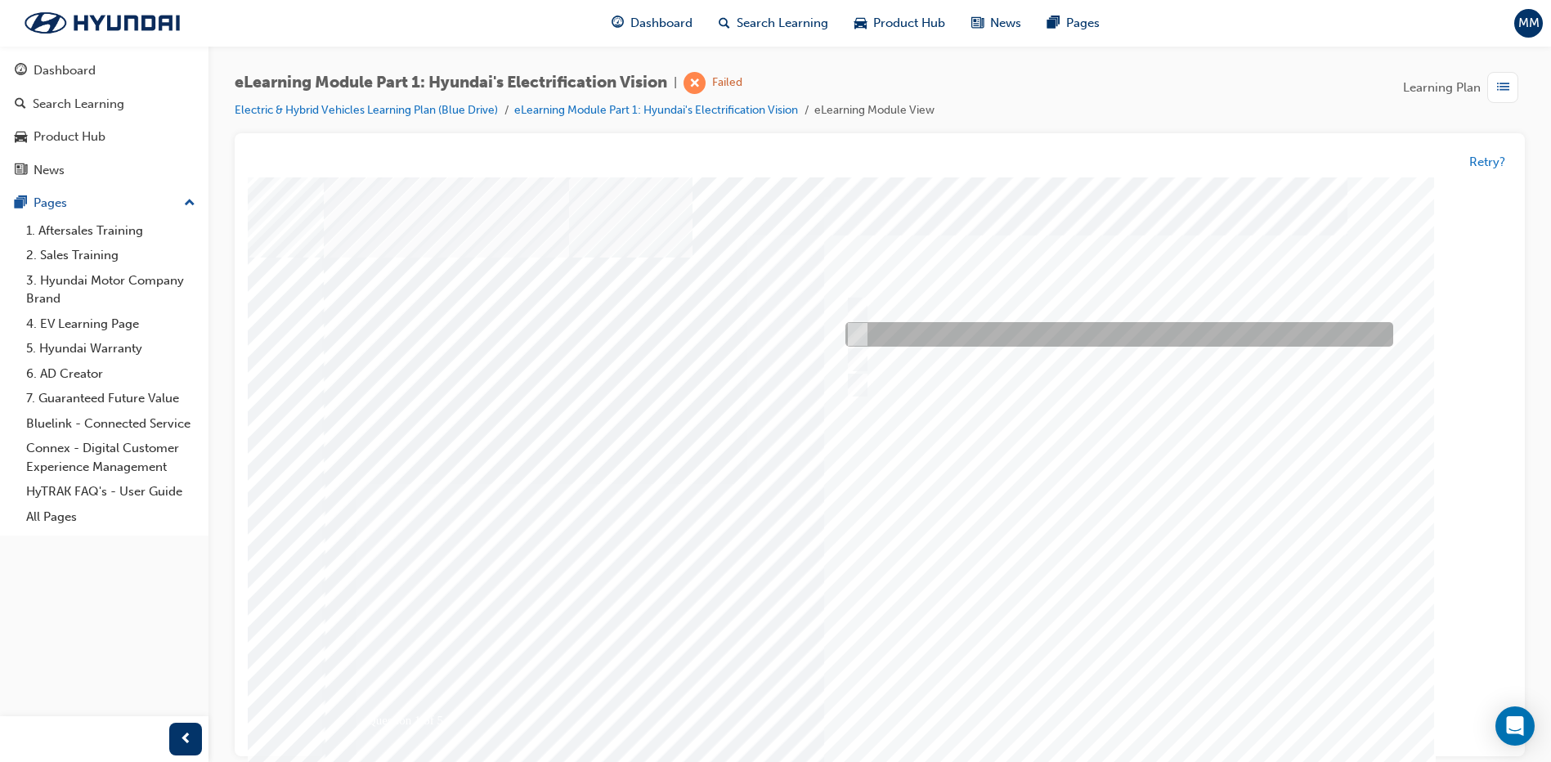
click at [972, 329] on div at bounding box center [1115, 335] width 548 height 25
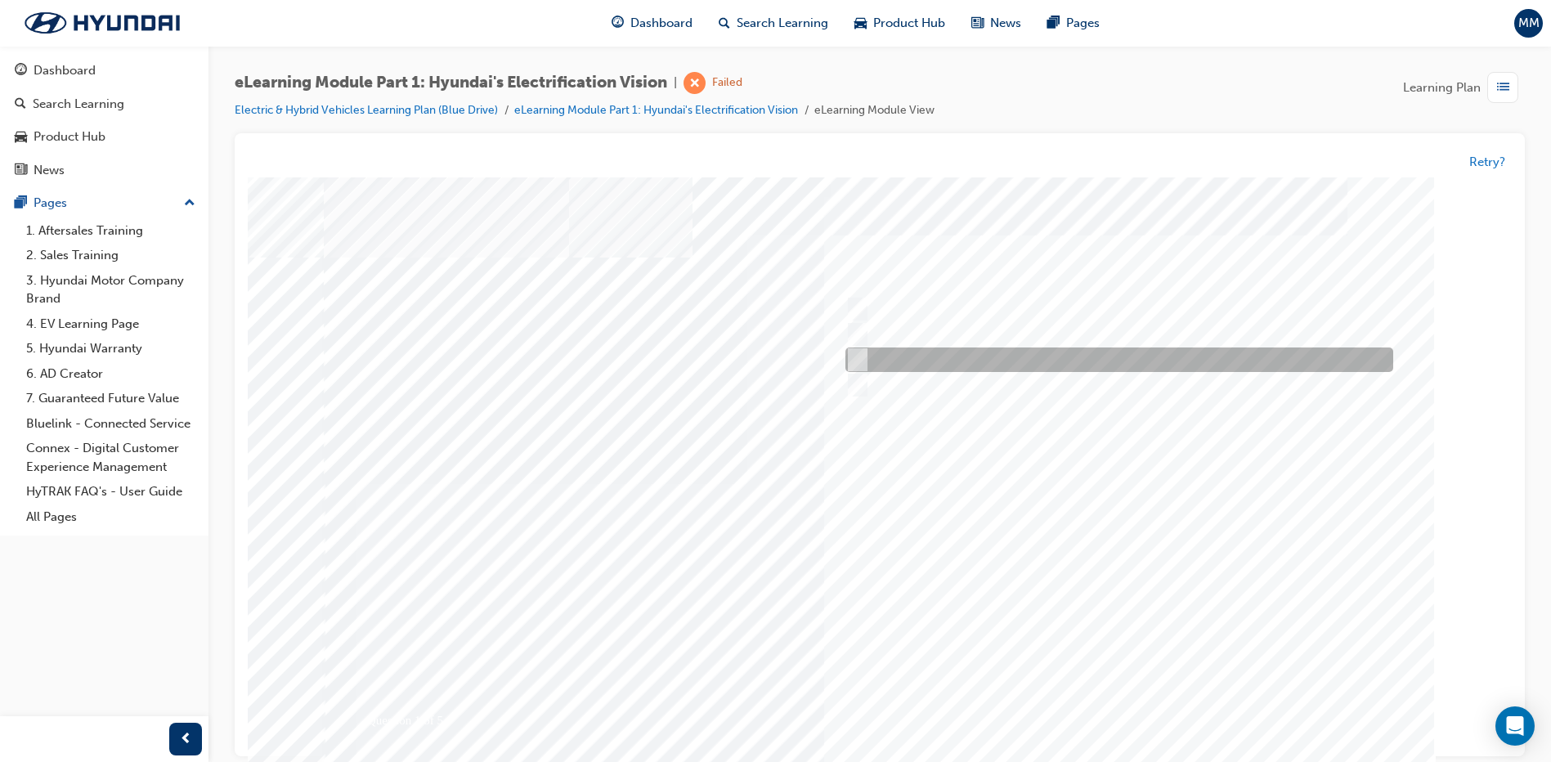
click at [1099, 364] on div at bounding box center [1115, 360] width 548 height 25
radio input "false"
radio input "true"
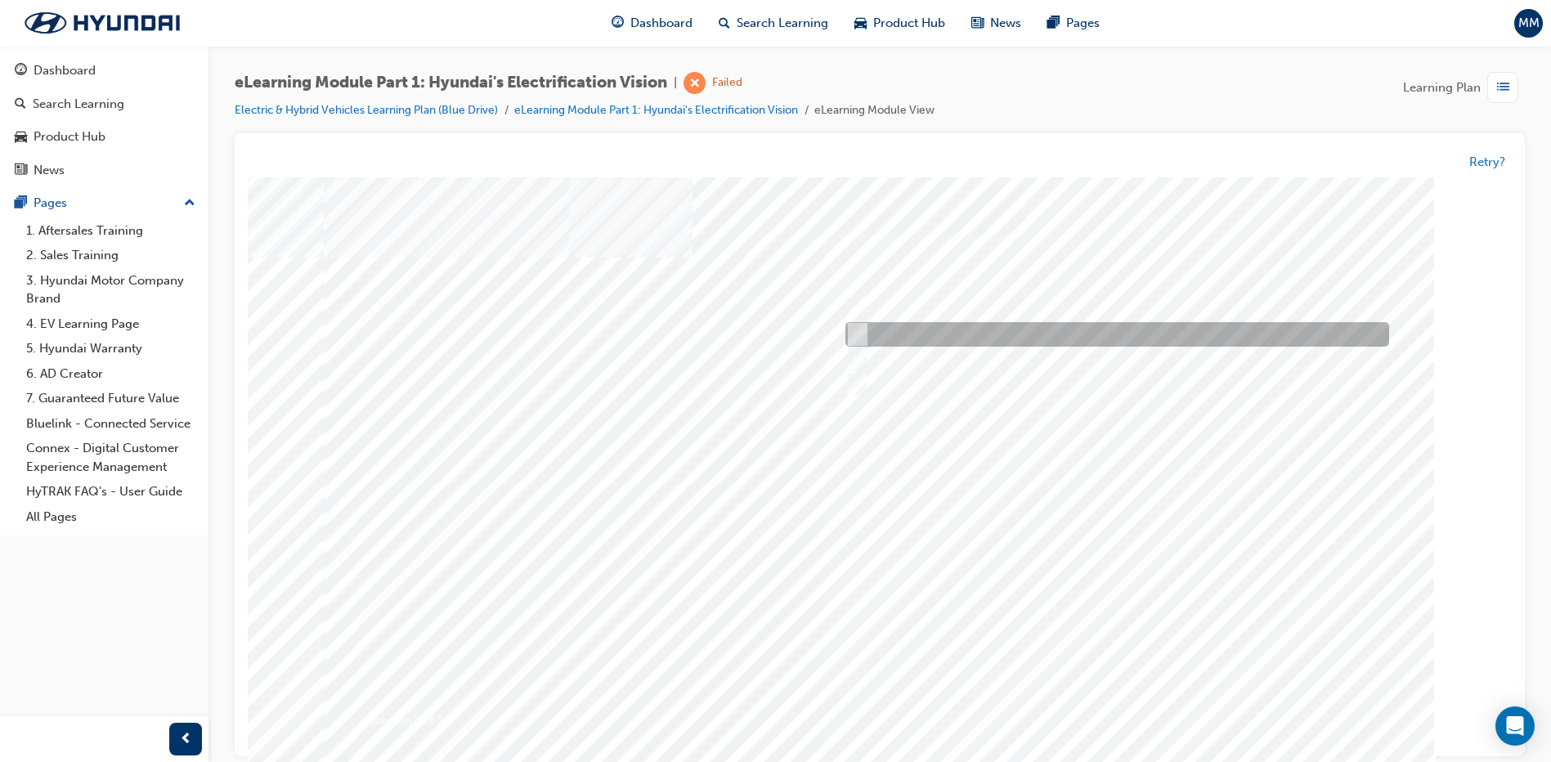
click at [918, 338] on div at bounding box center [1113, 335] width 544 height 25
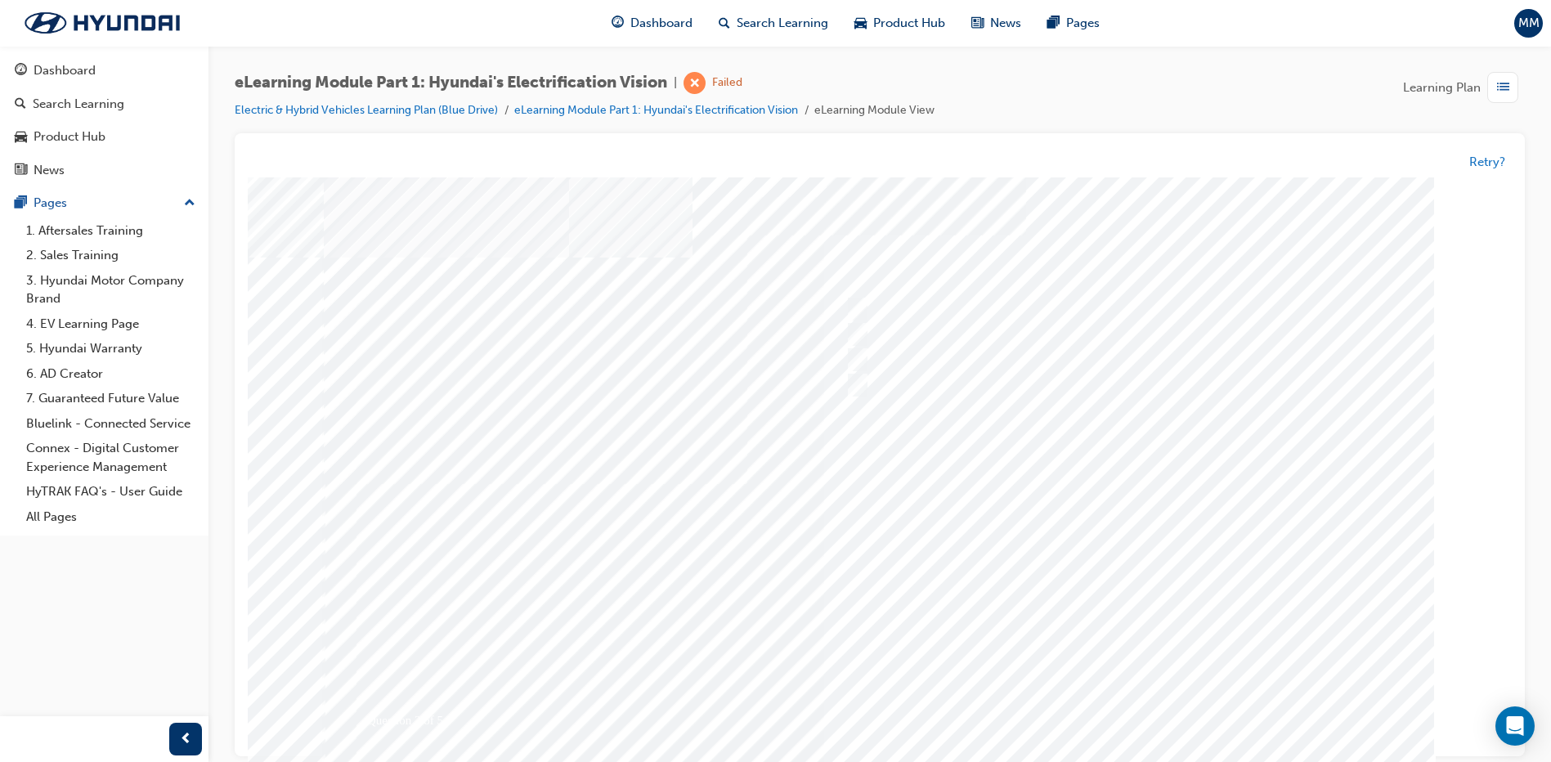
click at [964, 373] on div at bounding box center [1117, 361] width 544 height 25
radio input "false"
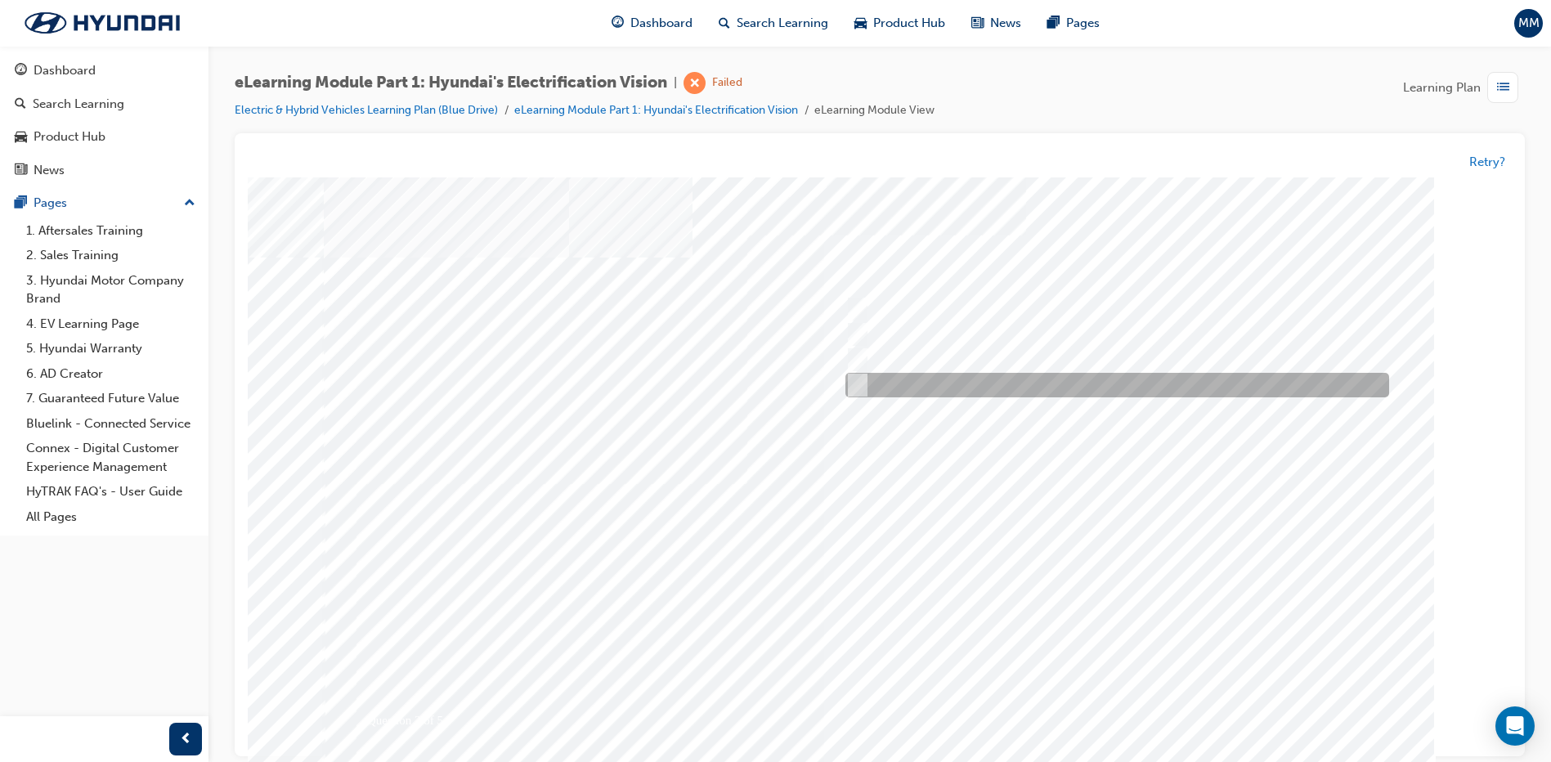
click at [960, 387] on div at bounding box center [1113, 386] width 544 height 25
radio input "false"
radio input "true"
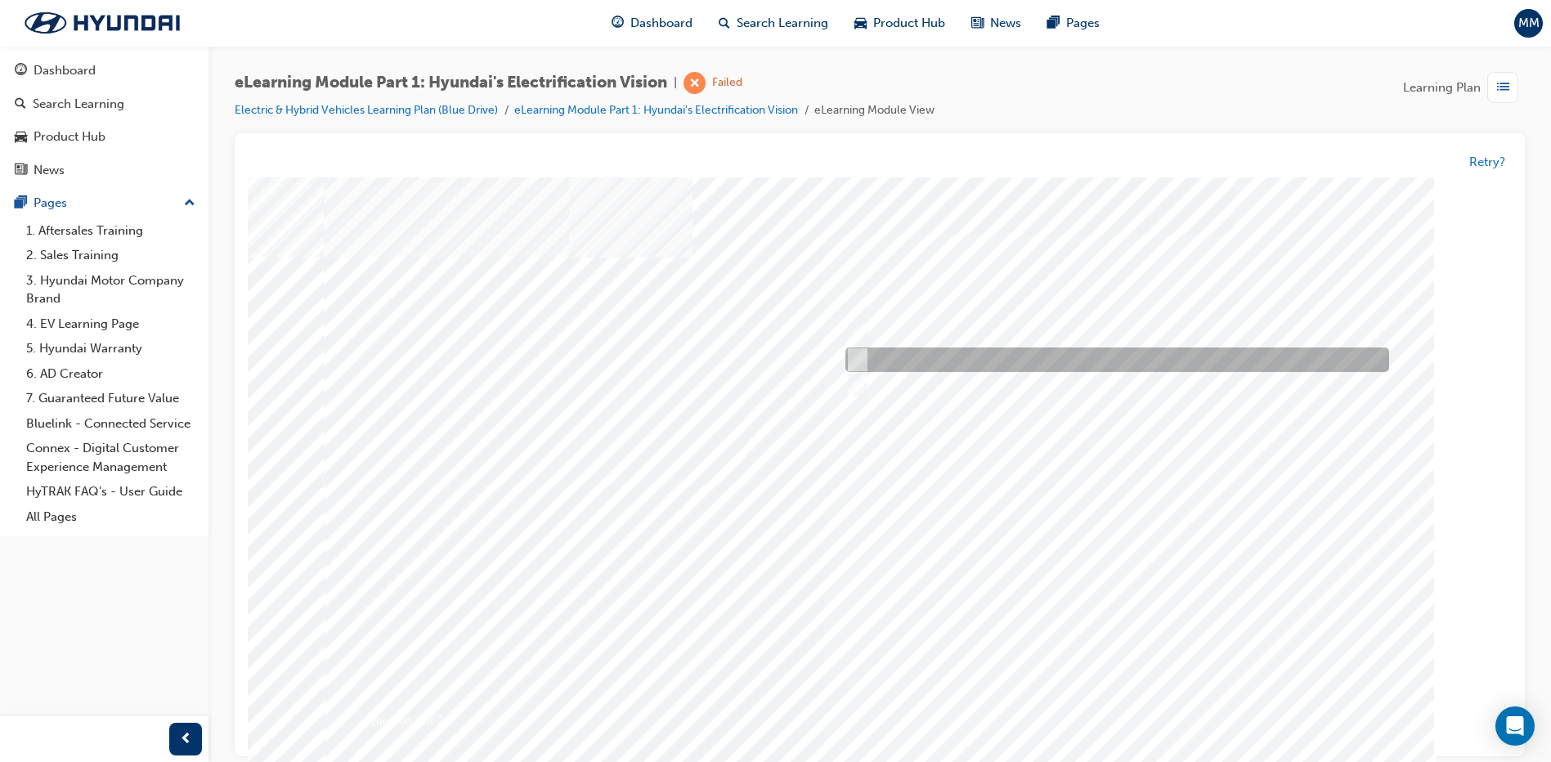
click at [979, 356] on div at bounding box center [1113, 360] width 544 height 25
checkbox input "true"
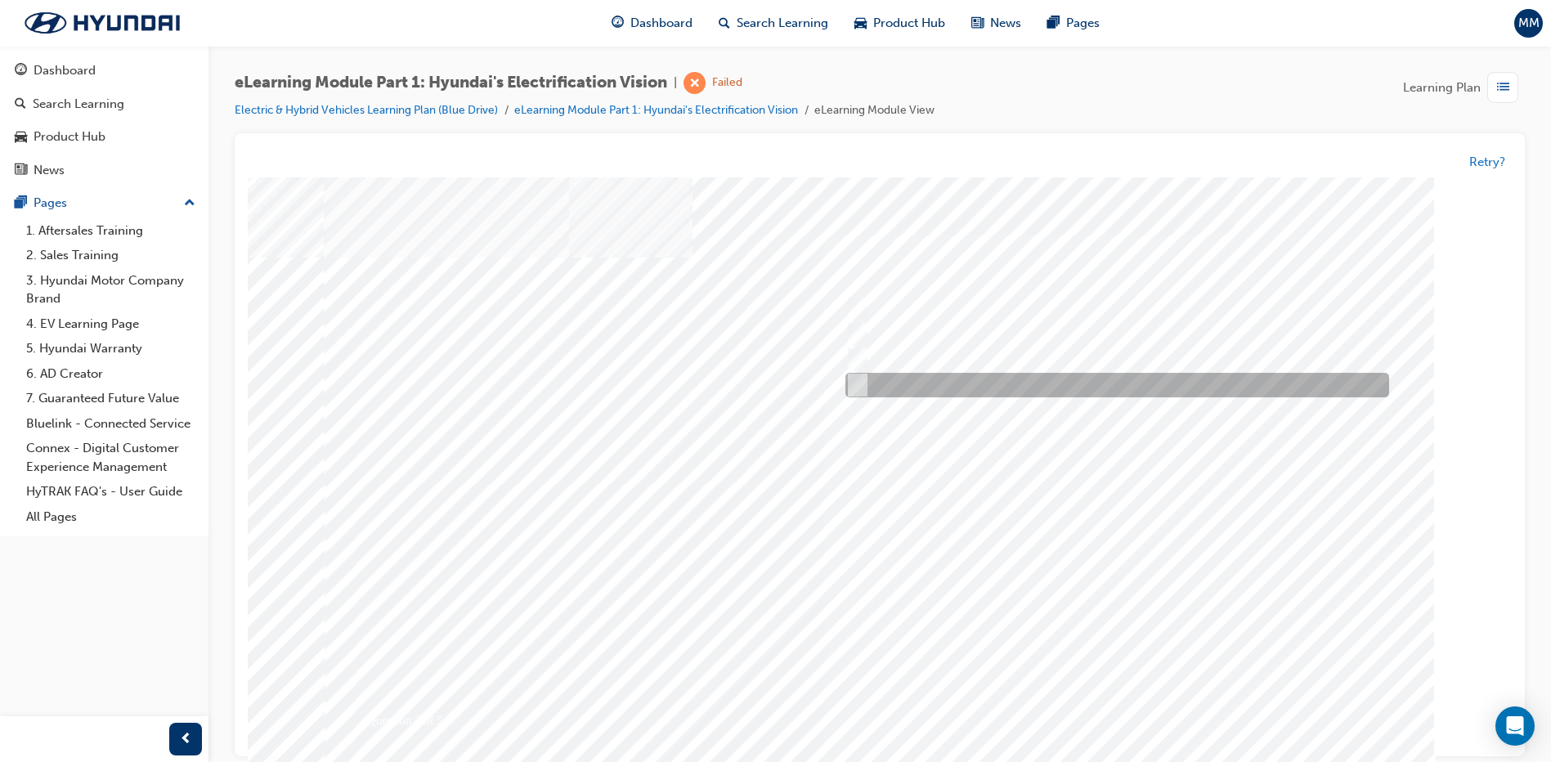
click at [971, 378] on div at bounding box center [1113, 386] width 544 height 25
checkbox input "true"
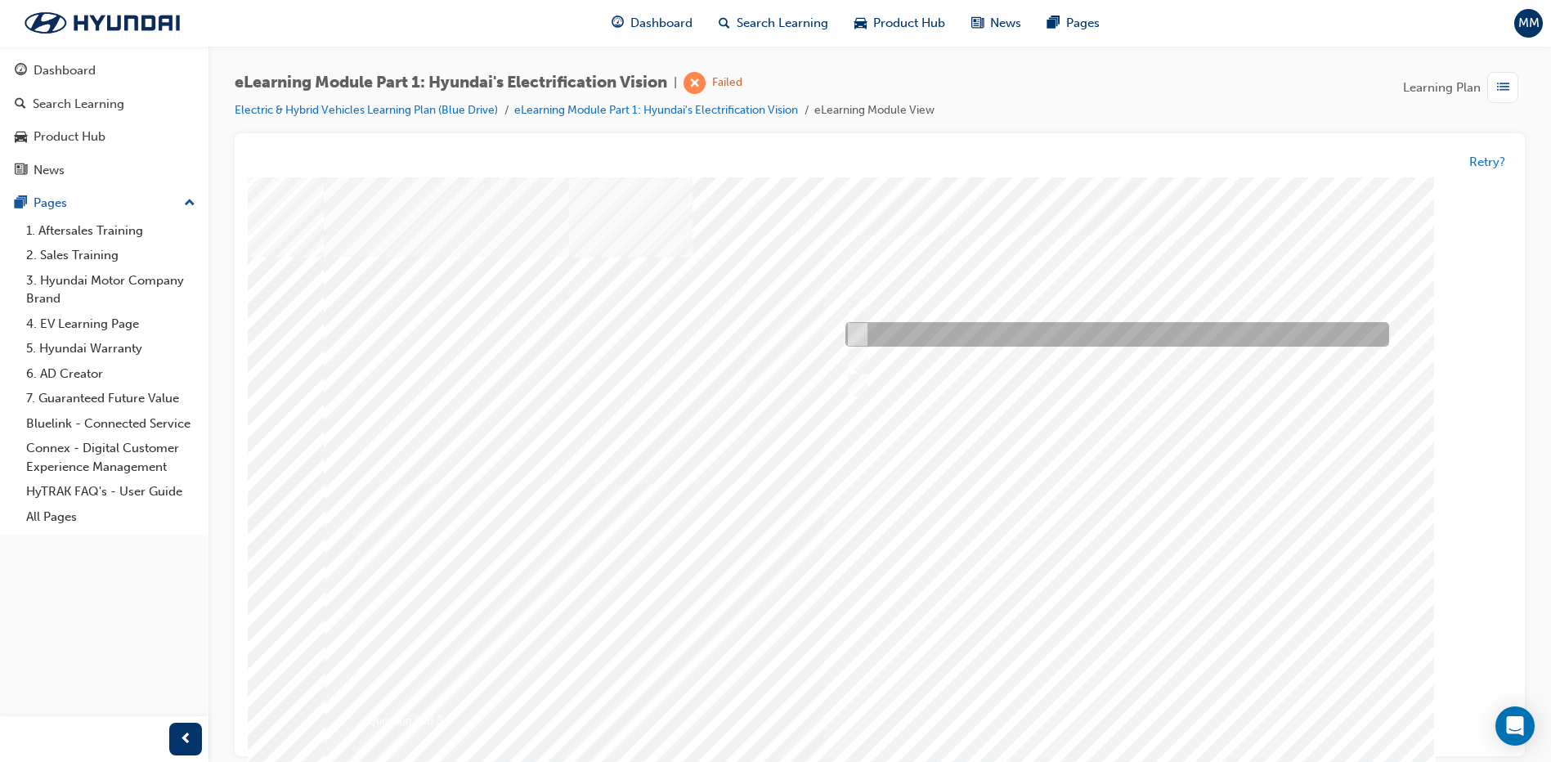
click at [969, 336] on div at bounding box center [1113, 335] width 544 height 25
checkbox input "true"
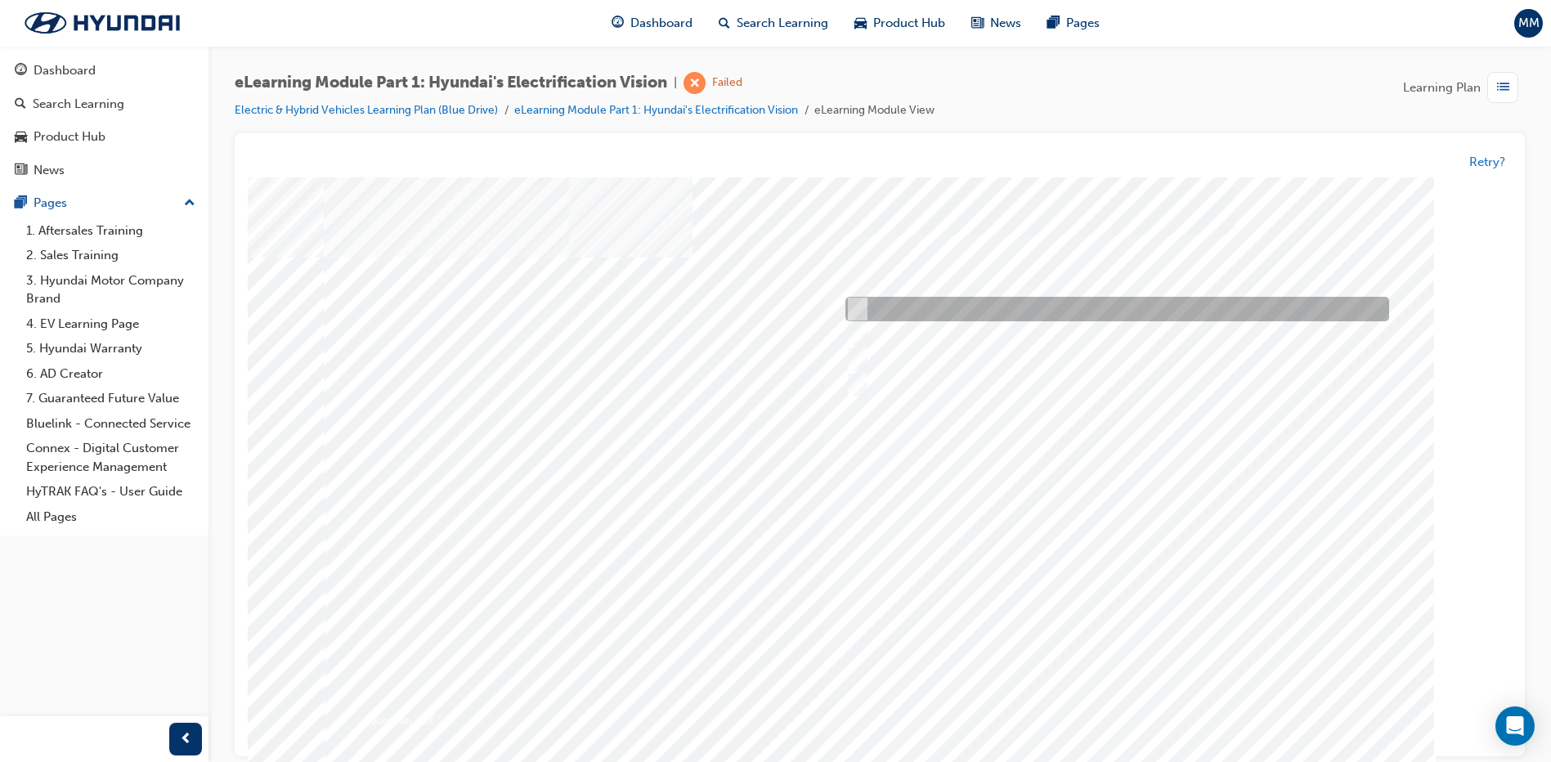
click at [978, 311] on div at bounding box center [1113, 310] width 544 height 25
checkbox input "true"
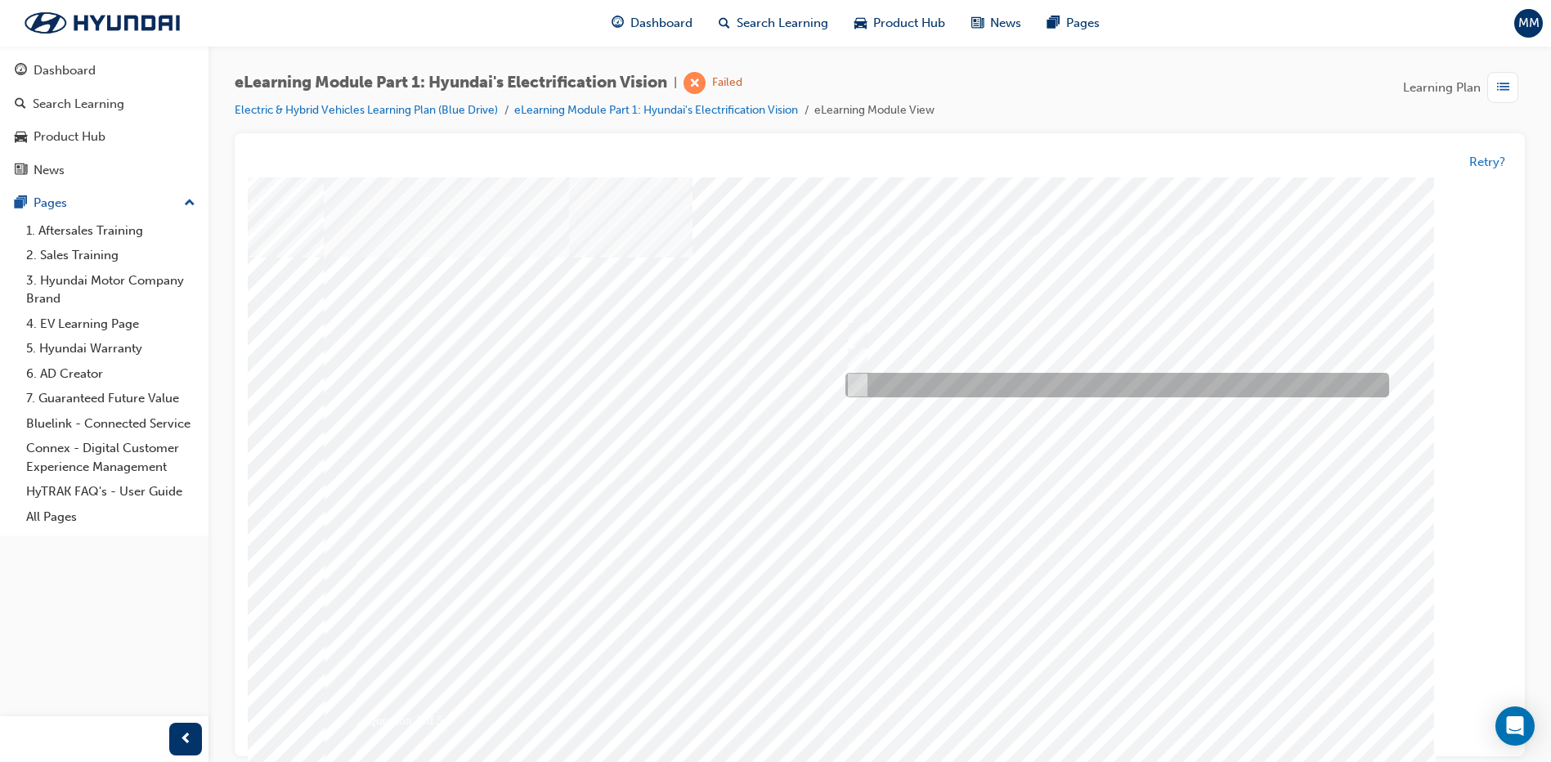
click at [969, 388] on div at bounding box center [1113, 386] width 544 height 25
checkbox input "false"
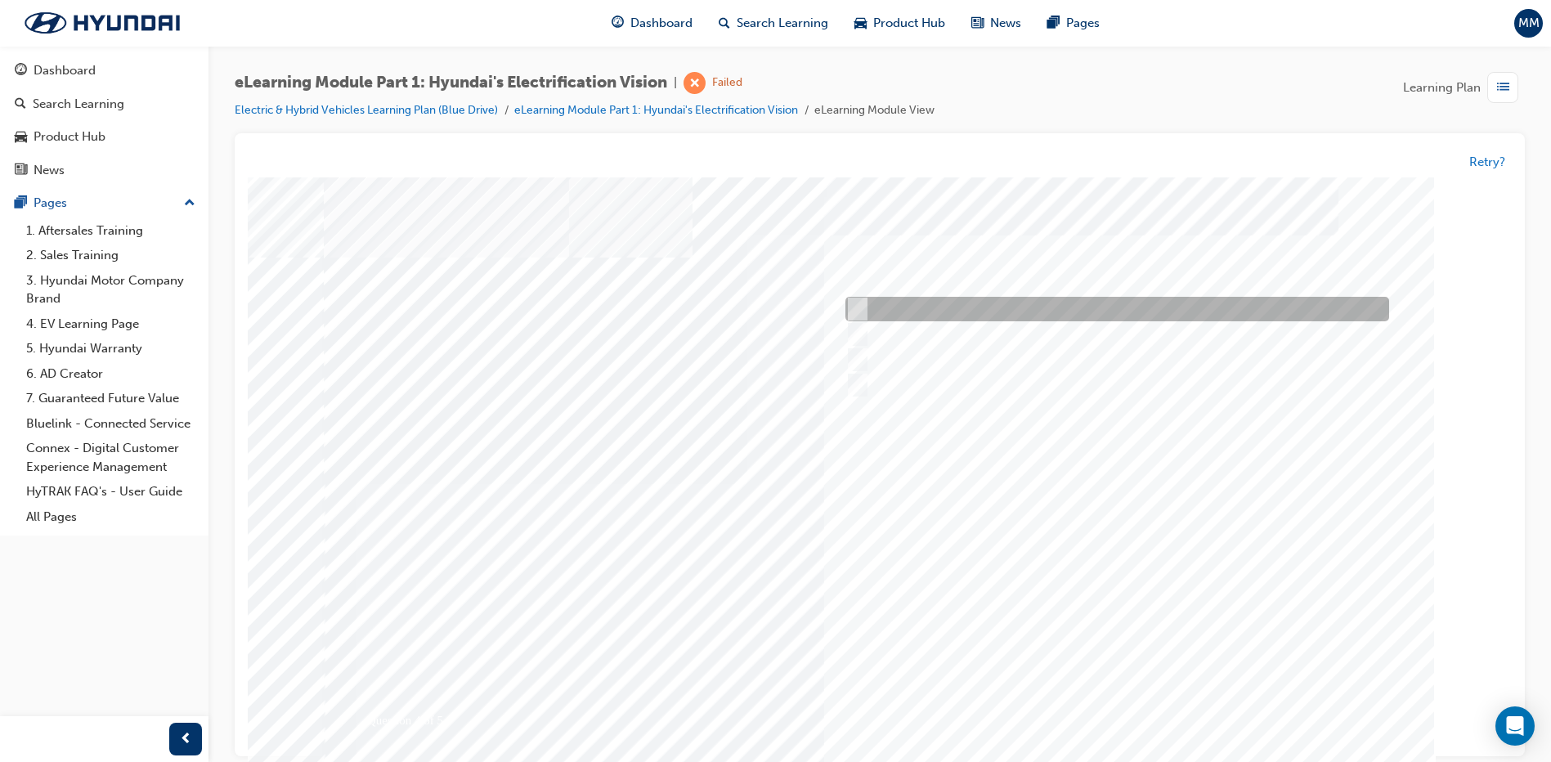
click at [972, 310] on div at bounding box center [1113, 310] width 544 height 25
checkbox input "true"
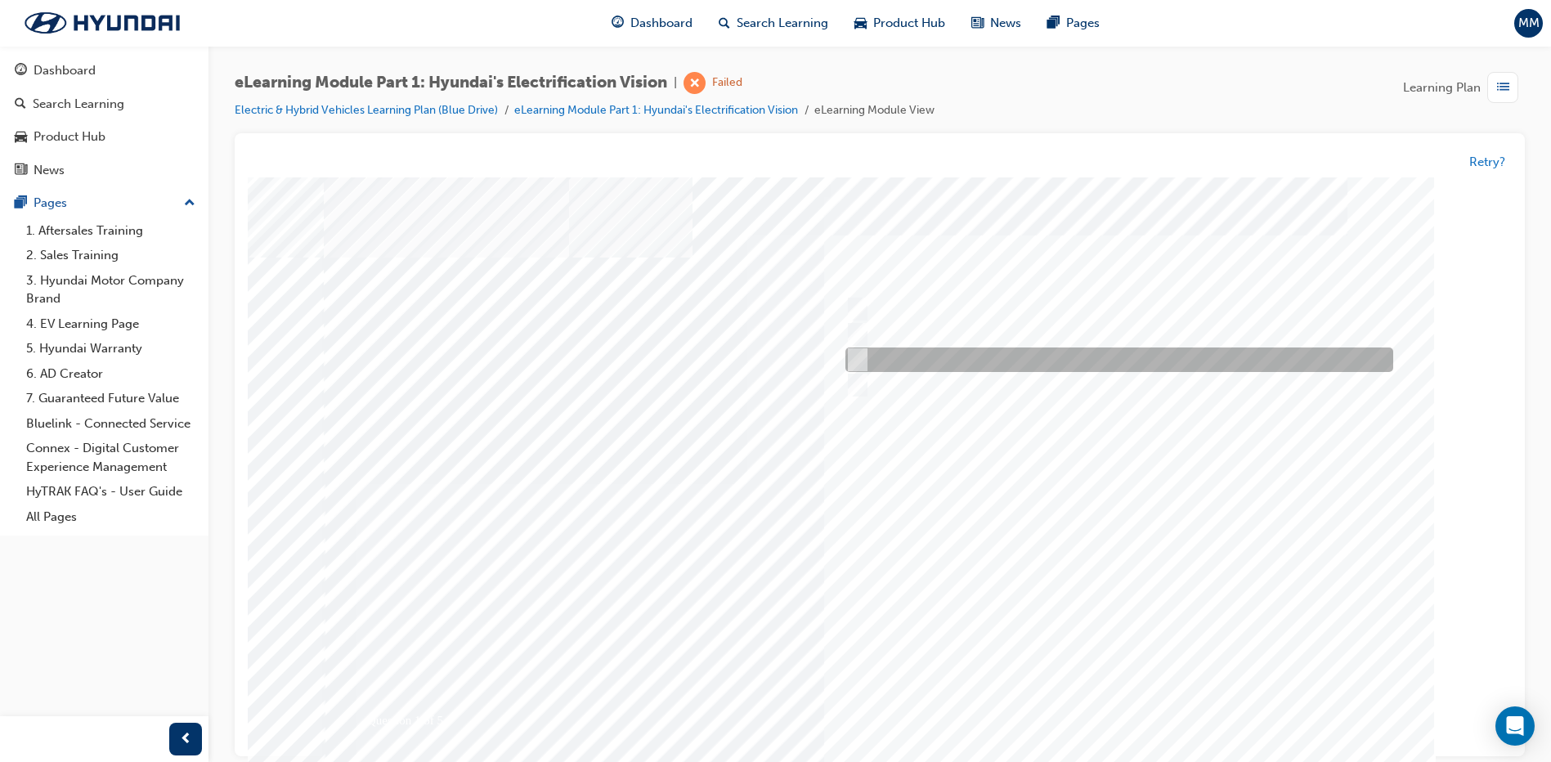
click at [908, 364] on div at bounding box center [1115, 360] width 548 height 25
radio input "true"
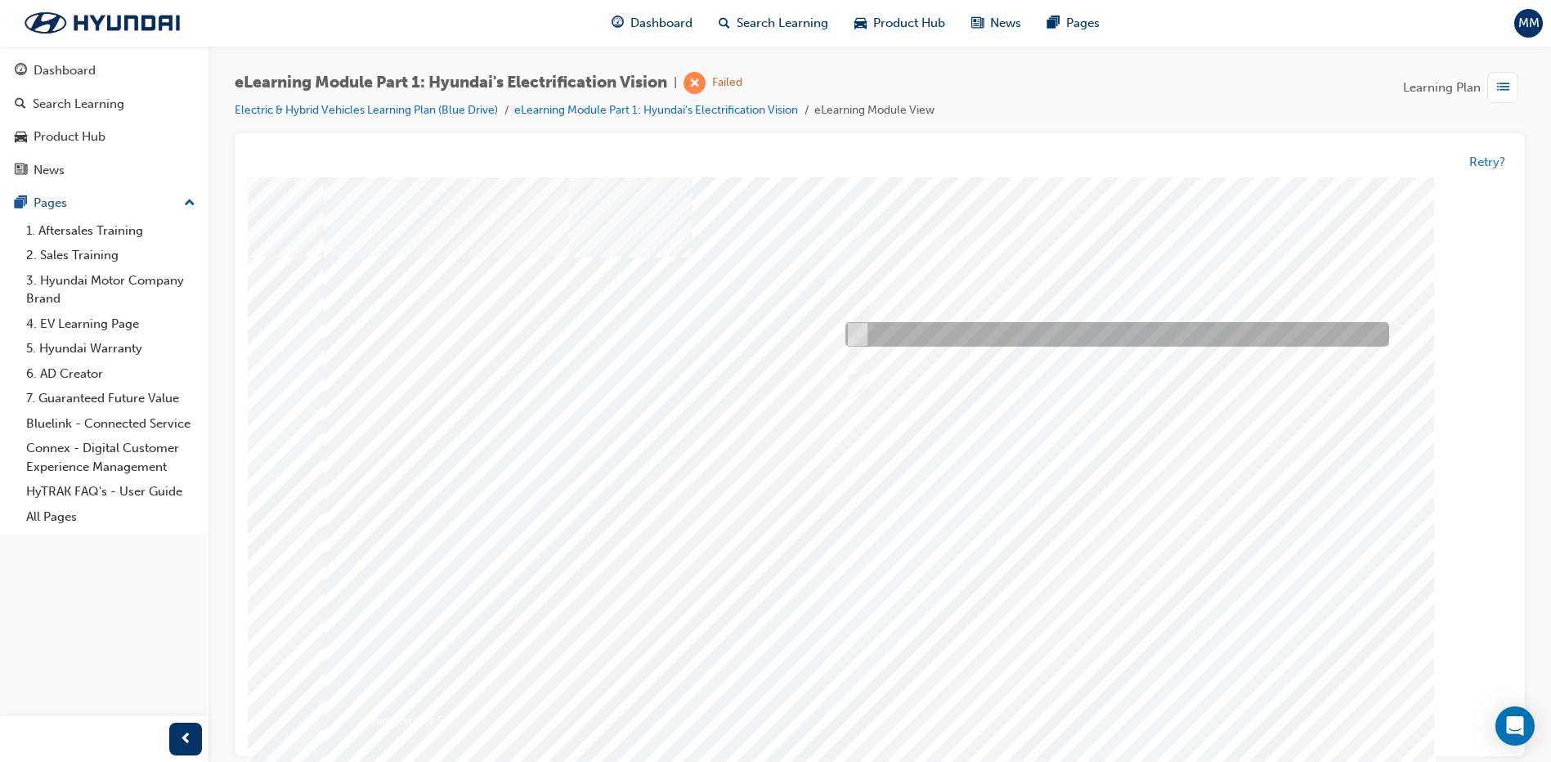
click at [871, 325] on div at bounding box center [1113, 335] width 544 height 25
radio input "true"
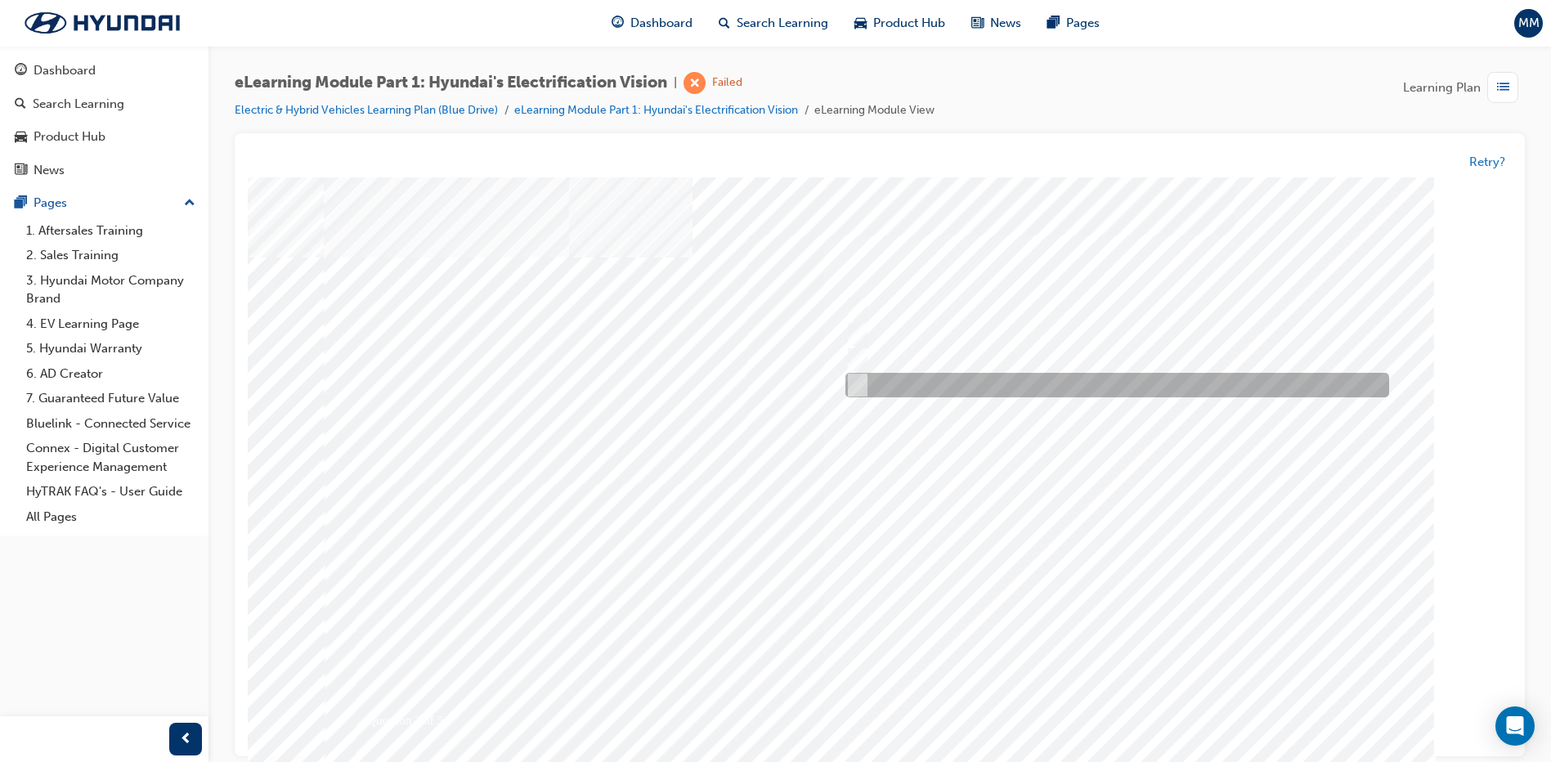
click at [898, 393] on div at bounding box center [1113, 386] width 544 height 25
checkbox input "true"
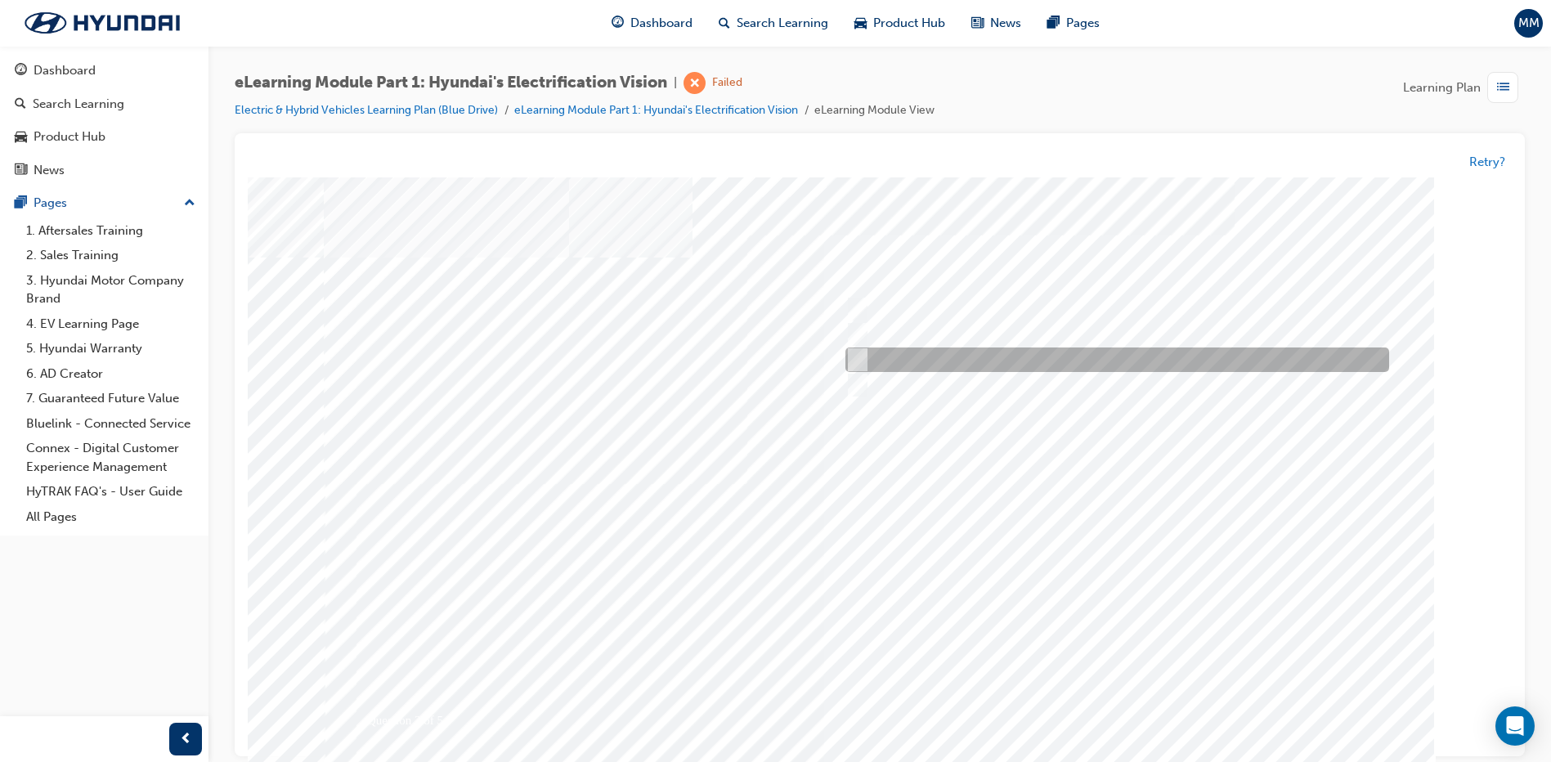
click at [906, 358] on div at bounding box center [1113, 360] width 544 height 25
checkbox input "true"
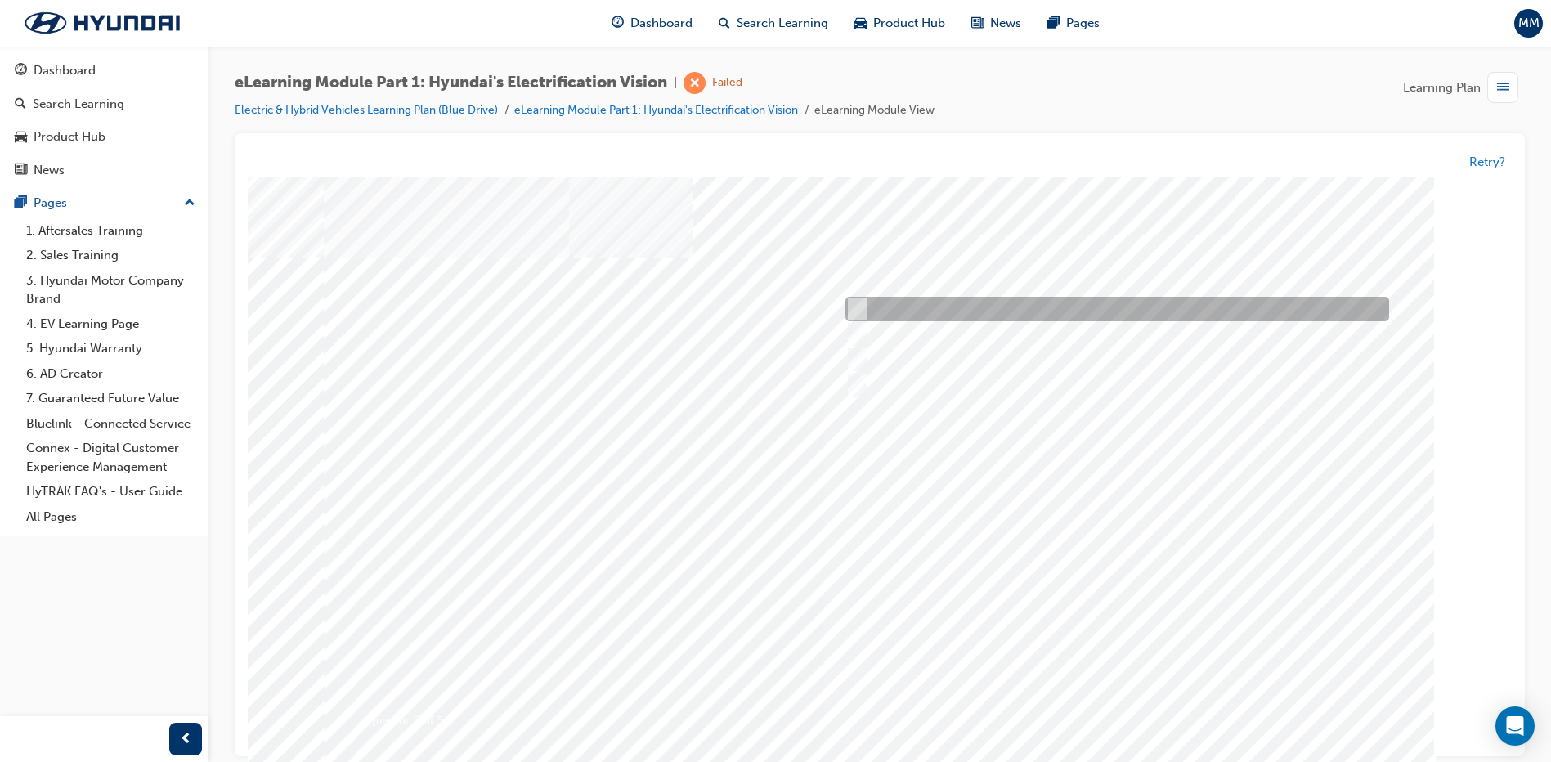
click at [925, 307] on div at bounding box center [1113, 310] width 544 height 25
checkbox input "true"
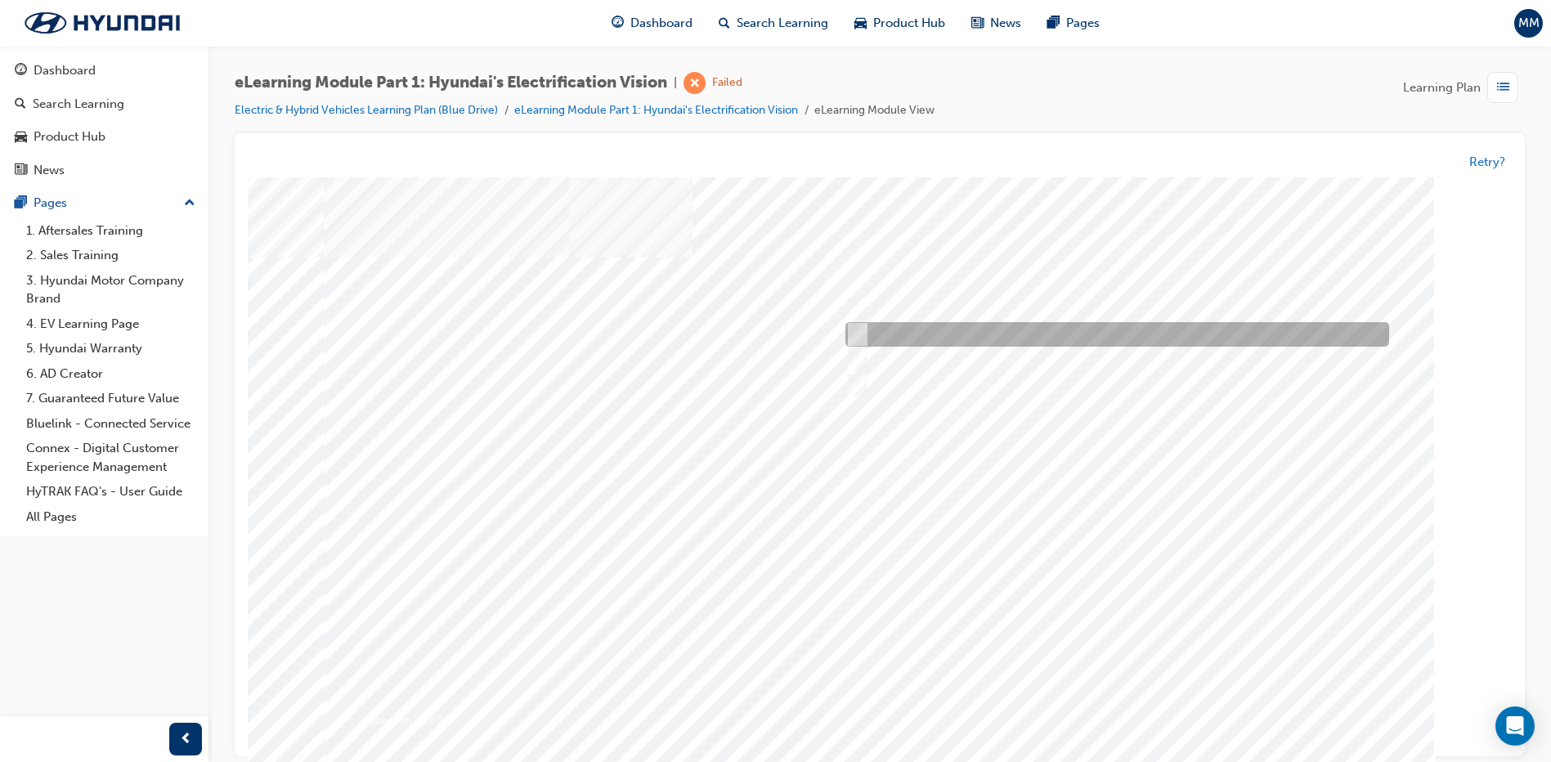
click at [921, 332] on div at bounding box center [1113, 335] width 544 height 25
checkbox input "true"
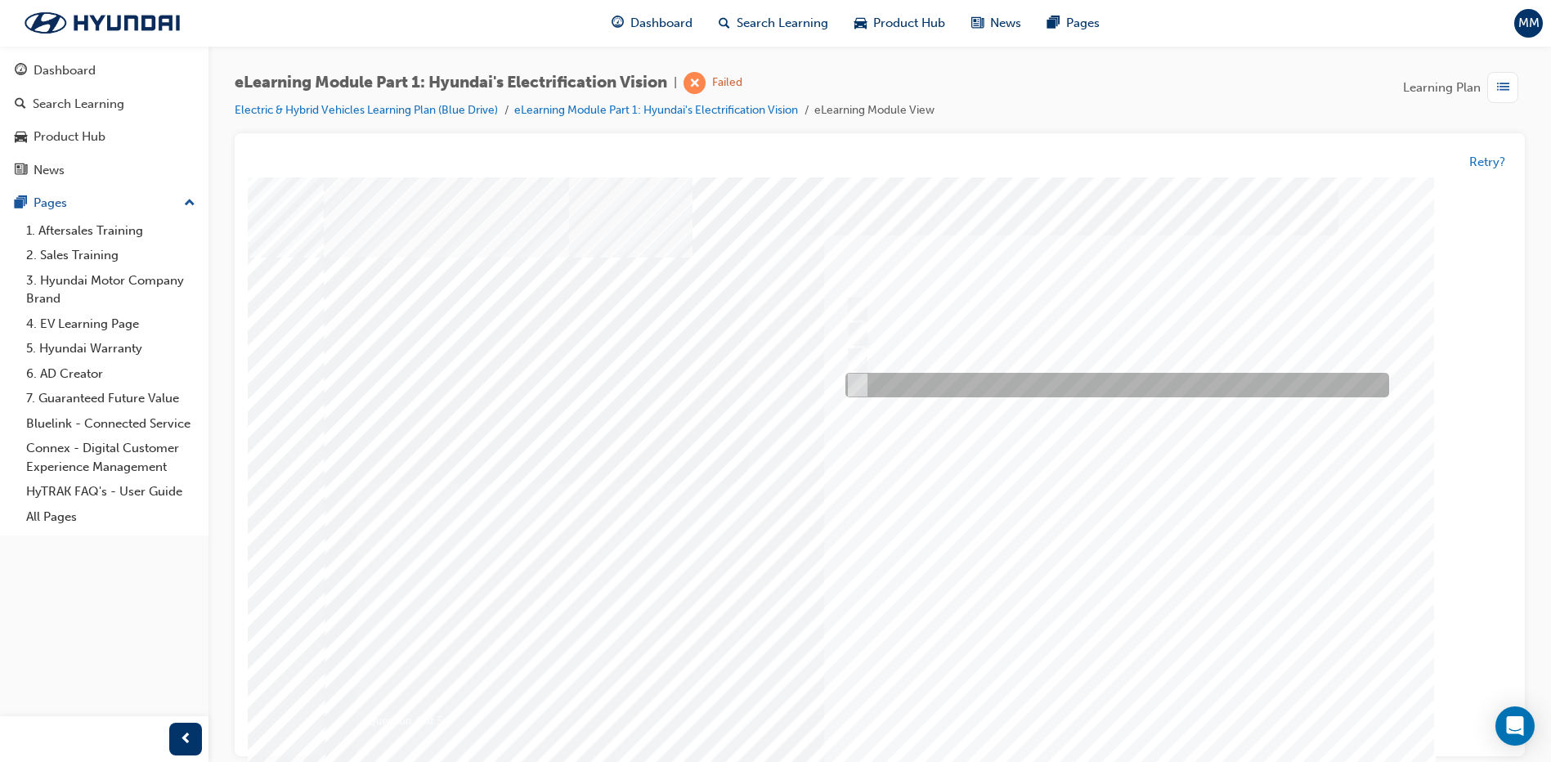
click at [921, 381] on div at bounding box center [1113, 386] width 544 height 25
checkbox input "true"
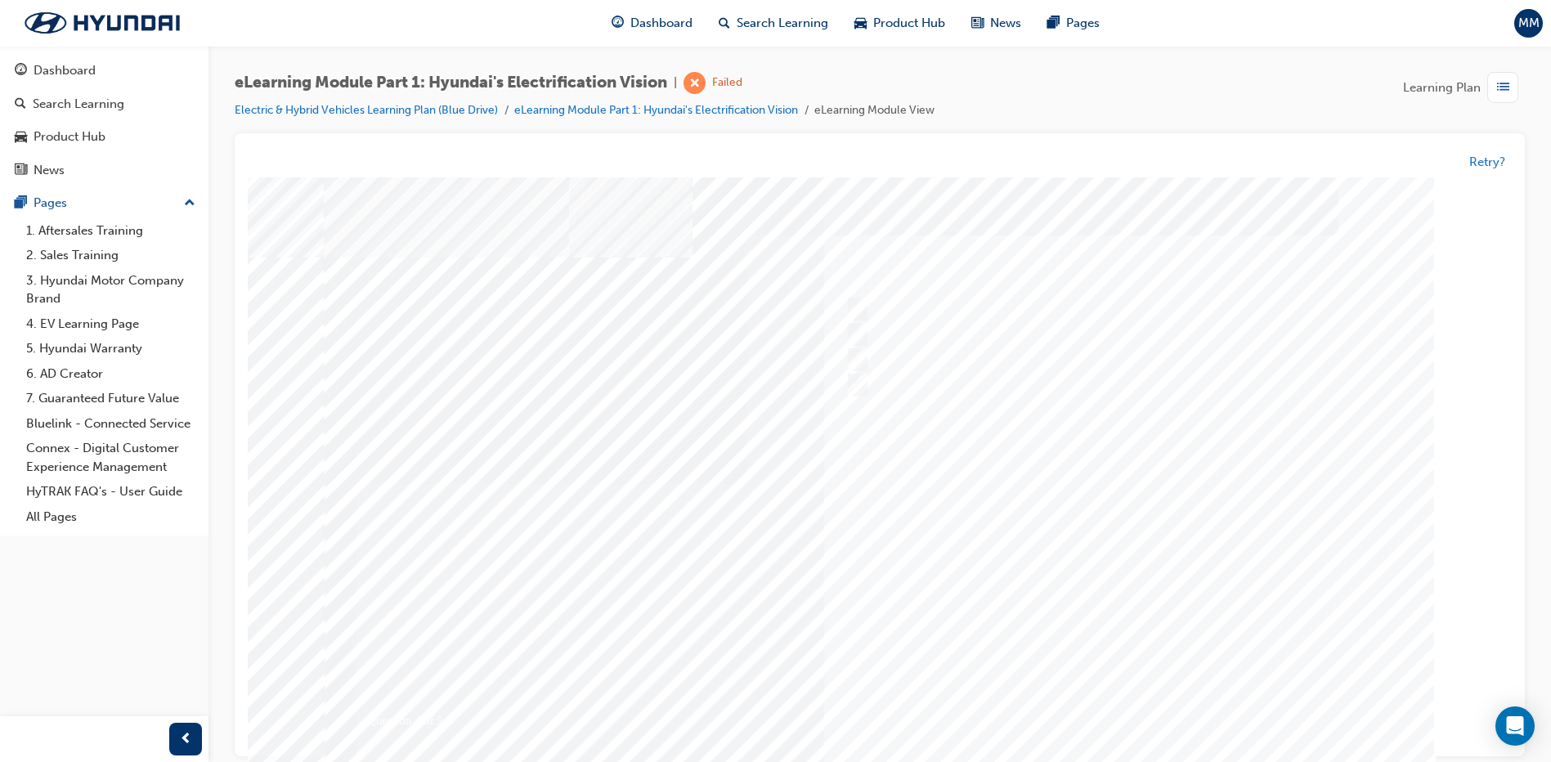
click at [985, 347] on div at bounding box center [1117, 336] width 544 height 25
checkbox input "true"
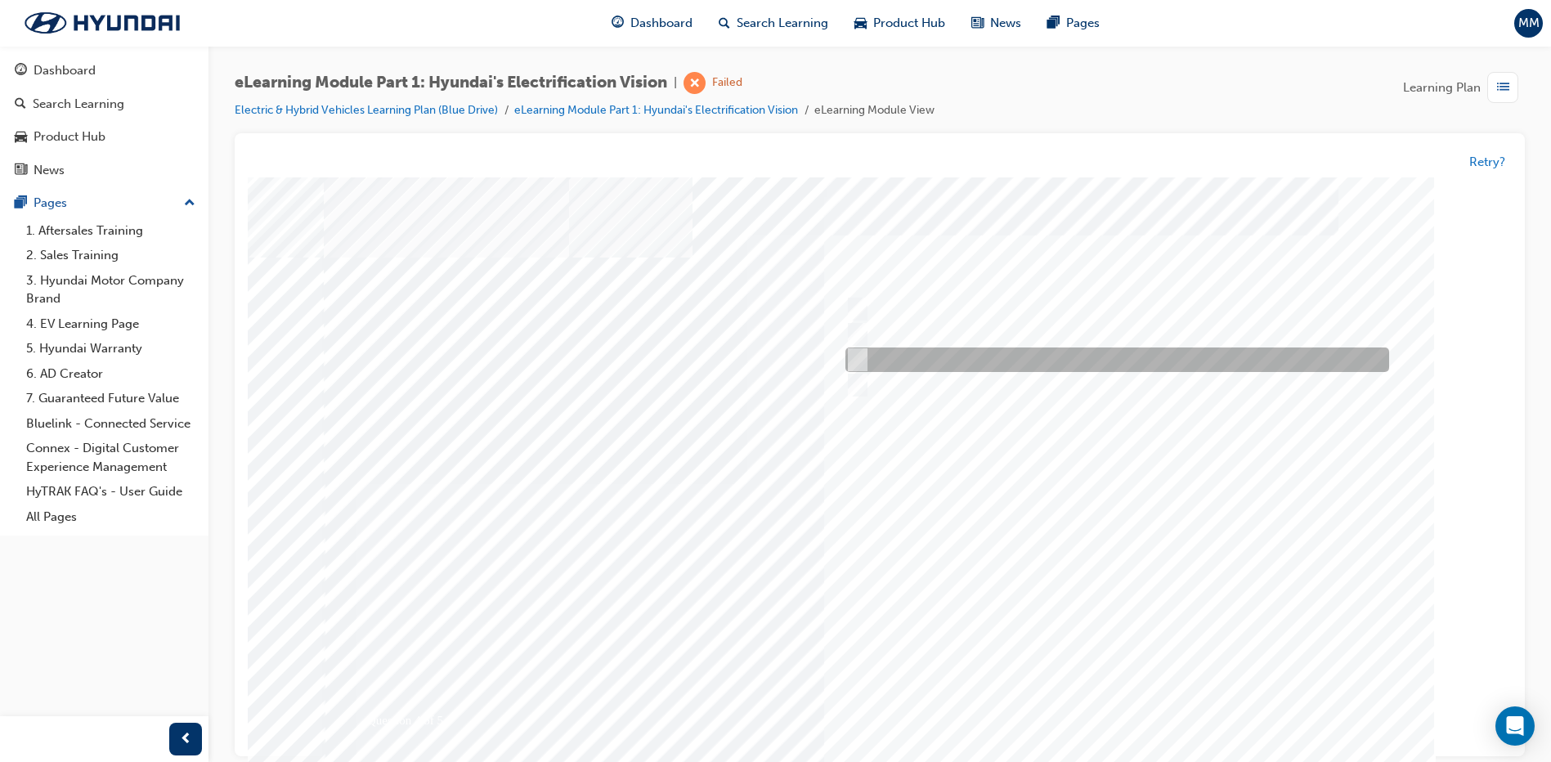
click at [954, 360] on div at bounding box center [1113, 360] width 544 height 25
checkbox input "true"
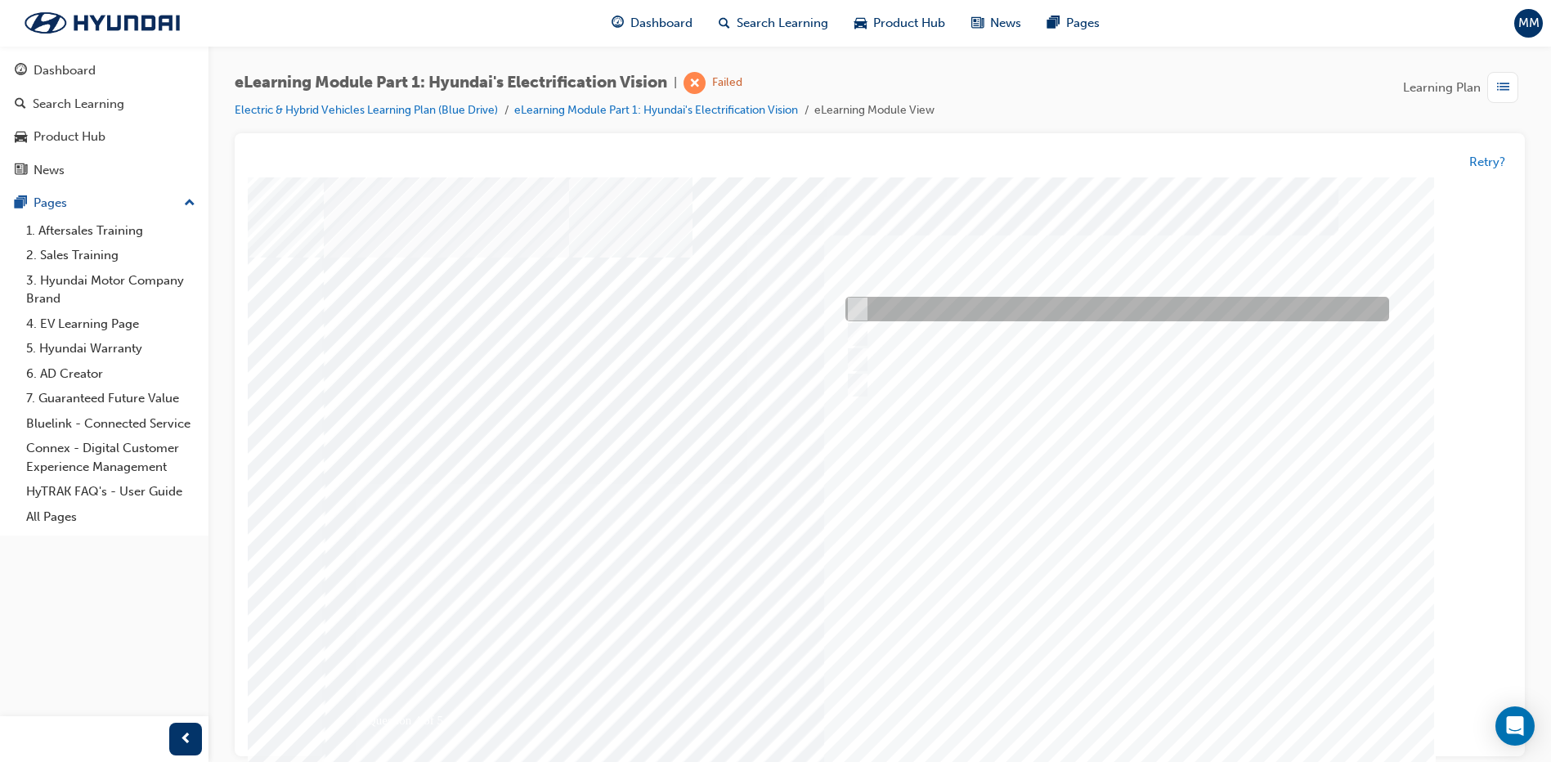
click at [905, 334] on div at bounding box center [1113, 335] width 544 height 25
checkbox input "false"
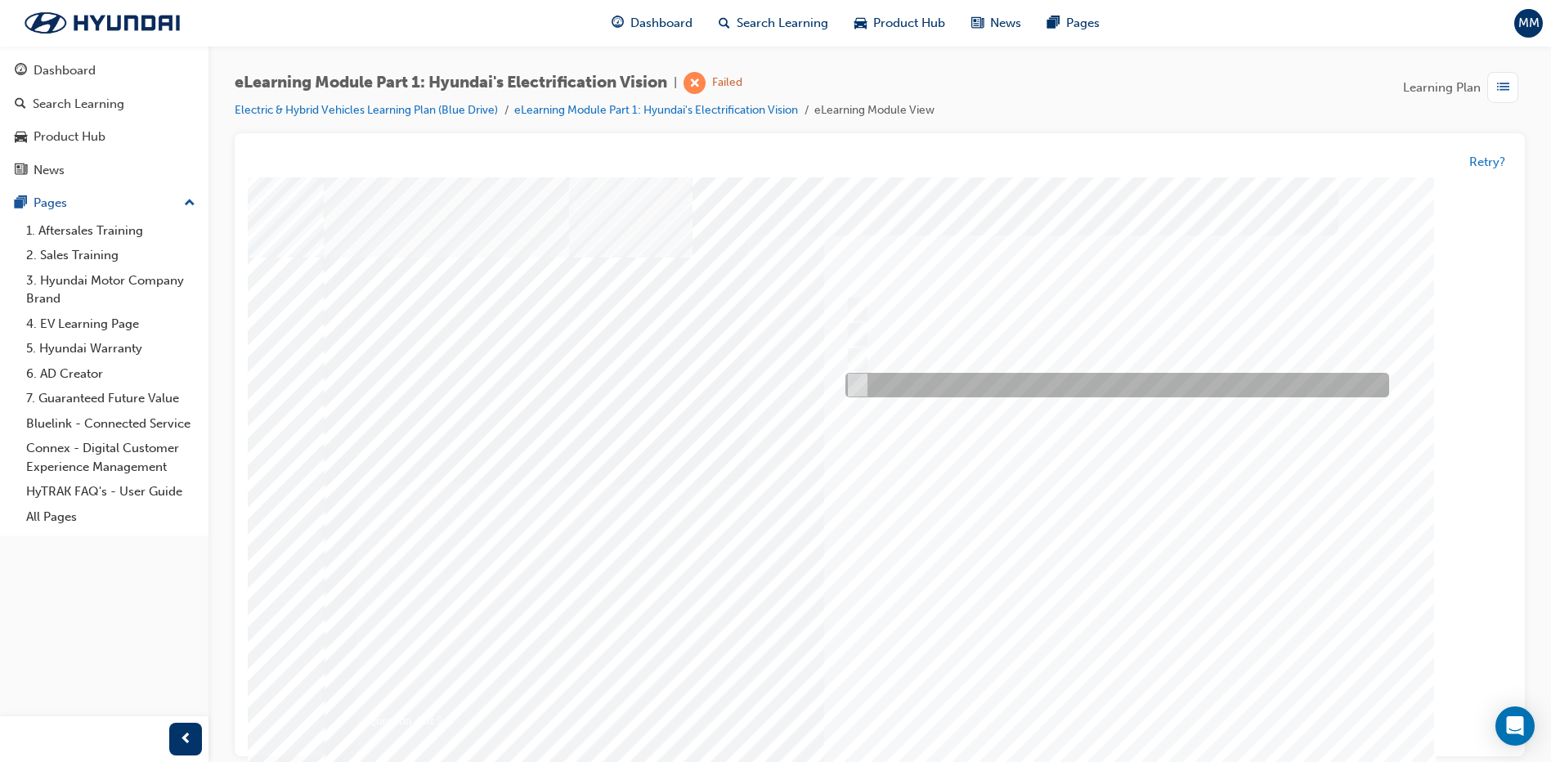
click at [892, 379] on div at bounding box center [1113, 386] width 544 height 25
checkbox input "false"
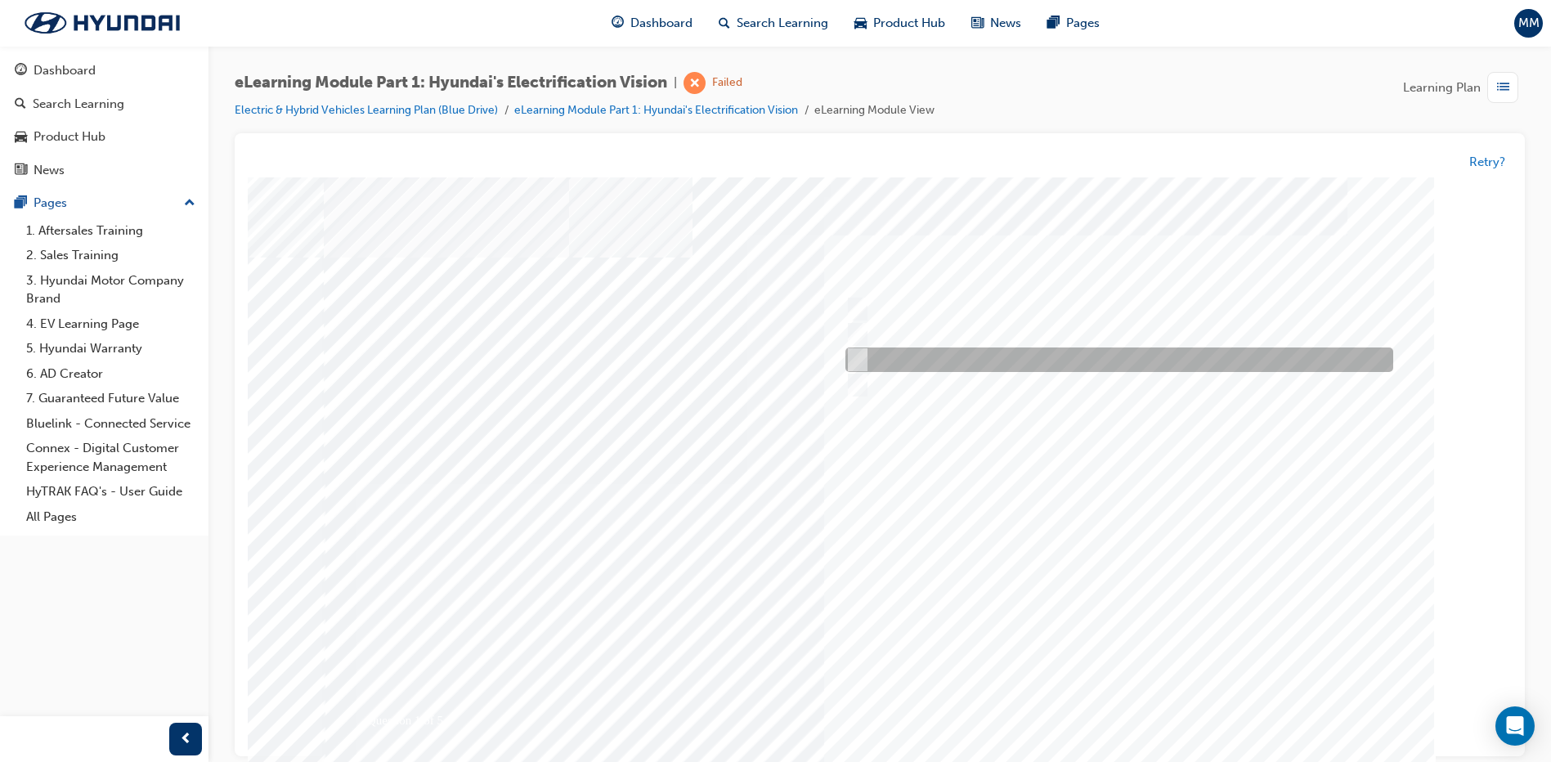
click at [958, 362] on div at bounding box center [1115, 360] width 548 height 25
radio input "true"
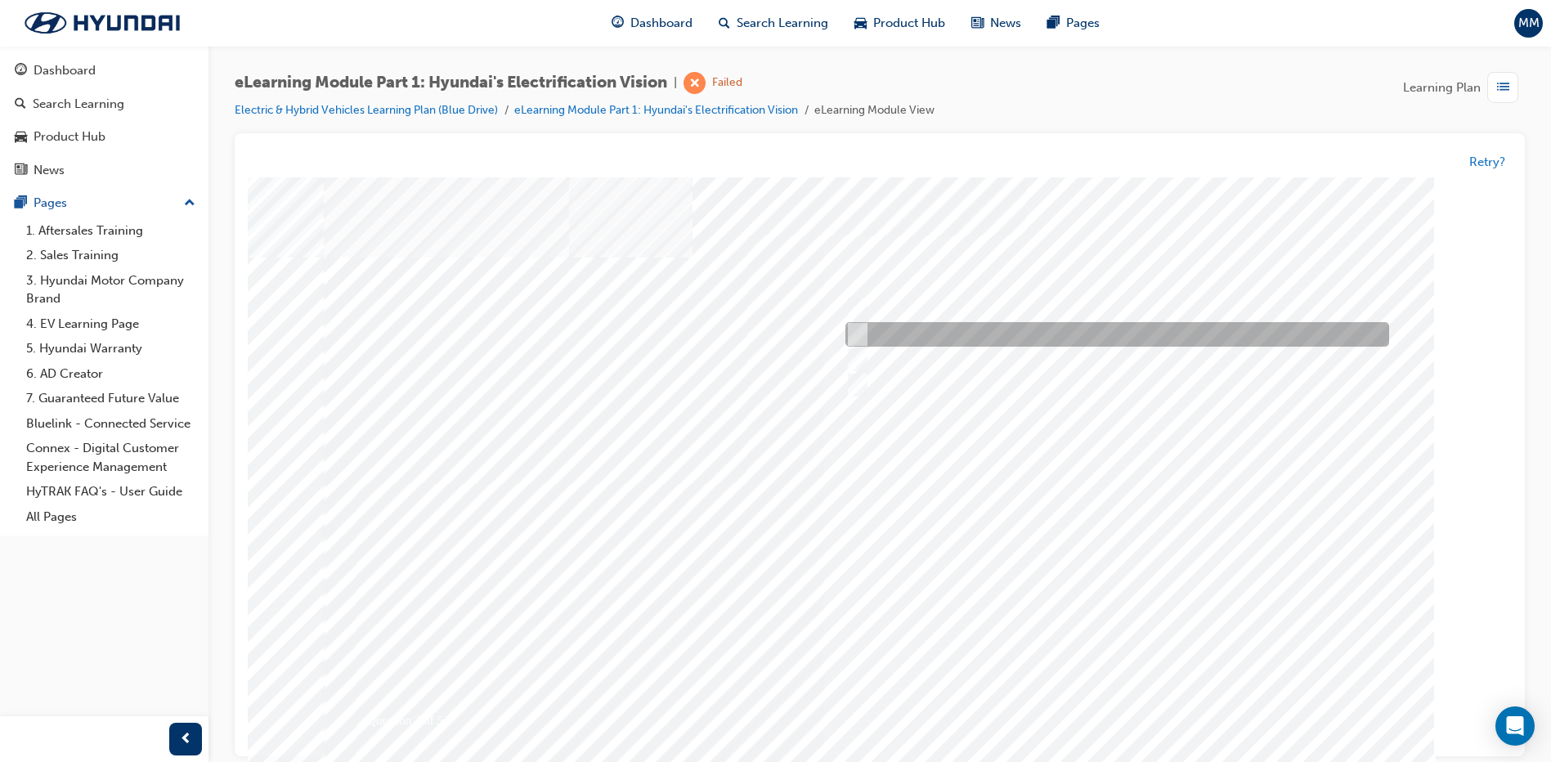
click at [916, 336] on div at bounding box center [1113, 335] width 544 height 25
radio input "true"
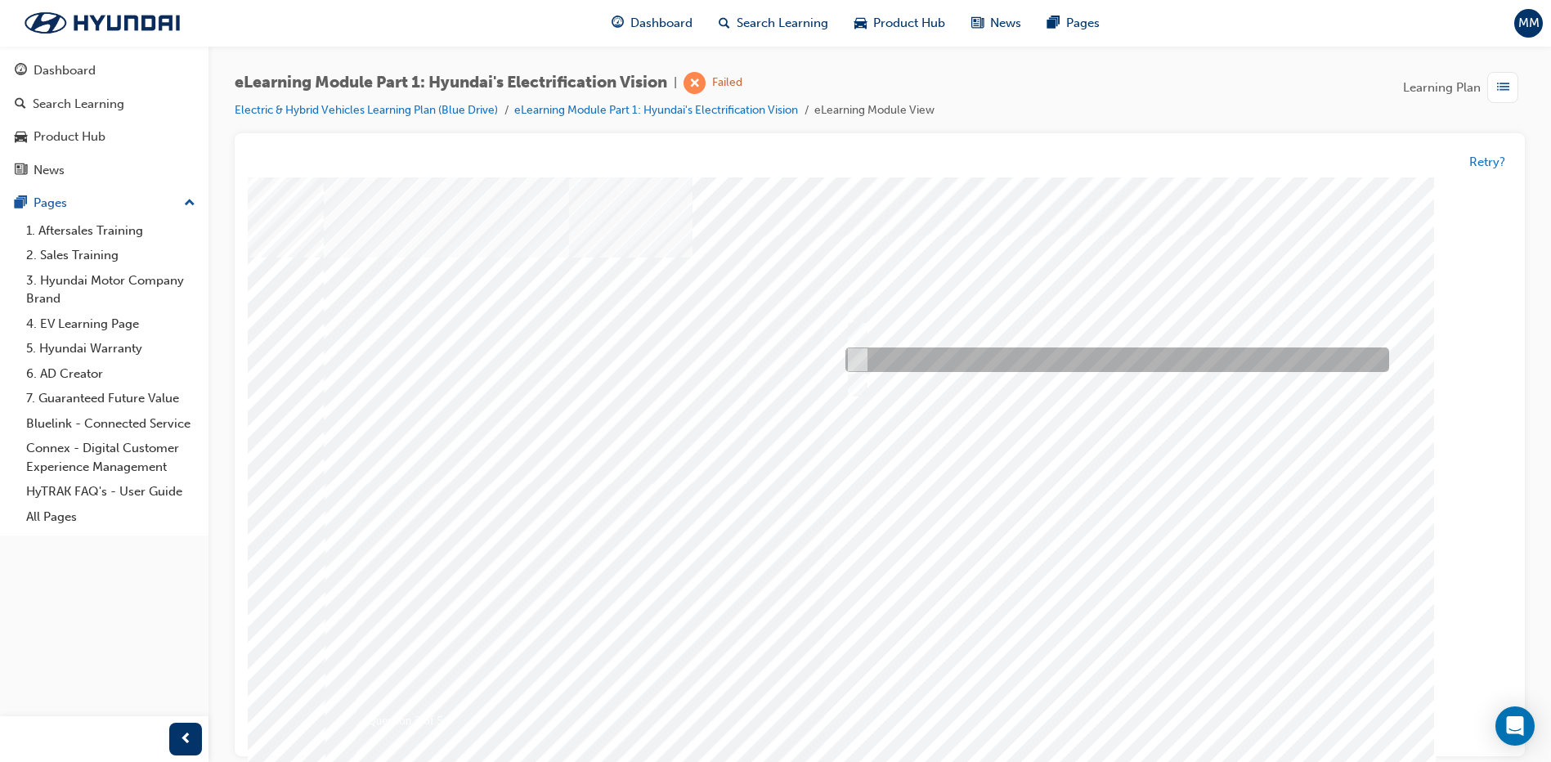
click at [940, 363] on div at bounding box center [1113, 360] width 544 height 25
checkbox input "true"
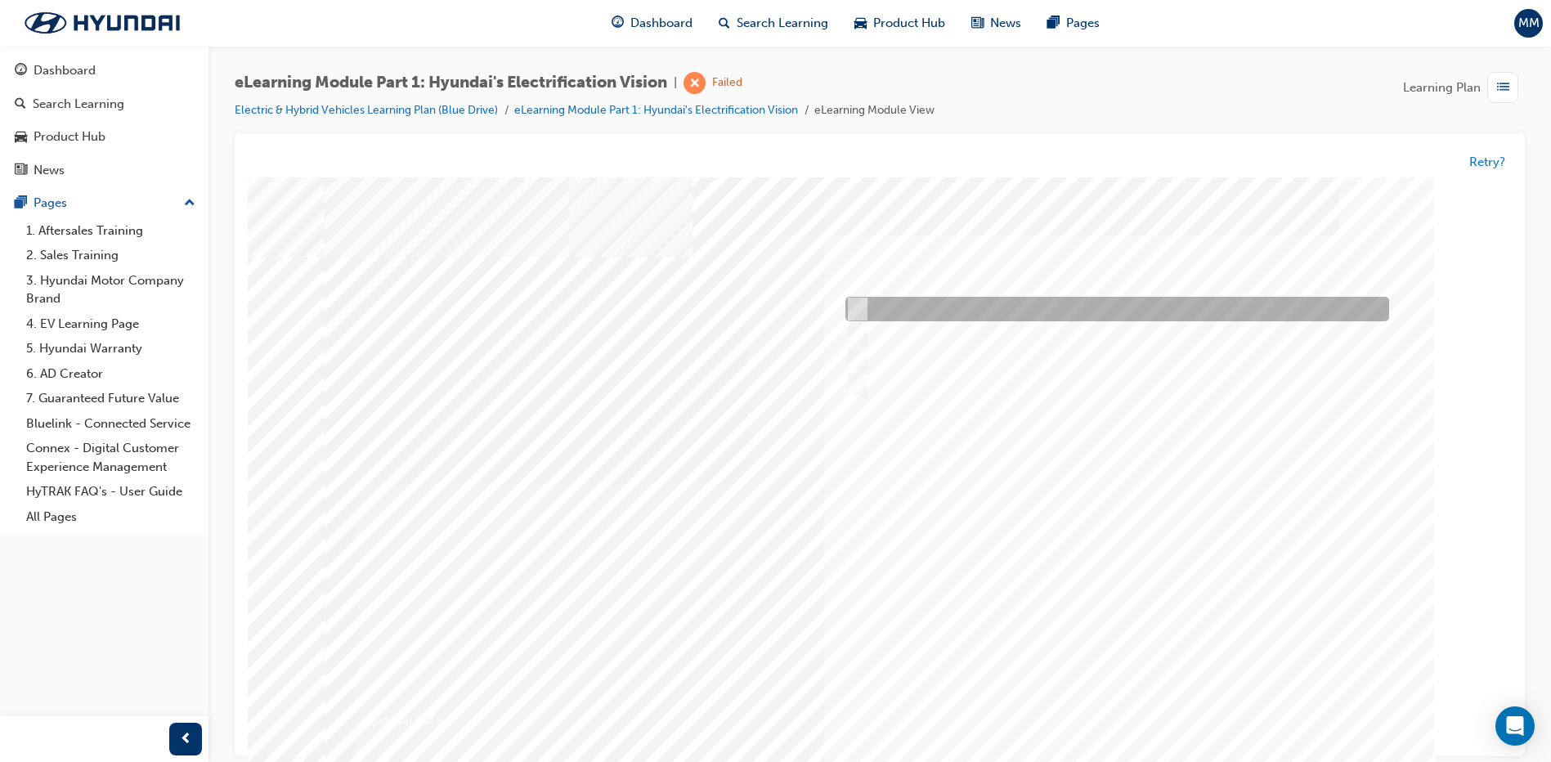
click at [894, 302] on div at bounding box center [1113, 310] width 544 height 25
checkbox input "true"
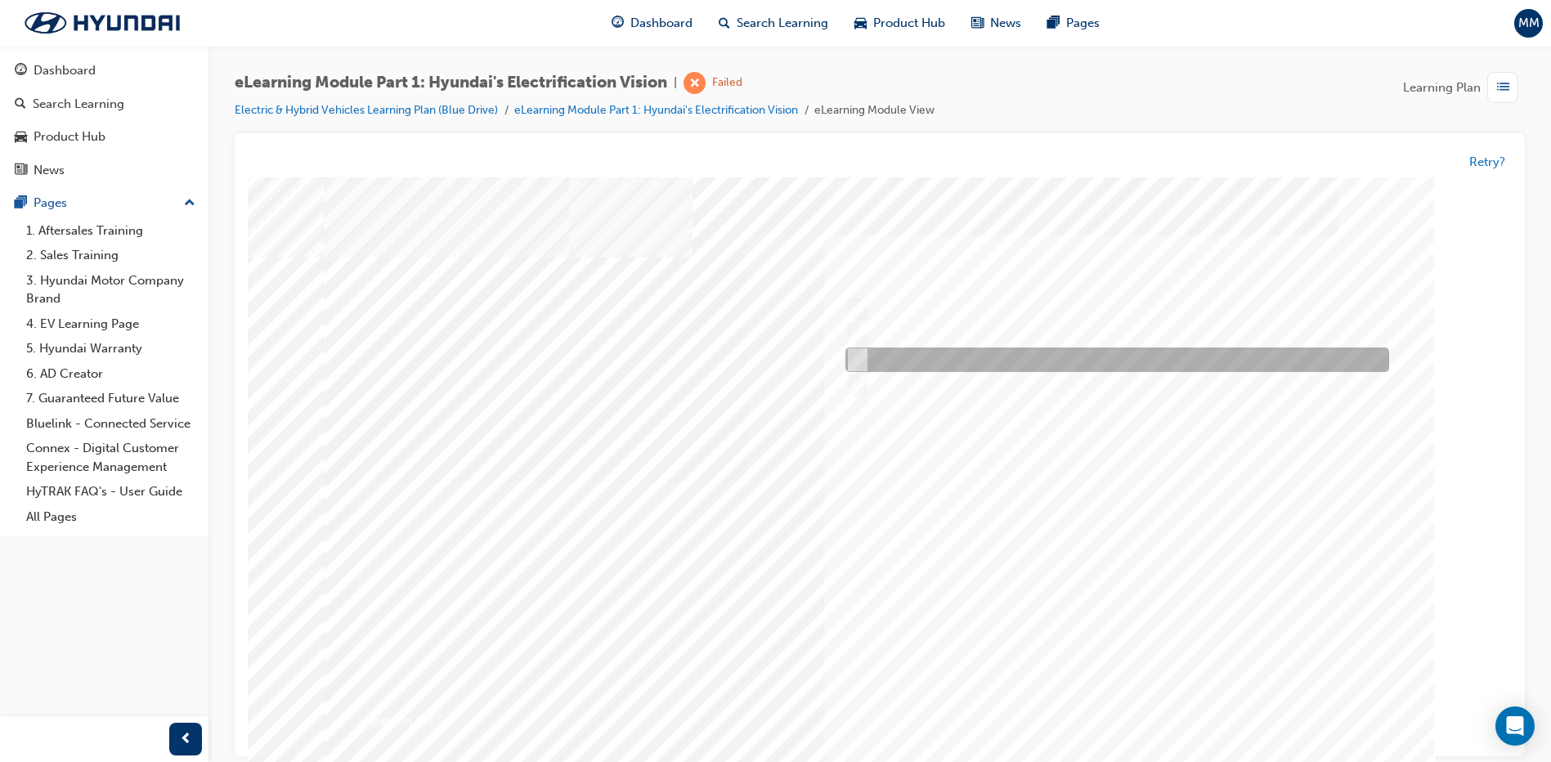
click at [908, 361] on div at bounding box center [1113, 360] width 544 height 25
checkbox input "true"
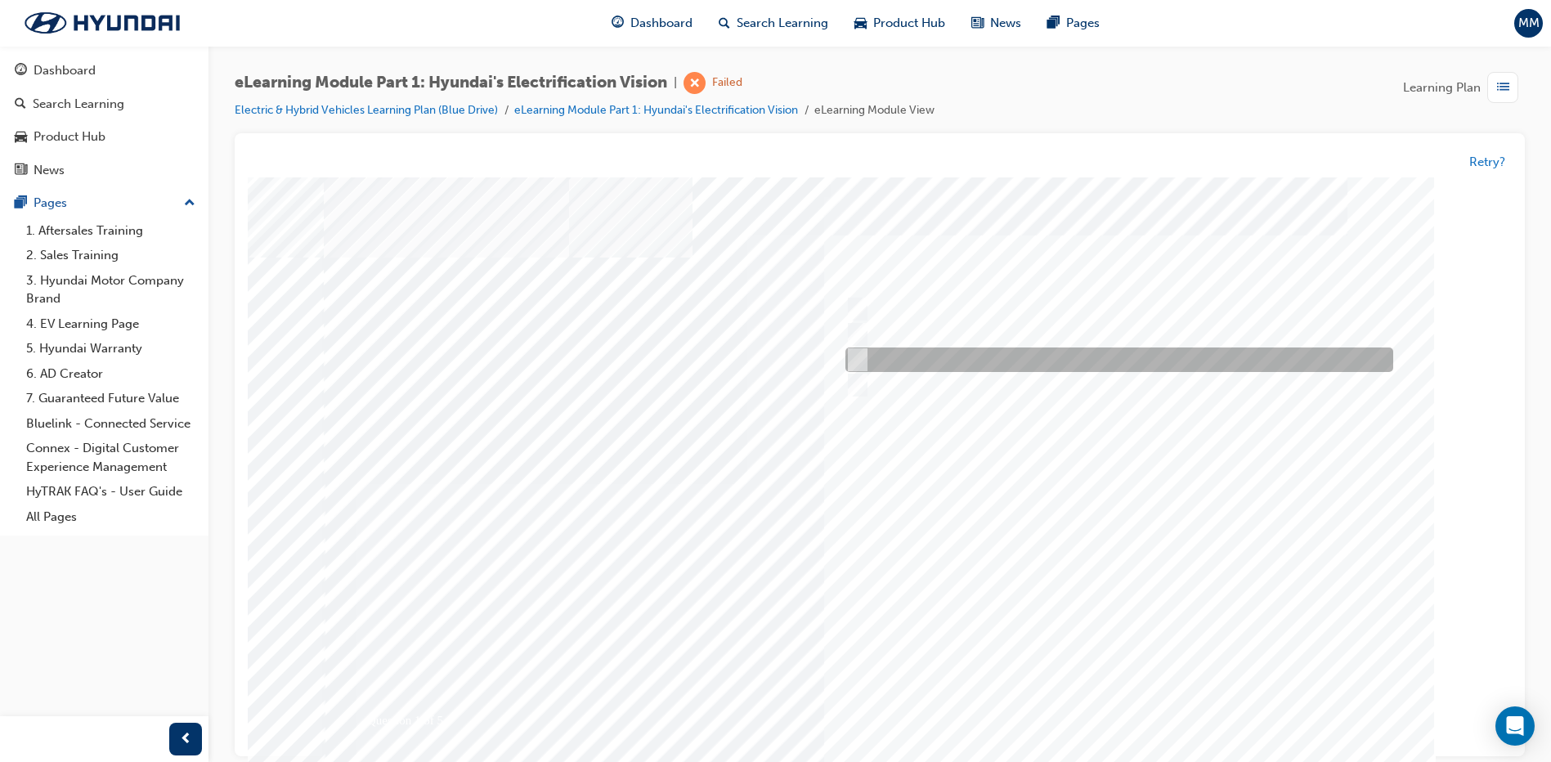
click at [877, 371] on div at bounding box center [1115, 360] width 548 height 25
radio input "true"
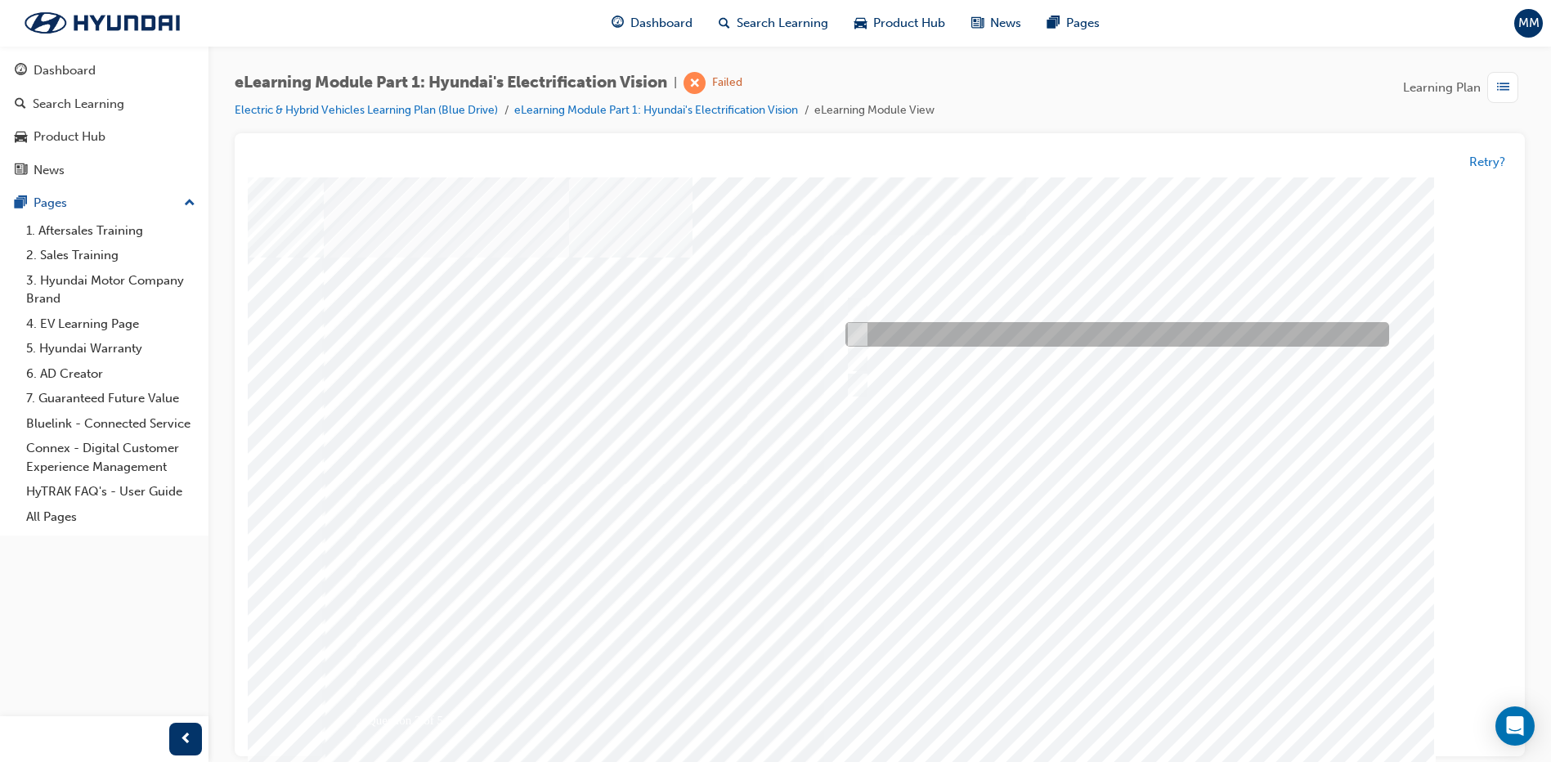
click at [886, 329] on div at bounding box center [1113, 335] width 544 height 25
radio input "true"
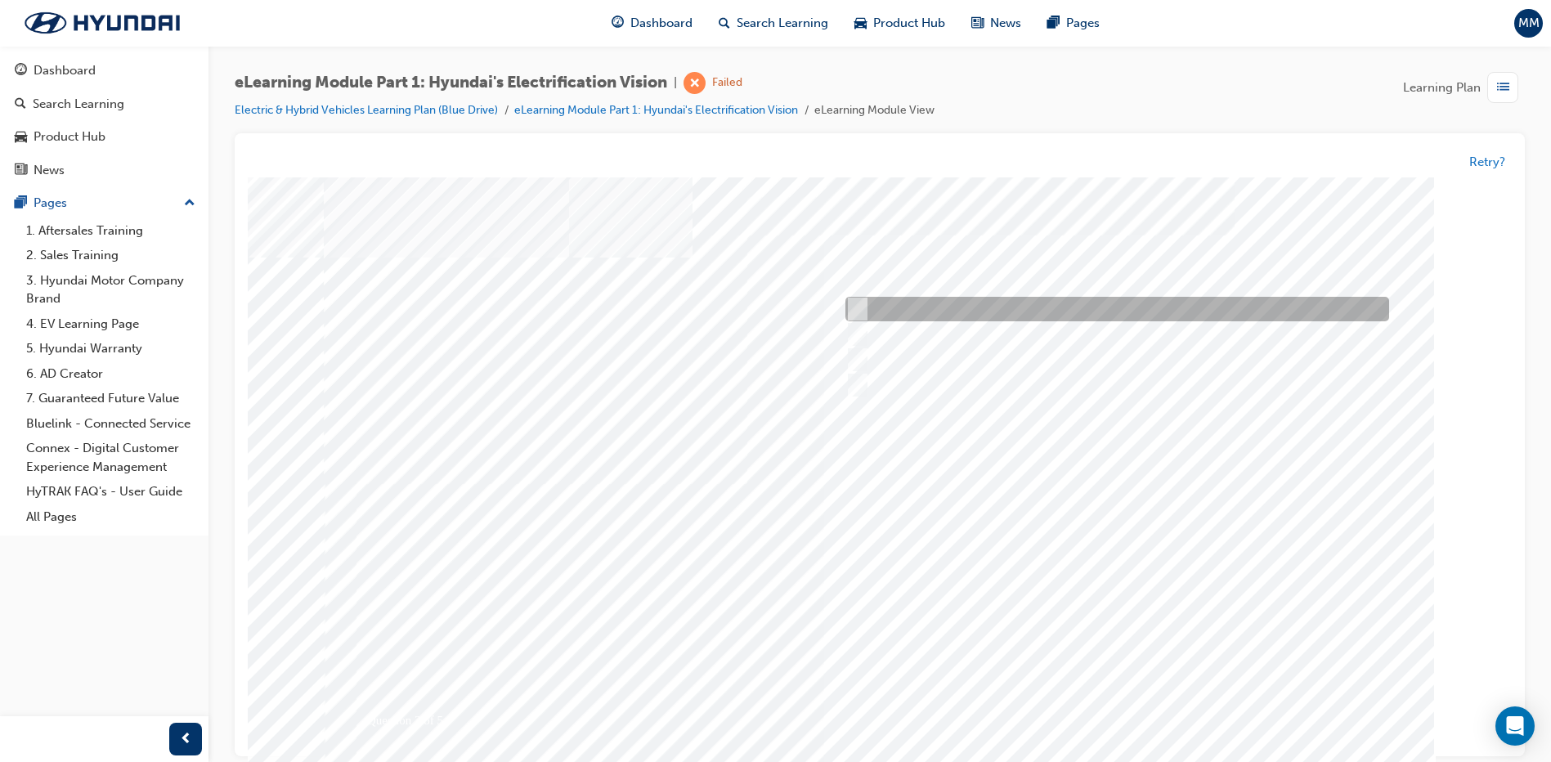
click at [887, 309] on div at bounding box center [1113, 310] width 544 height 25
click at [920, 314] on div at bounding box center [1113, 310] width 544 height 25
checkbox input "false"
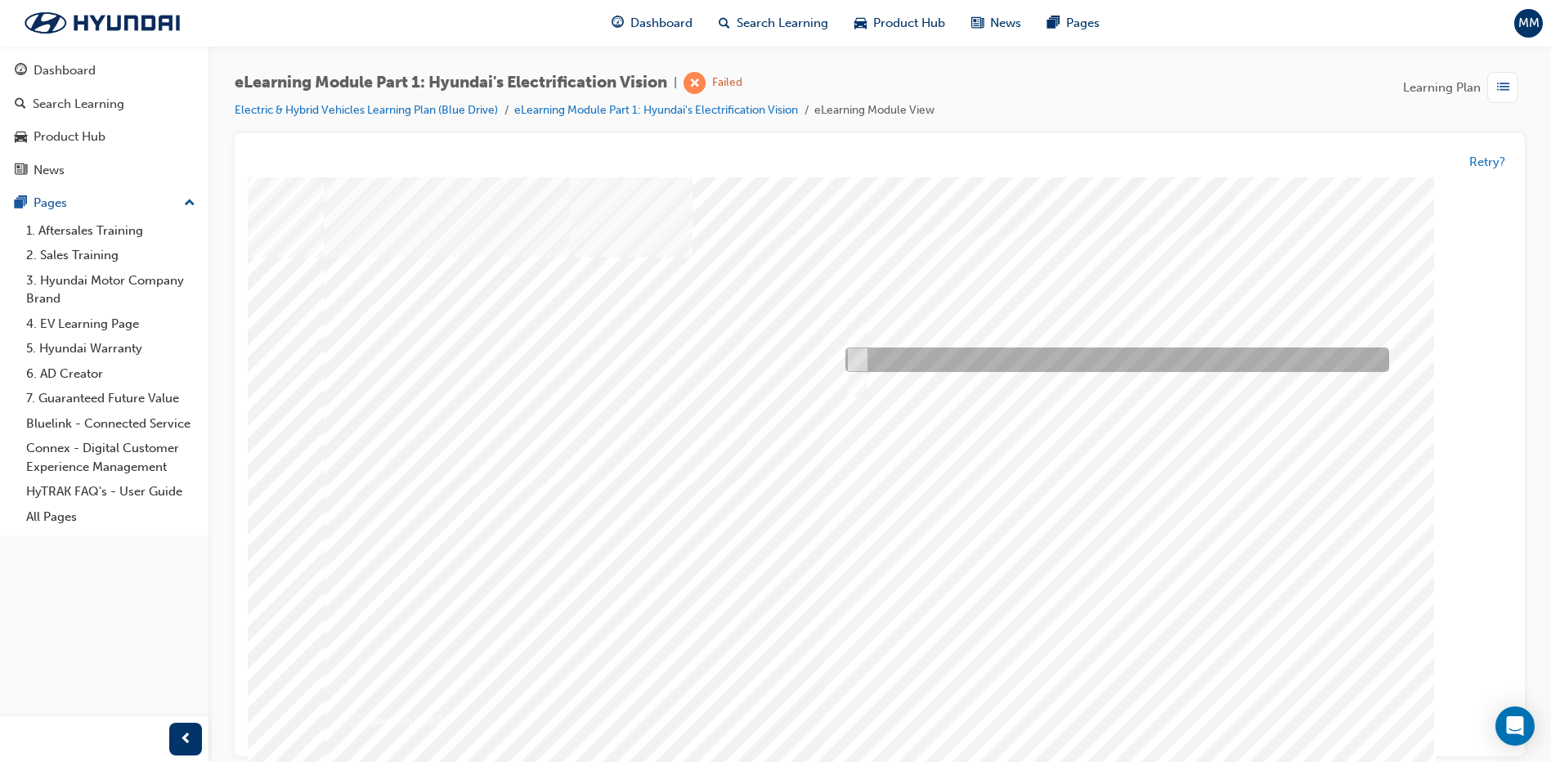
click at [923, 355] on div at bounding box center [1113, 360] width 544 height 25
checkbox input "true"
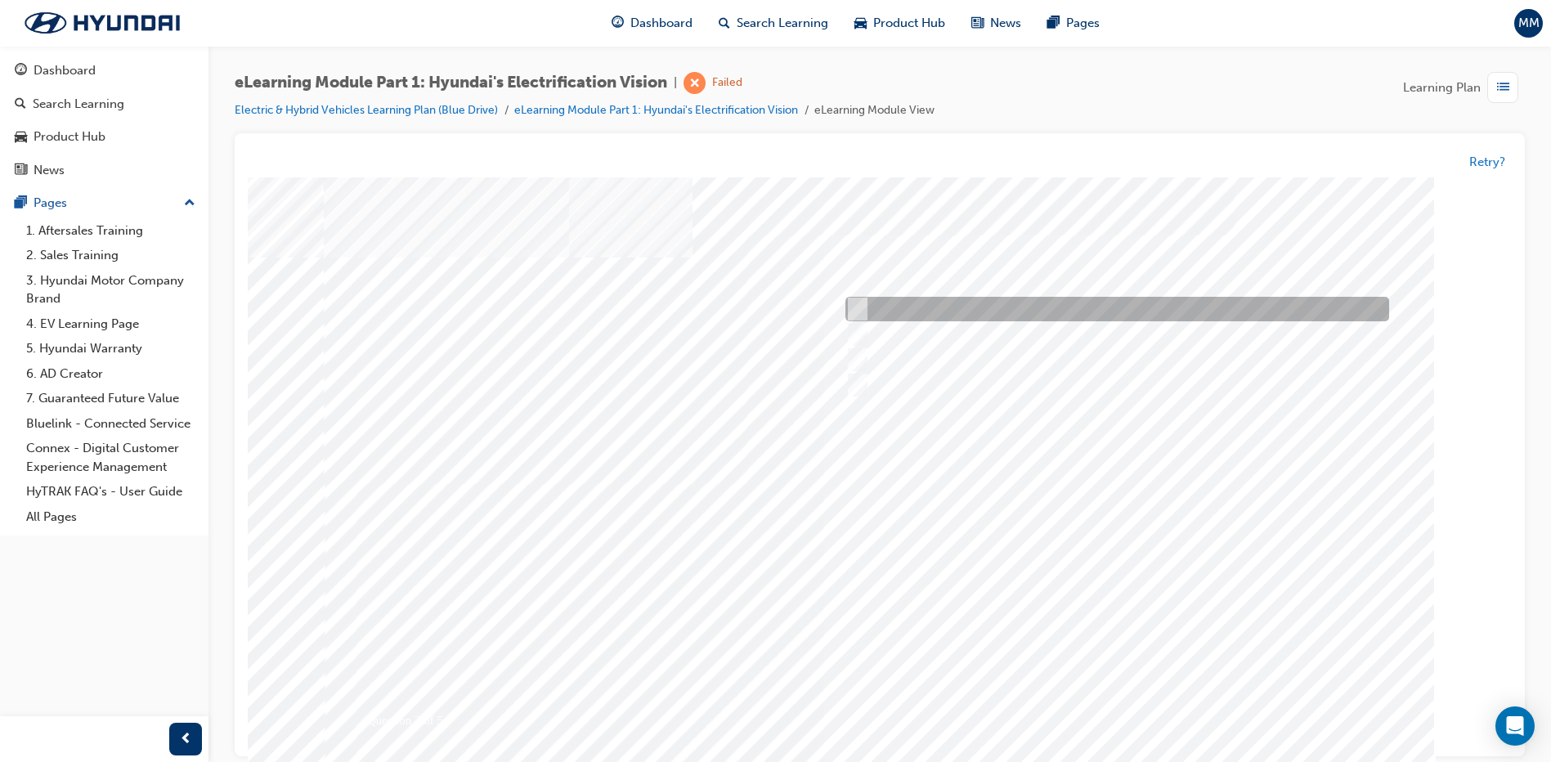
click at [937, 314] on div at bounding box center [1113, 310] width 544 height 25
checkbox input "true"
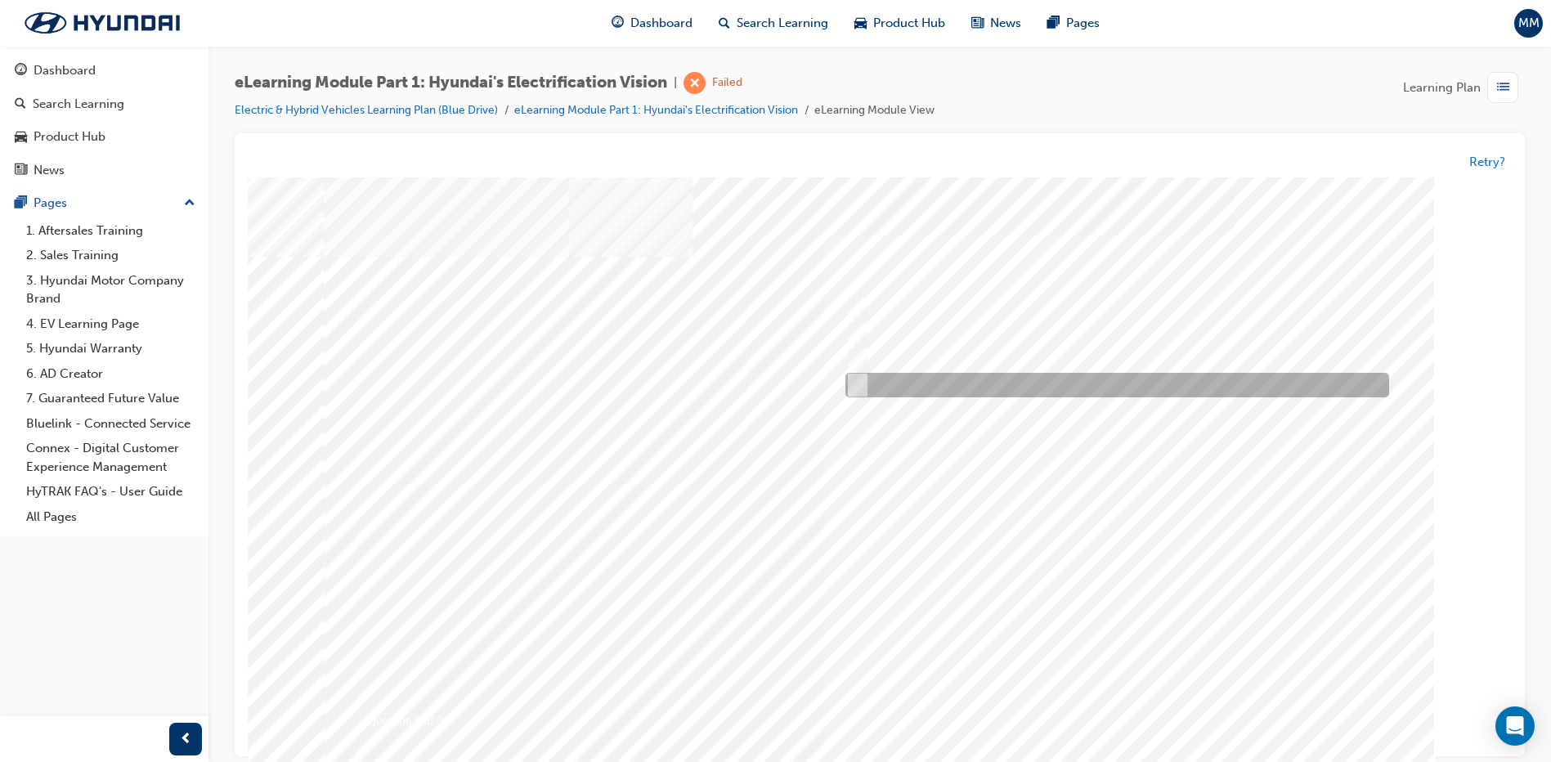
click at [922, 387] on div at bounding box center [1113, 386] width 544 height 25
checkbox input "true"
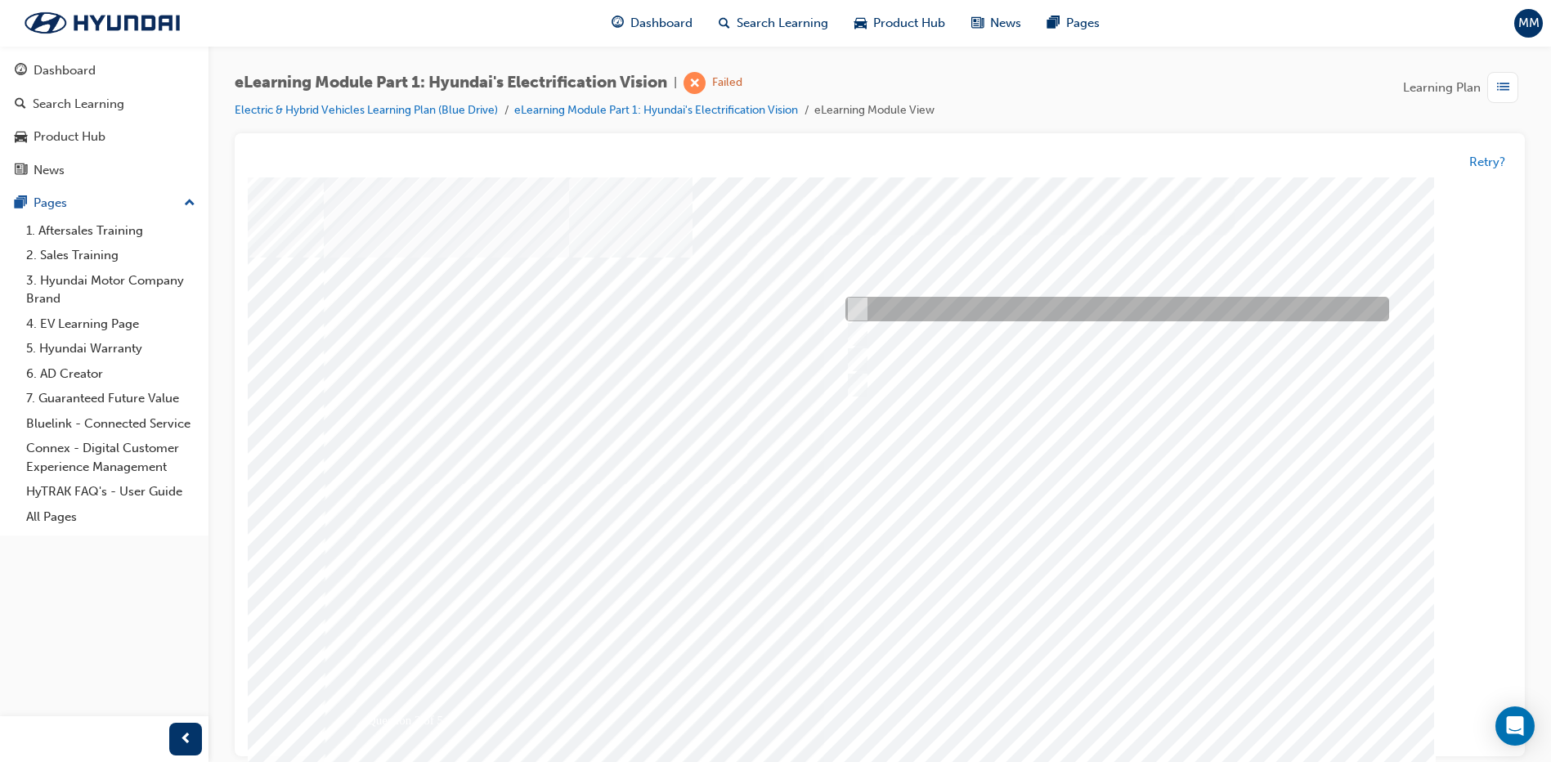
click at [931, 315] on div at bounding box center [1113, 310] width 544 height 25
checkbox input "false"
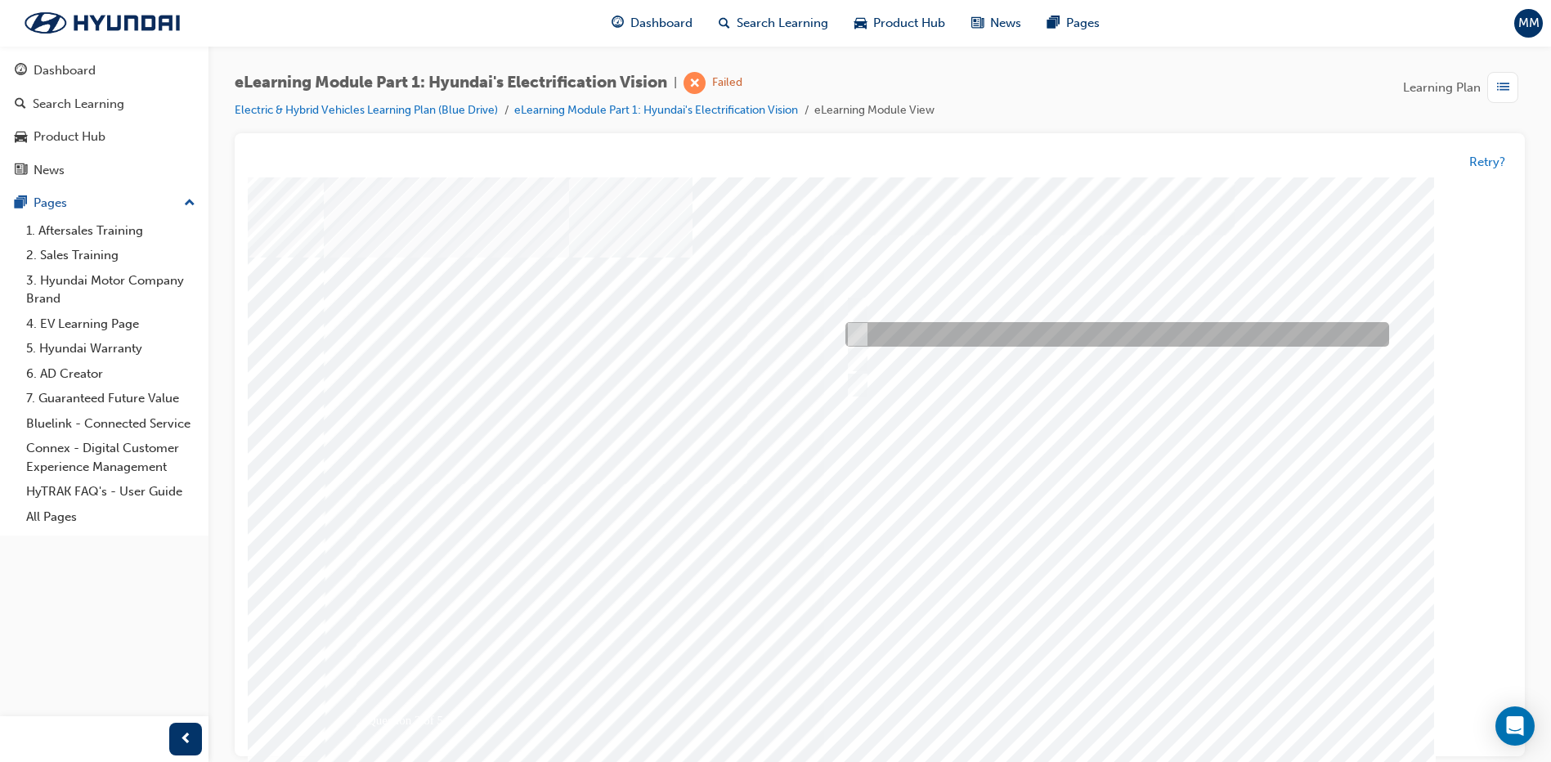
click at [926, 334] on div at bounding box center [1113, 335] width 544 height 25
checkbox input "true"
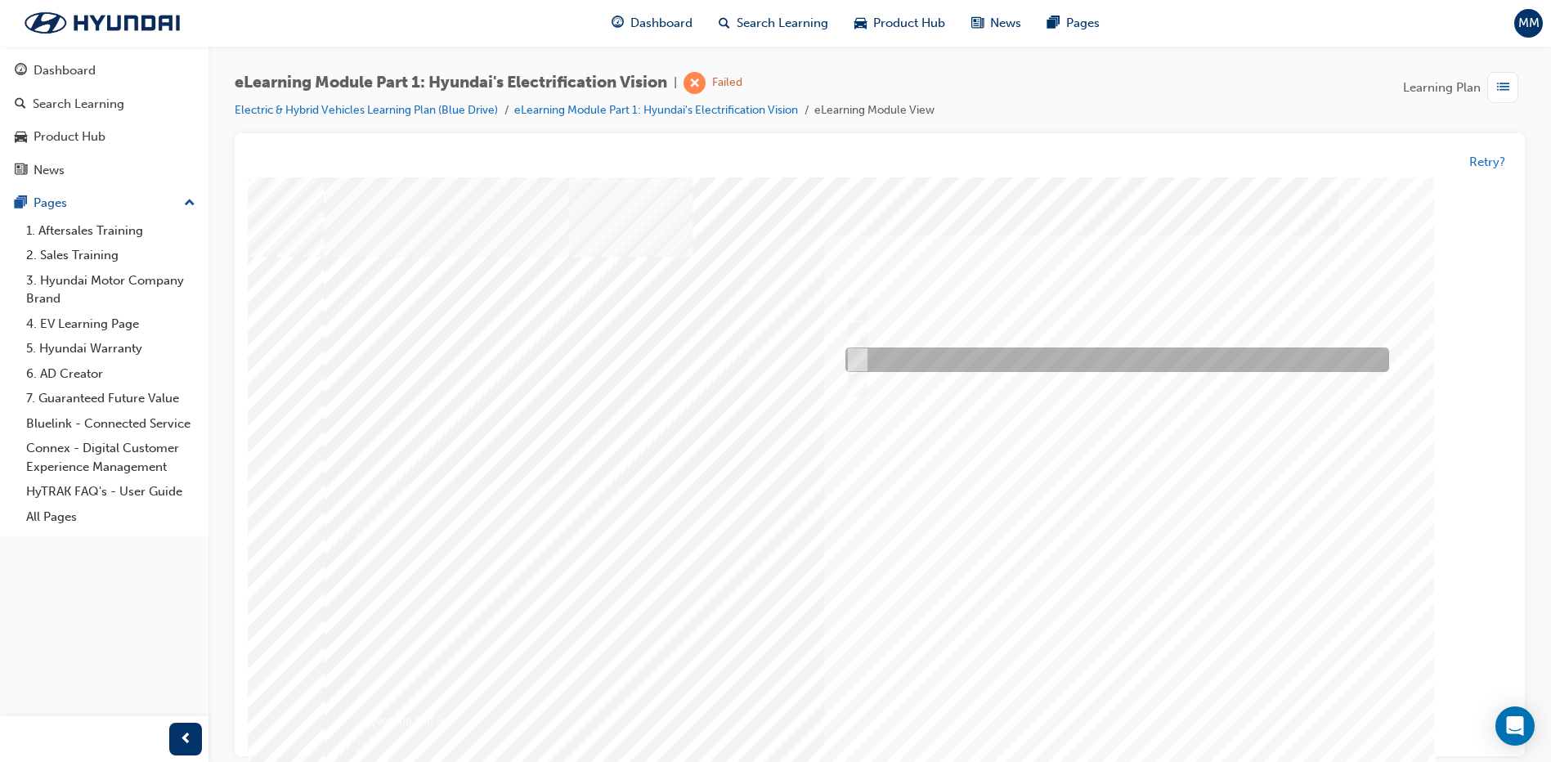
click at [1048, 356] on div at bounding box center [1113, 360] width 544 height 25
checkbox input "true"
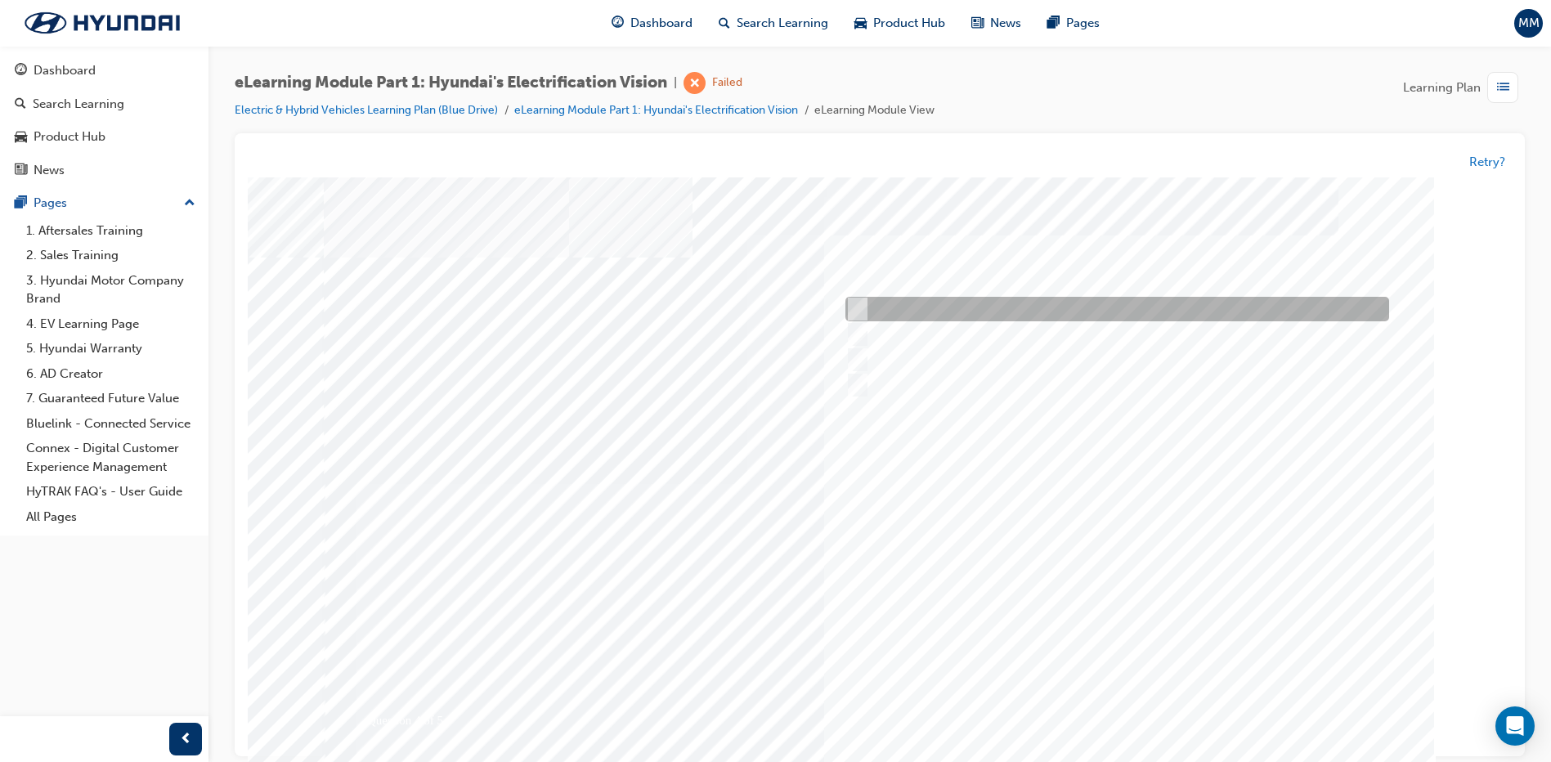
click at [1077, 299] on div at bounding box center [1113, 310] width 544 height 25
checkbox input "true"
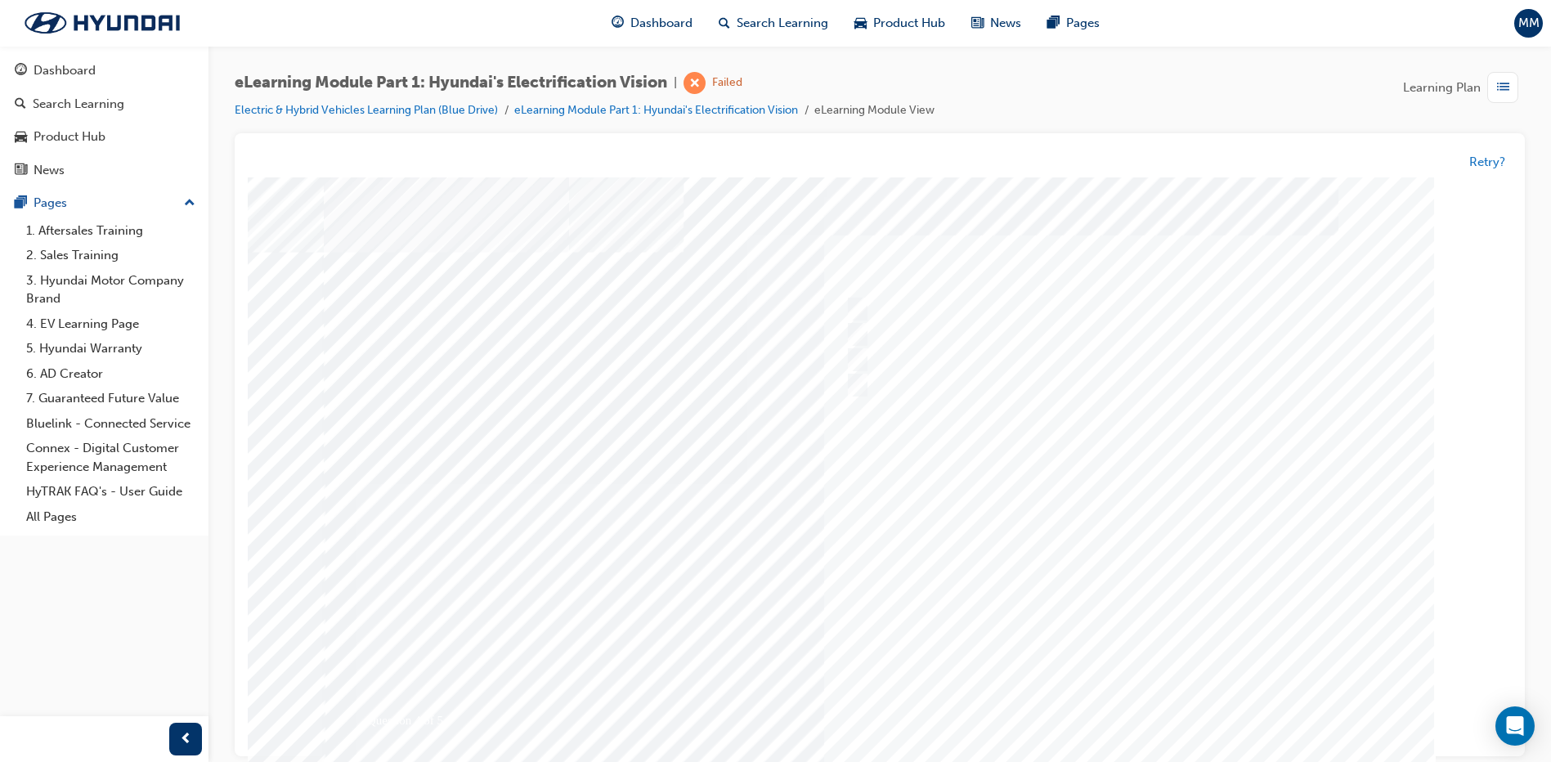
click at [1140, 706] on div at bounding box center [880, 471] width 1112 height 589
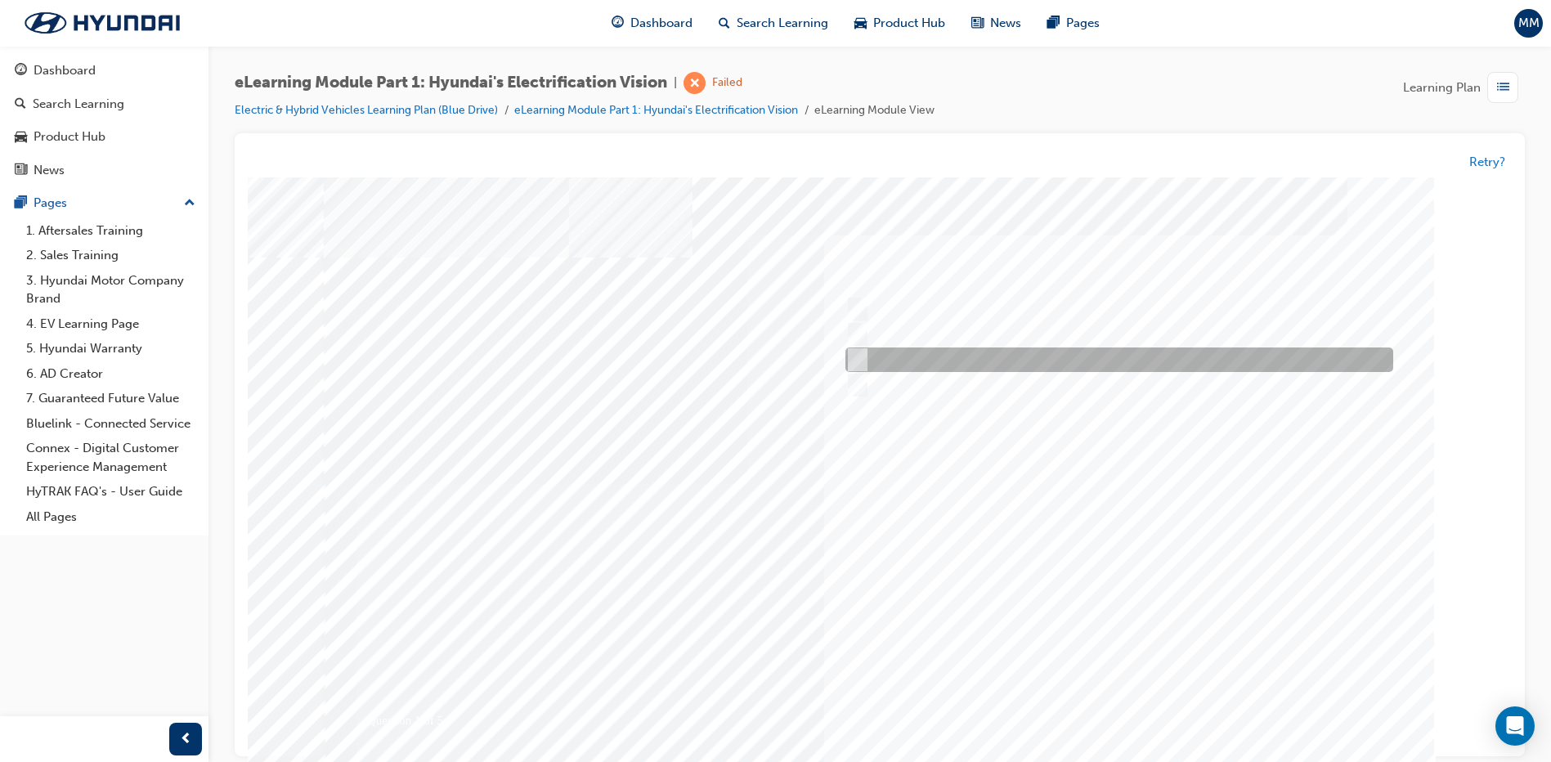
click at [884, 356] on div at bounding box center [1115, 360] width 548 height 25
radio input "true"
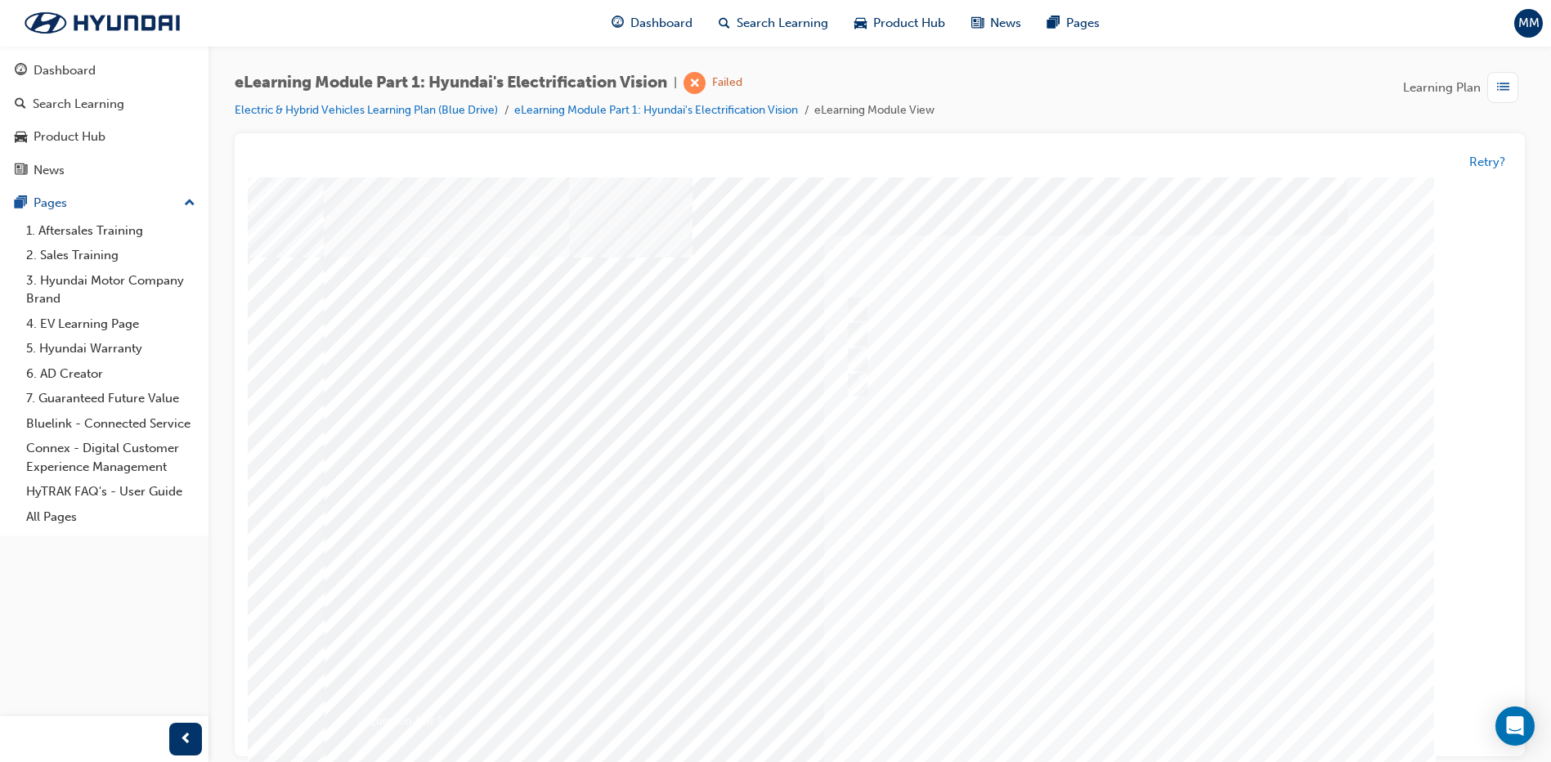
click at [1155, 692] on div at bounding box center [880, 471] width 1112 height 589
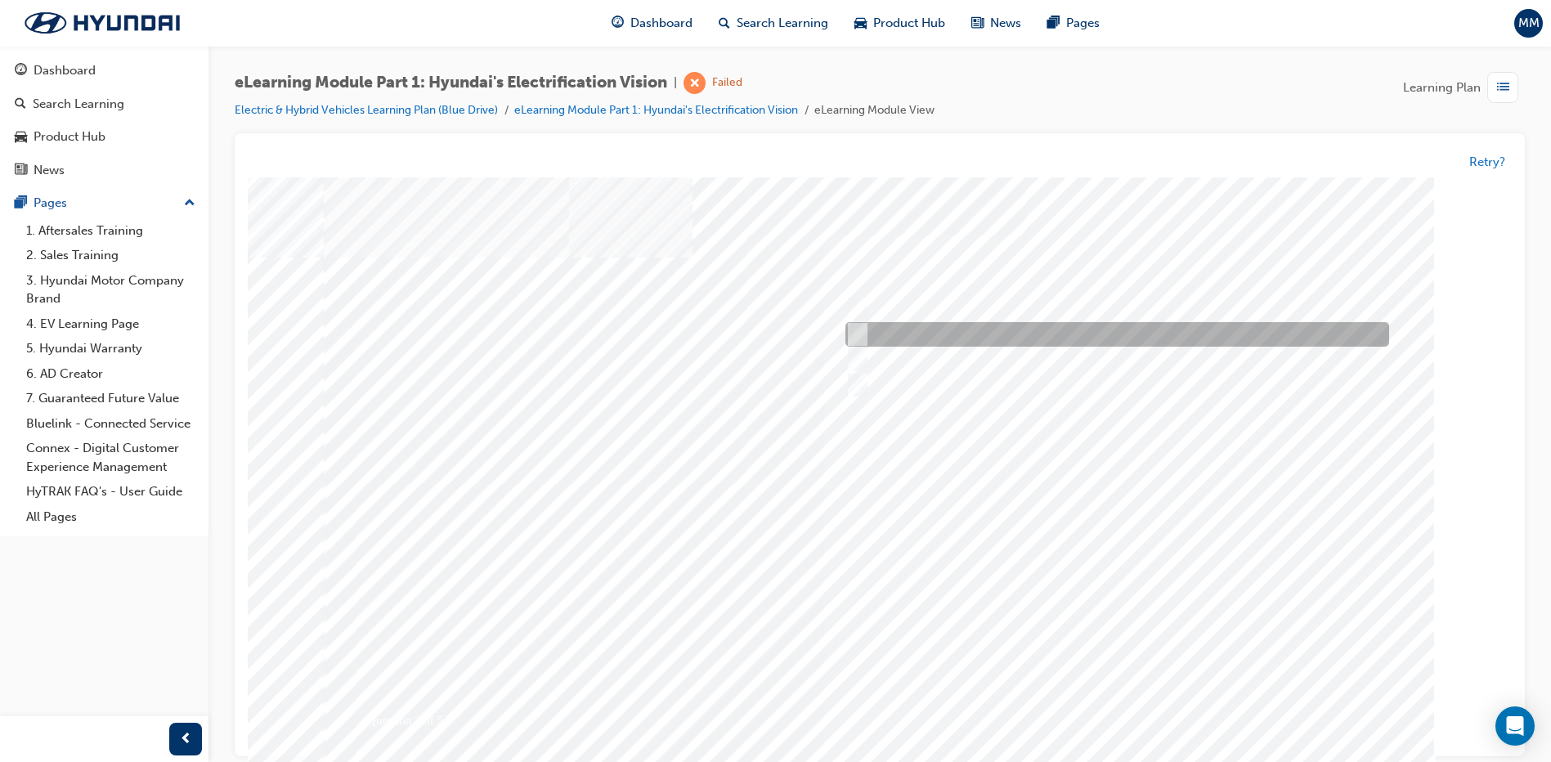
click at [863, 330] on div at bounding box center [1113, 335] width 544 height 25
radio input "true"
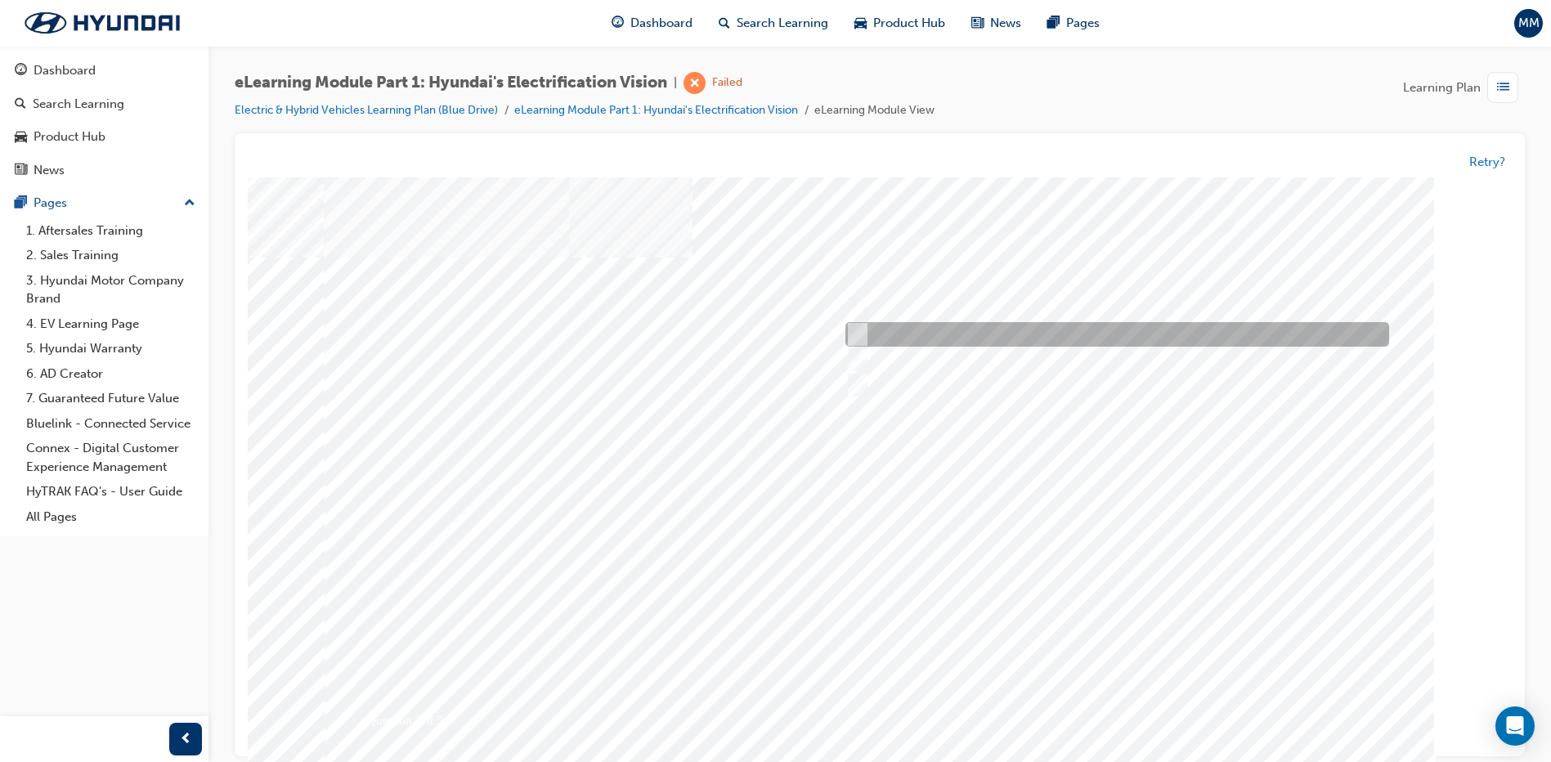
click at [975, 340] on div at bounding box center [1113, 335] width 544 height 25
checkbox input "true"
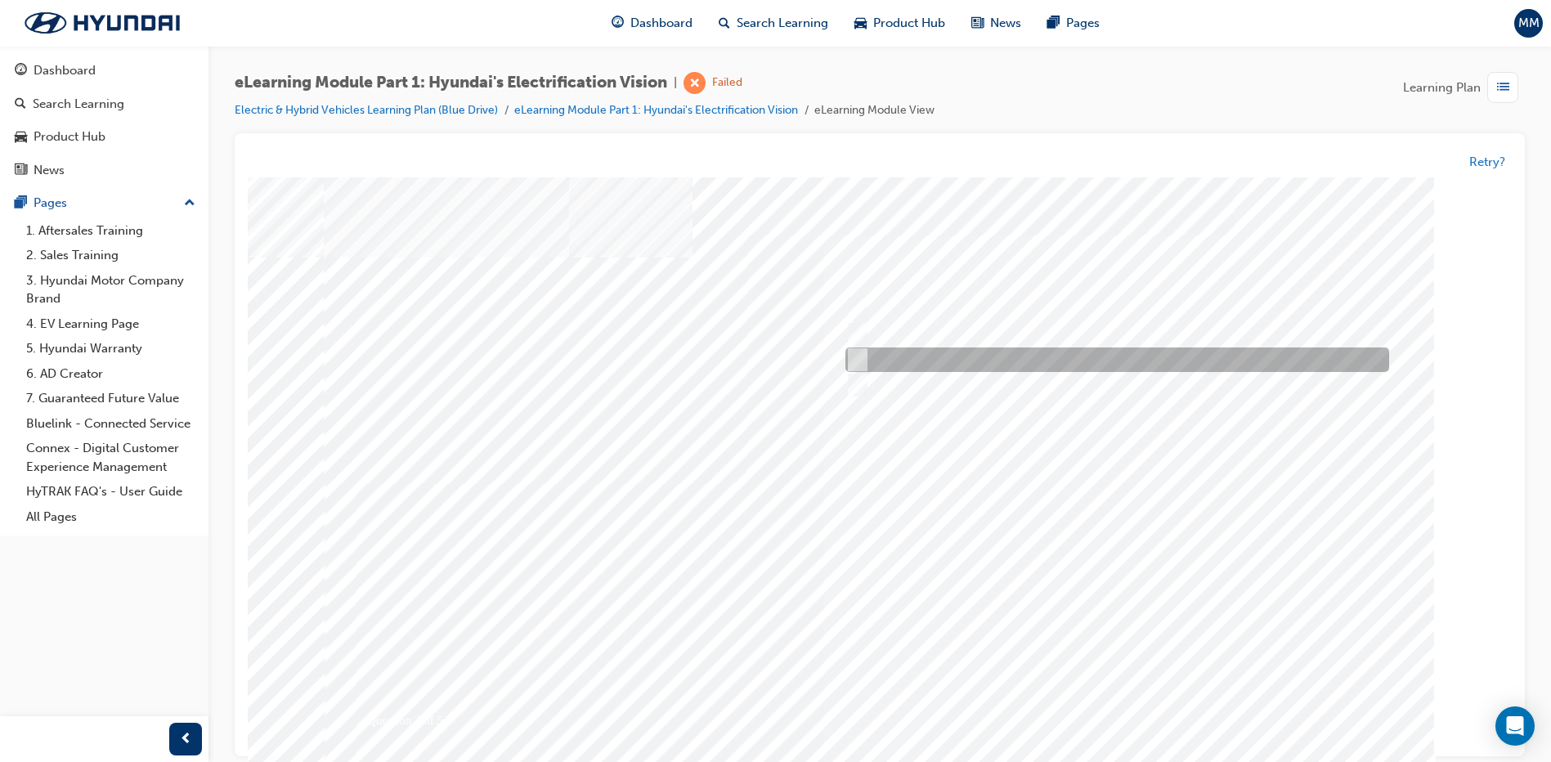
click at [965, 367] on div at bounding box center [1113, 360] width 544 height 25
checkbox input "true"
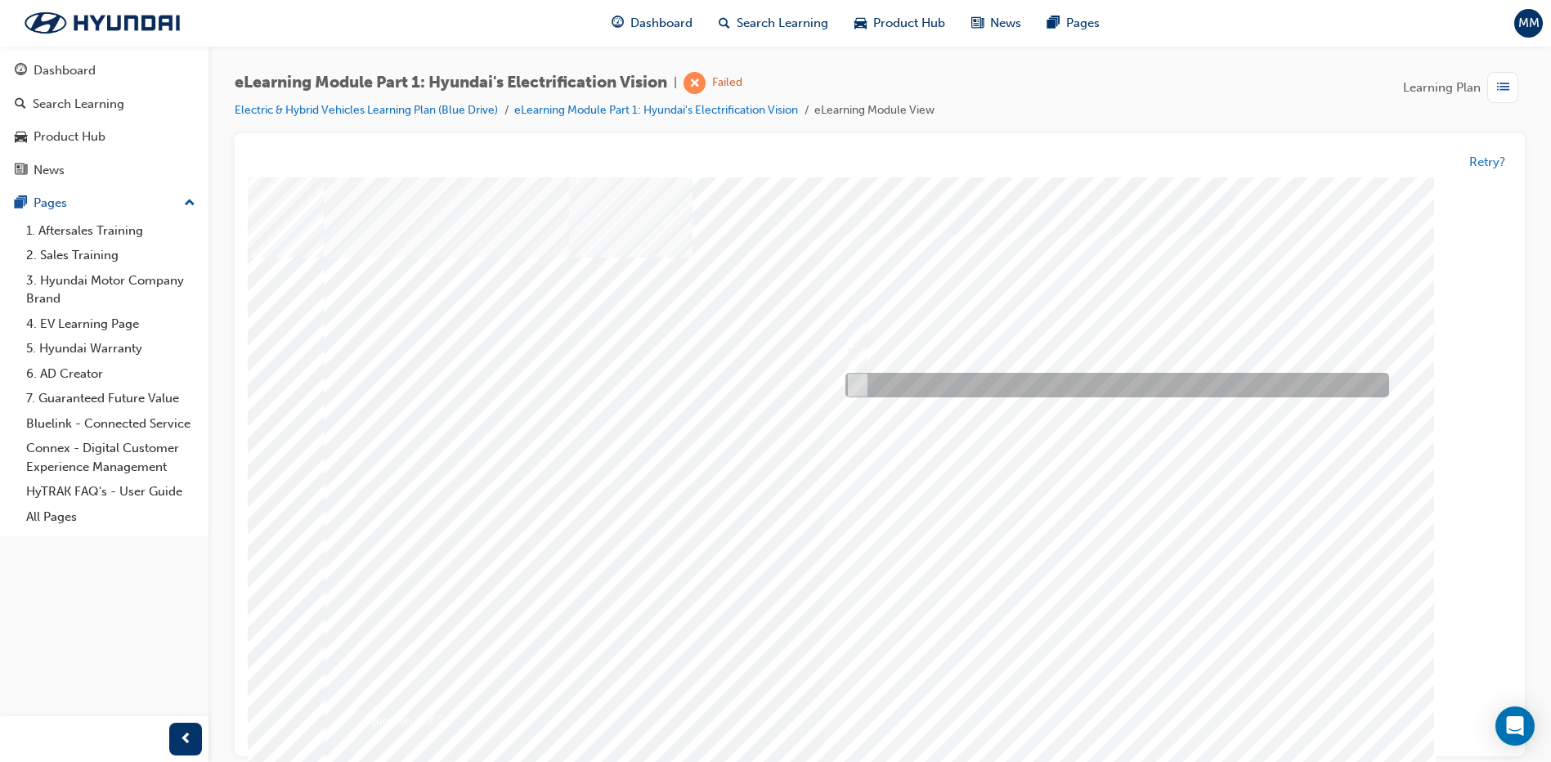
click at [963, 389] on div at bounding box center [1113, 386] width 544 height 25
checkbox input "true"
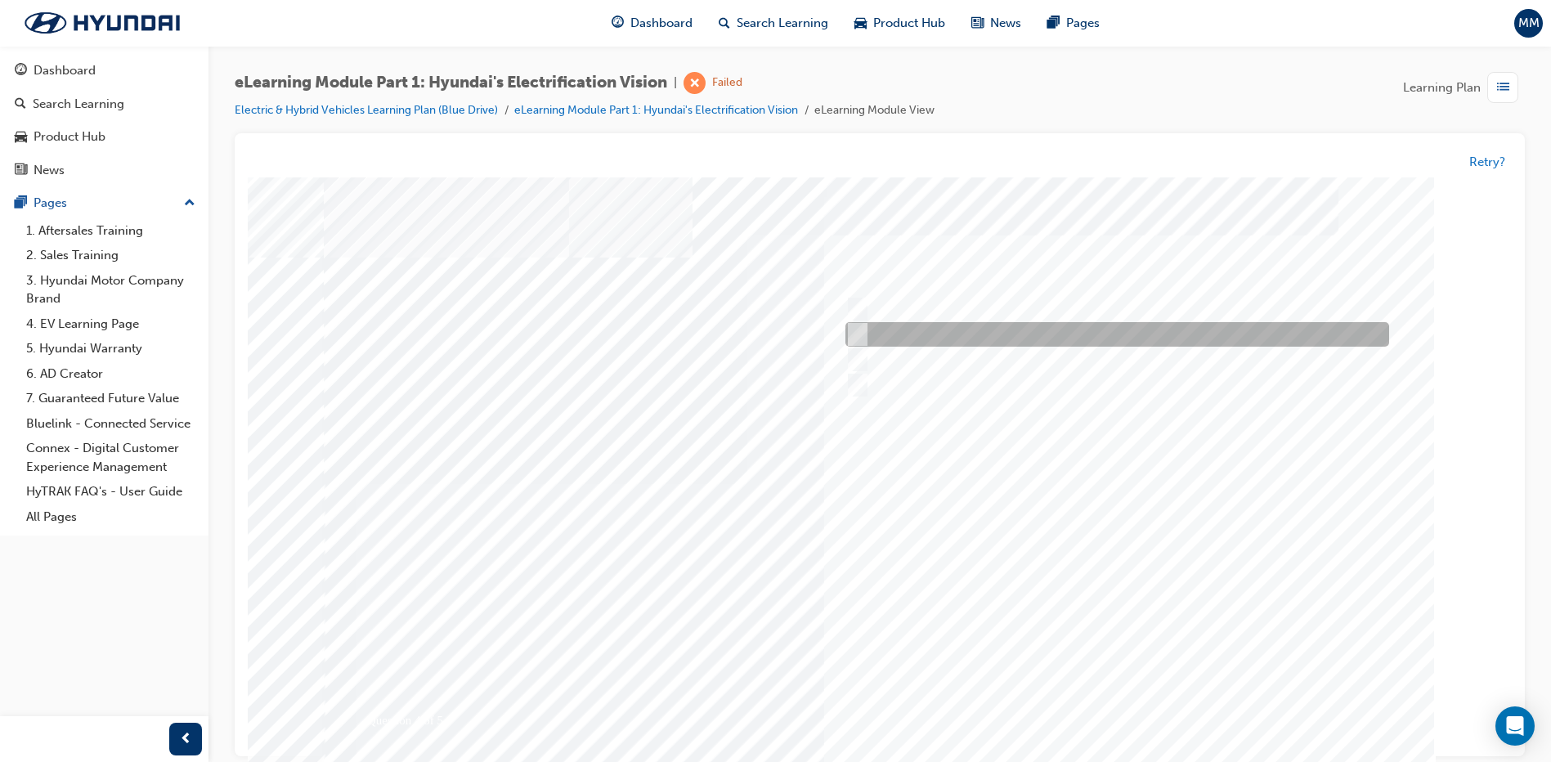
click at [933, 318] on div at bounding box center [1113, 310] width 544 height 25
checkbox input "true"
drag, startPoint x: 920, startPoint y: 325, endPoint x: 920, endPoint y: 347, distance: 22.1
click at [920, 325] on div at bounding box center [1113, 335] width 544 height 25
checkbox input "true"
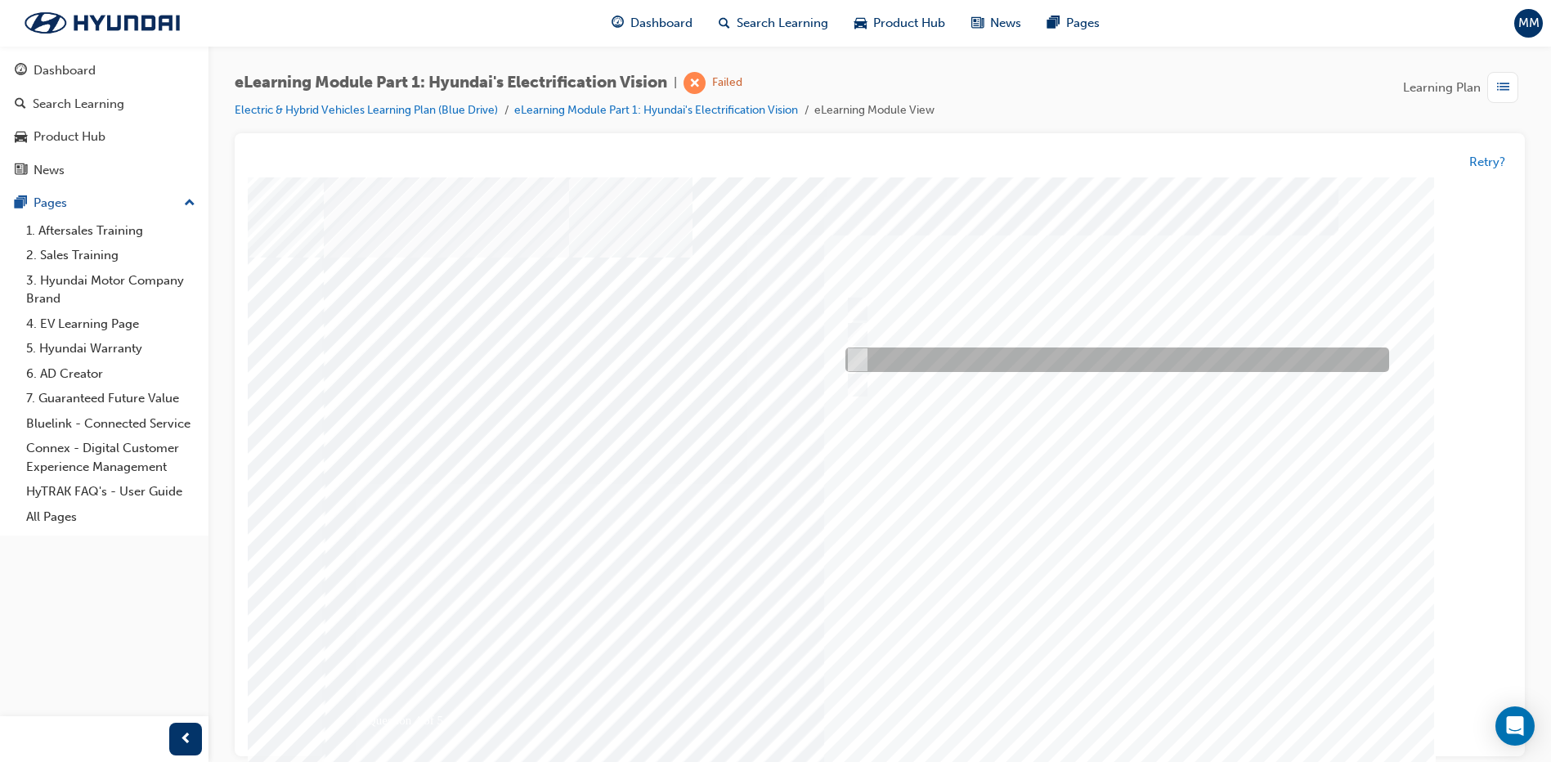
click at [920, 359] on div at bounding box center [1113, 360] width 544 height 25
checkbox input "true"
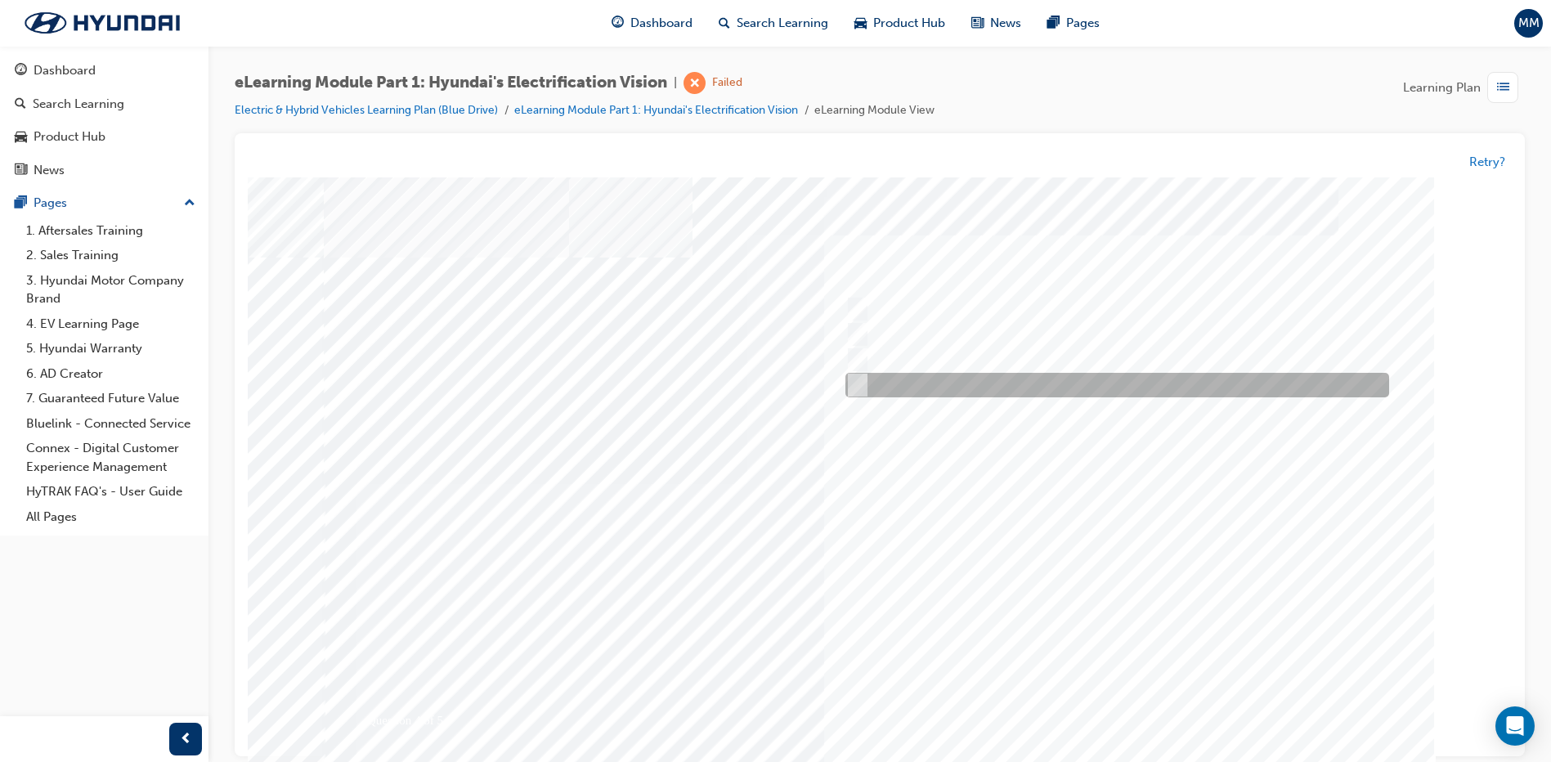
click at [925, 398] on div at bounding box center [1117, 386] width 544 height 25
checkbox input "true"
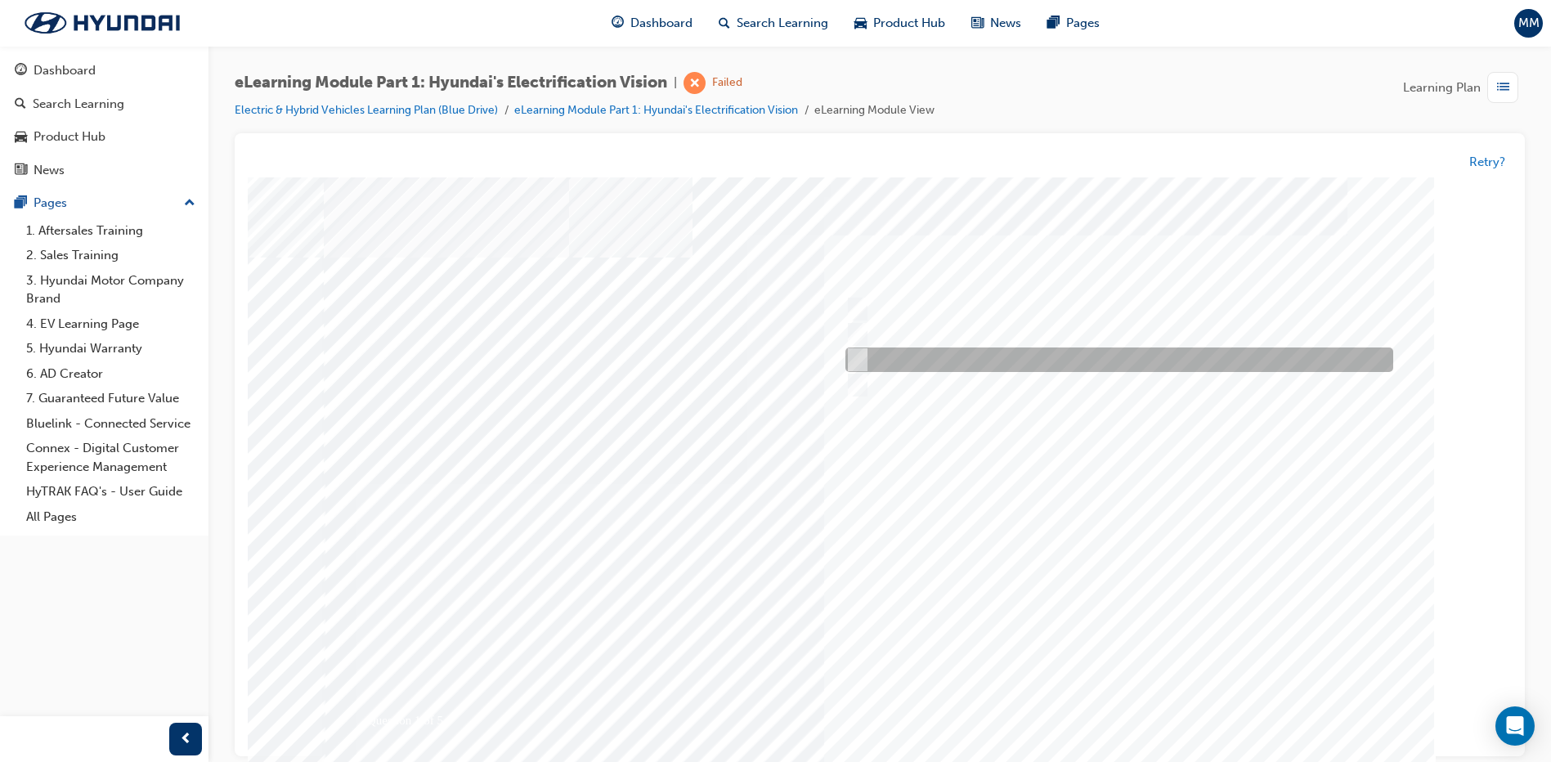
click at [928, 358] on div at bounding box center [1115, 360] width 548 height 25
radio input "true"
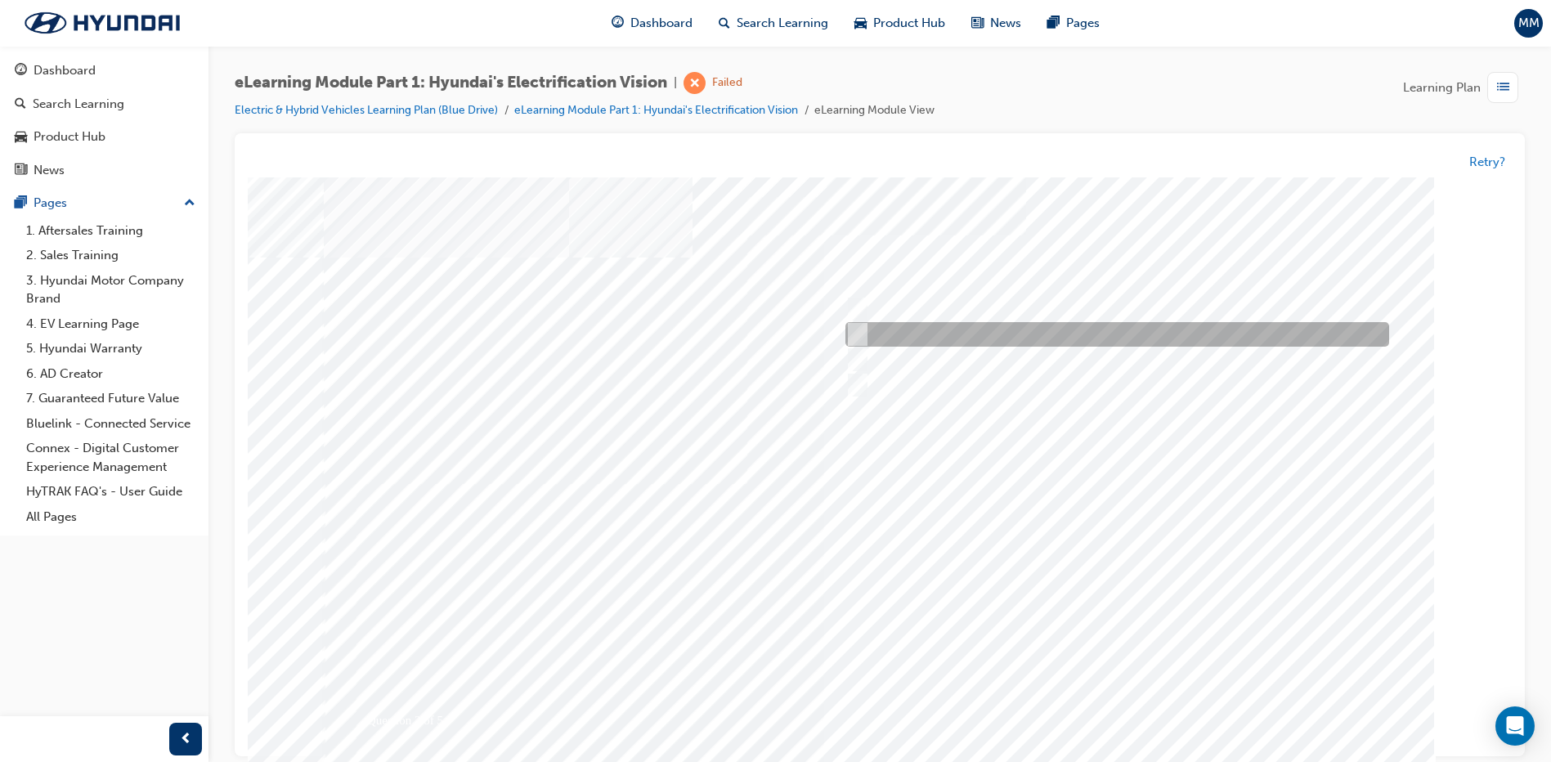
click at [858, 328] on input "IONIQ" at bounding box center [854, 335] width 18 height 18
radio input "true"
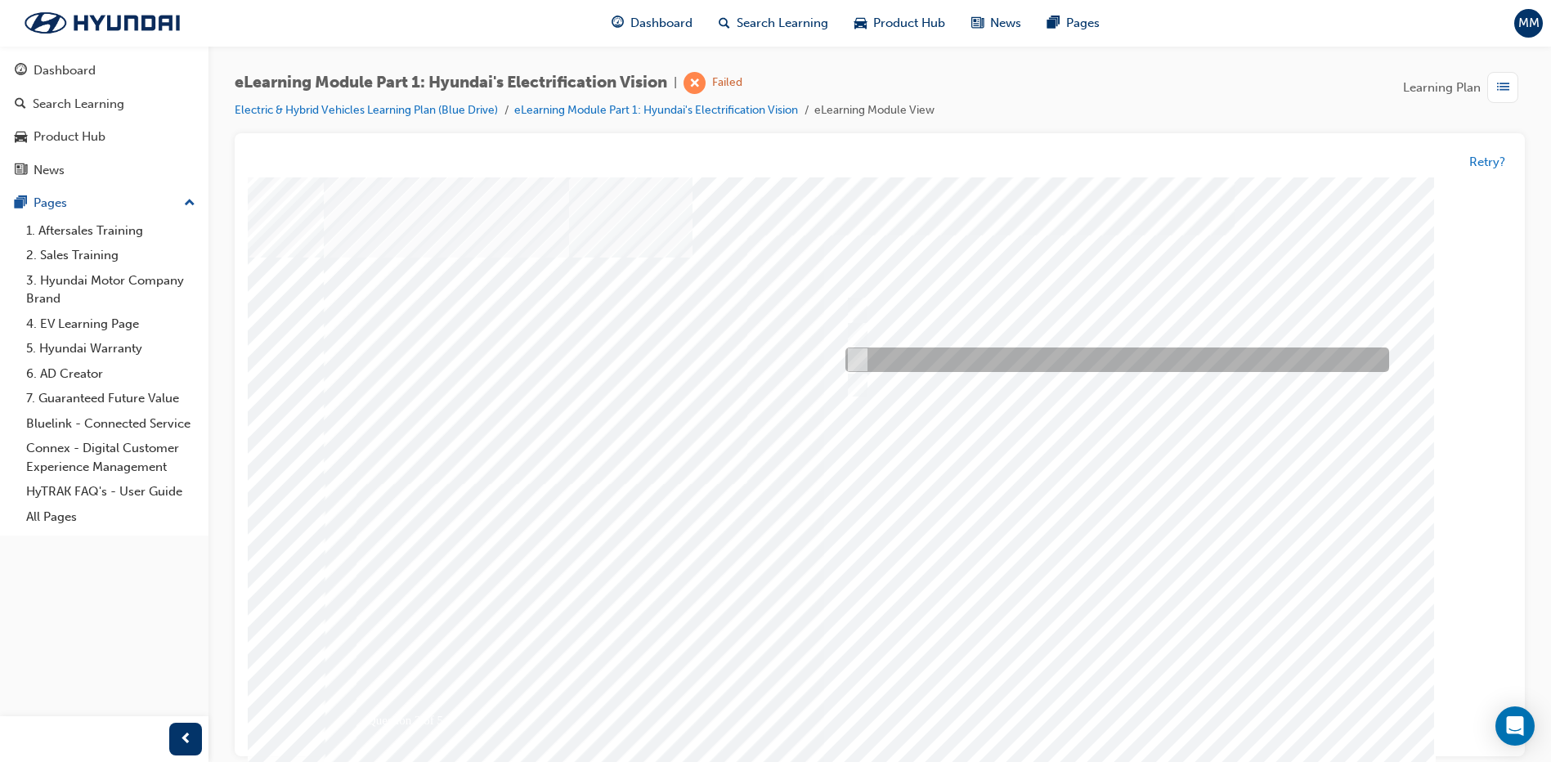
click at [1025, 351] on div at bounding box center [1113, 360] width 544 height 25
checkbox input "true"
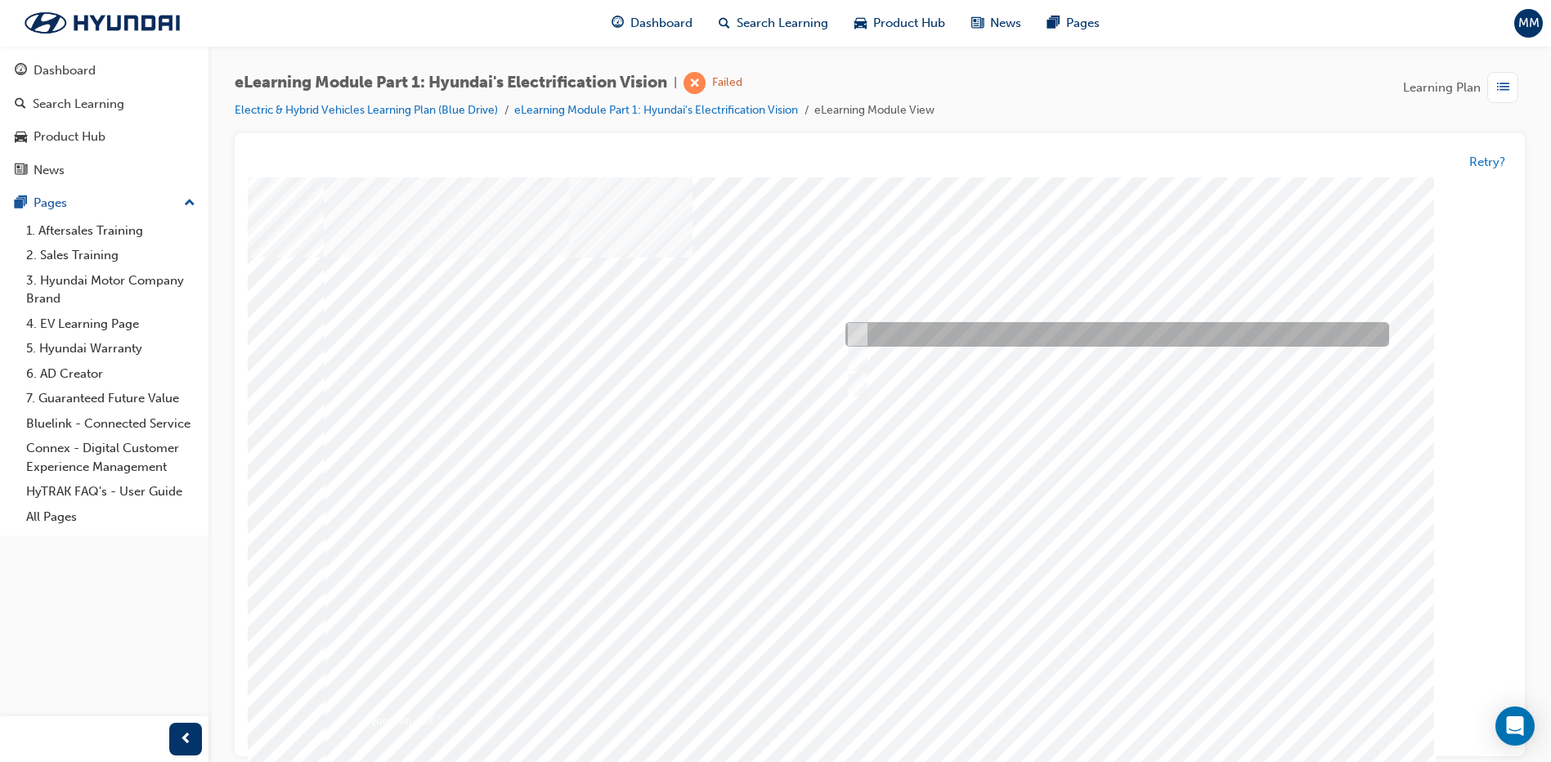
click at [1028, 338] on div at bounding box center [1113, 335] width 544 height 25
checkbox input "true"
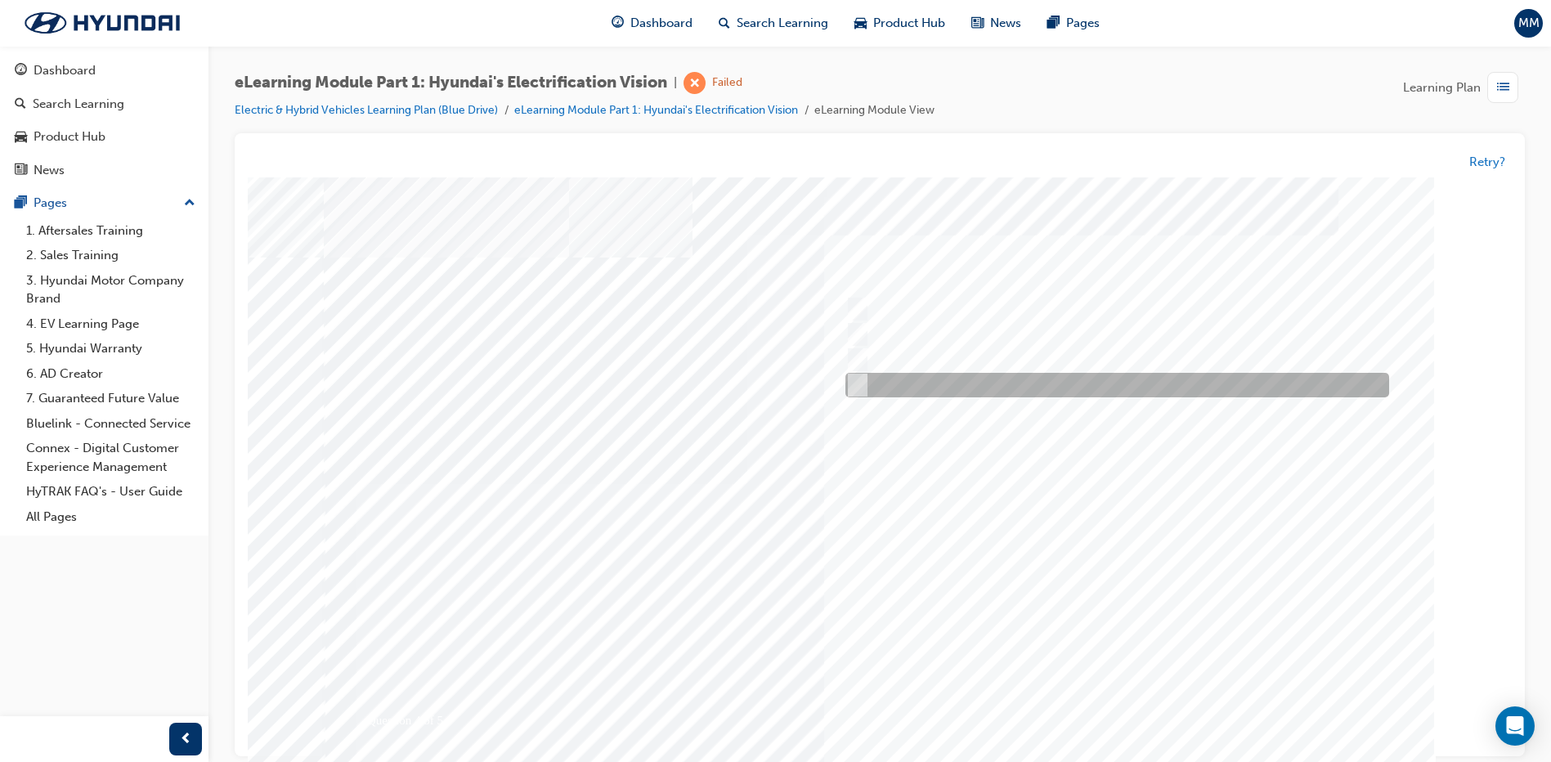
click at [1099, 377] on div at bounding box center [1113, 386] width 544 height 25
checkbox input "true"
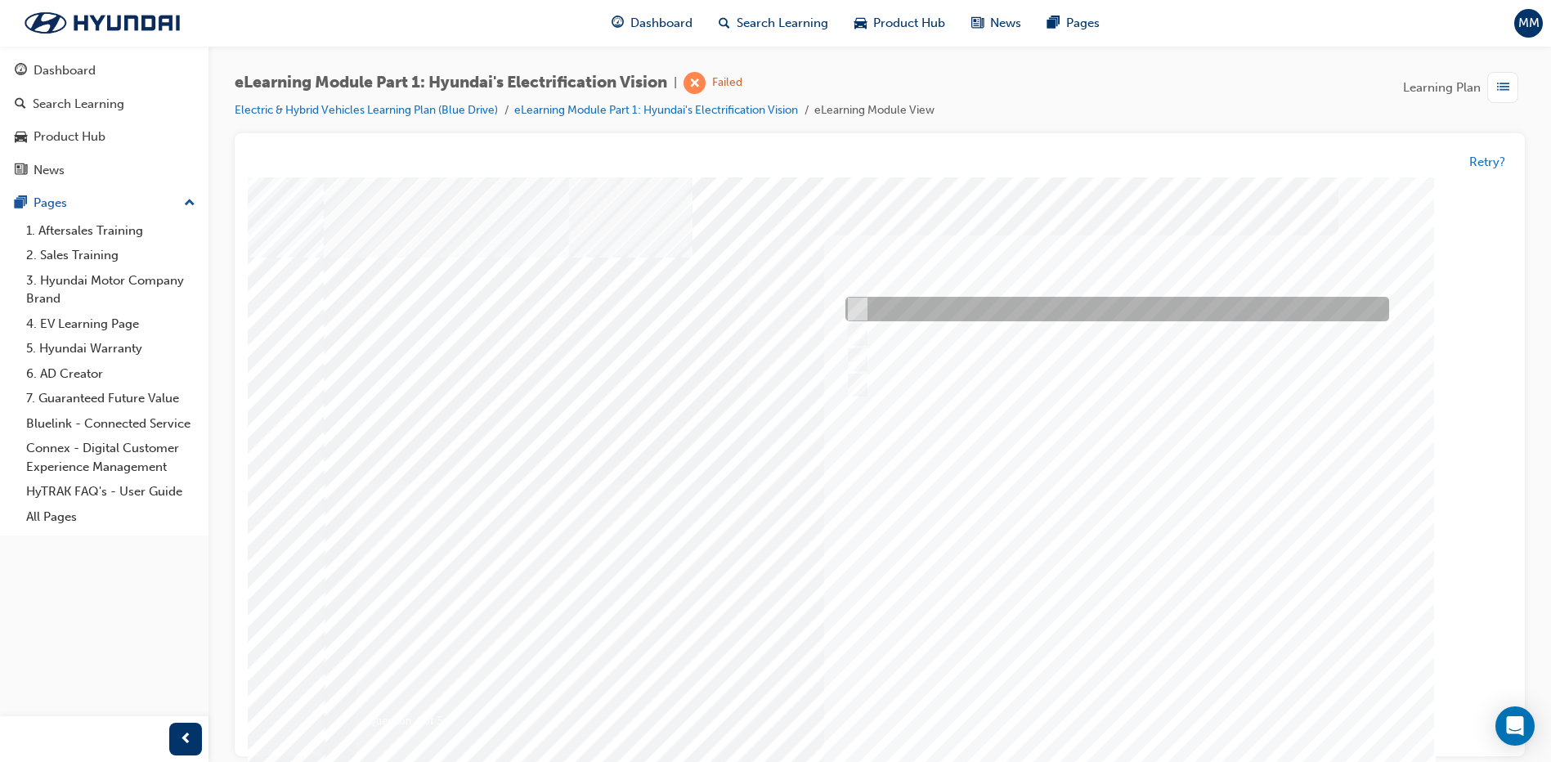
click at [1095, 314] on div at bounding box center [1113, 310] width 544 height 25
checkbox input "true"
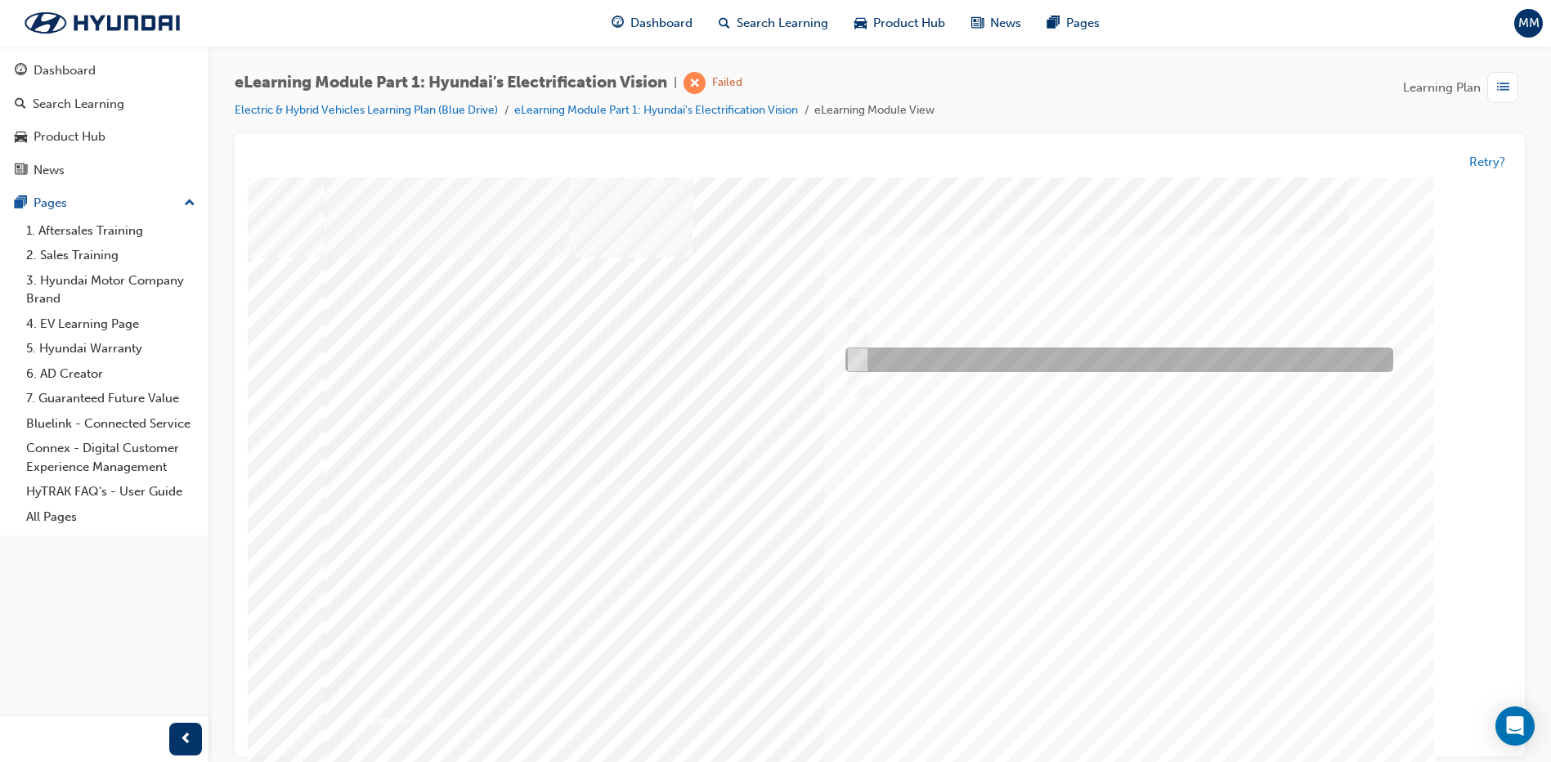
click at [921, 365] on div at bounding box center [1115, 360] width 548 height 25
radio input "true"
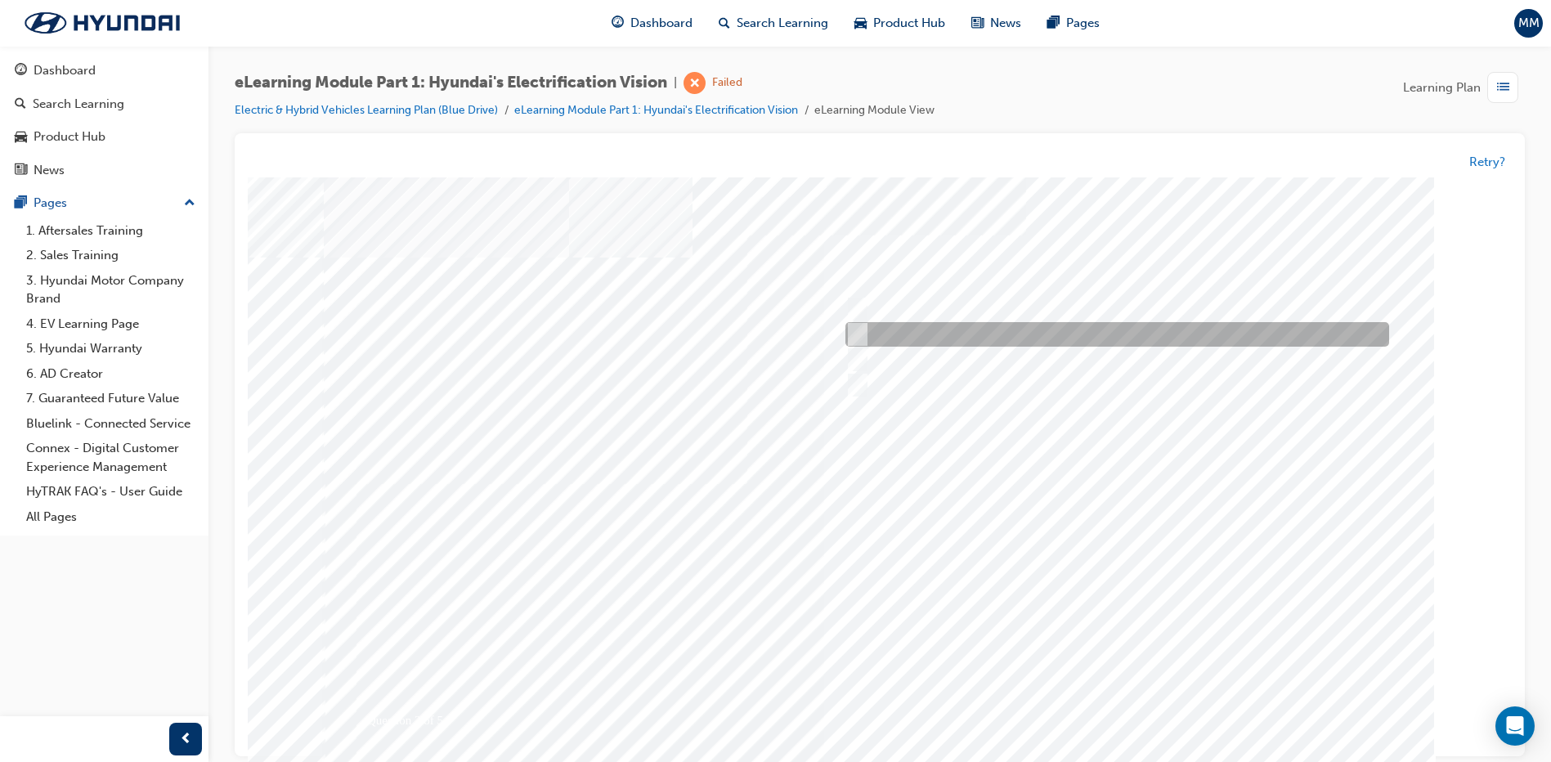
click at [874, 329] on div at bounding box center [1113, 335] width 544 height 25
radio input "true"
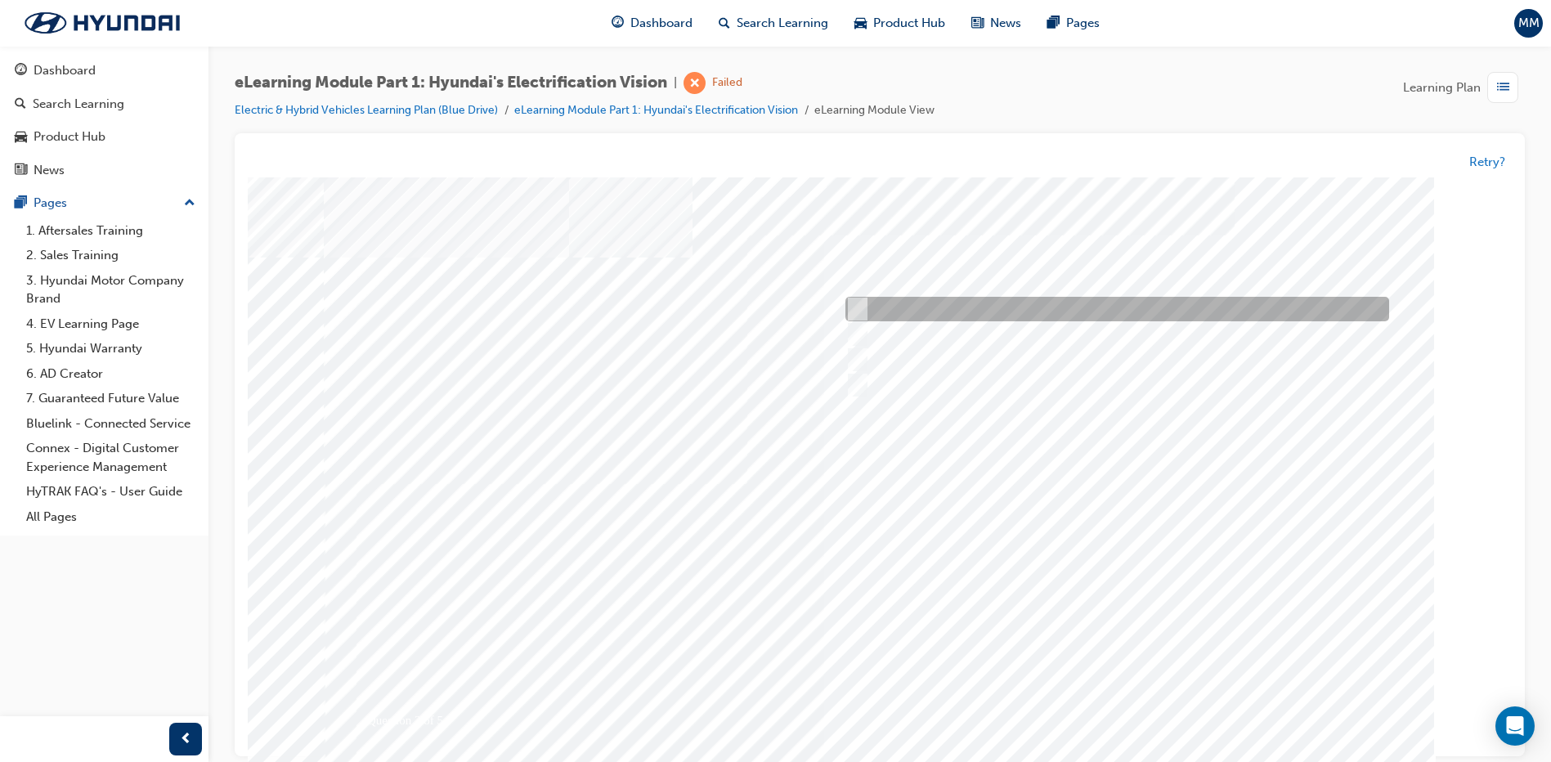
click at [1009, 307] on div at bounding box center [1113, 310] width 544 height 25
checkbox input "true"
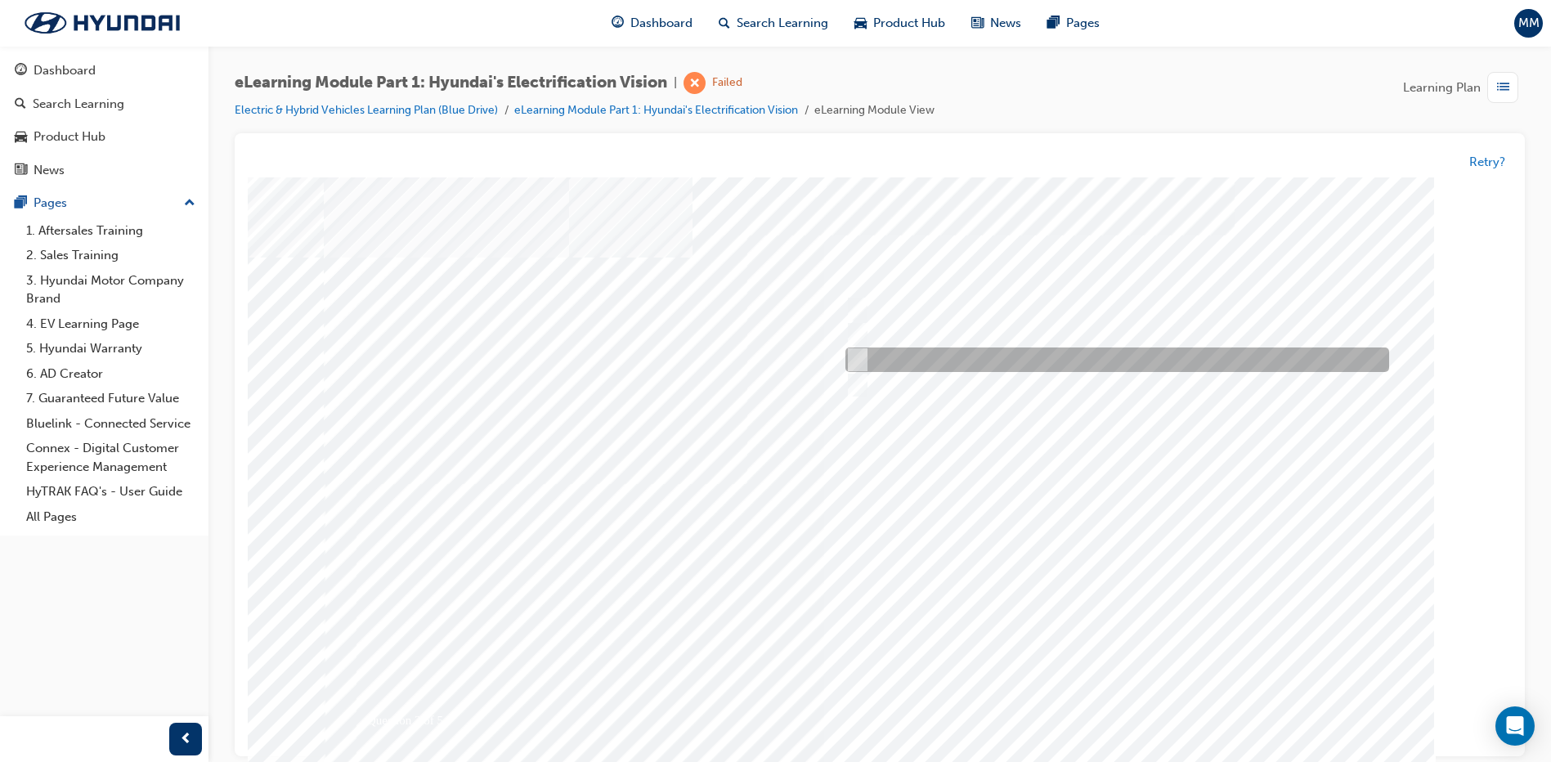
click at [983, 356] on div at bounding box center [1113, 360] width 544 height 25
click at [1041, 350] on div at bounding box center [1113, 360] width 544 height 25
click at [1032, 360] on div at bounding box center [1113, 360] width 544 height 25
checkbox input "true"
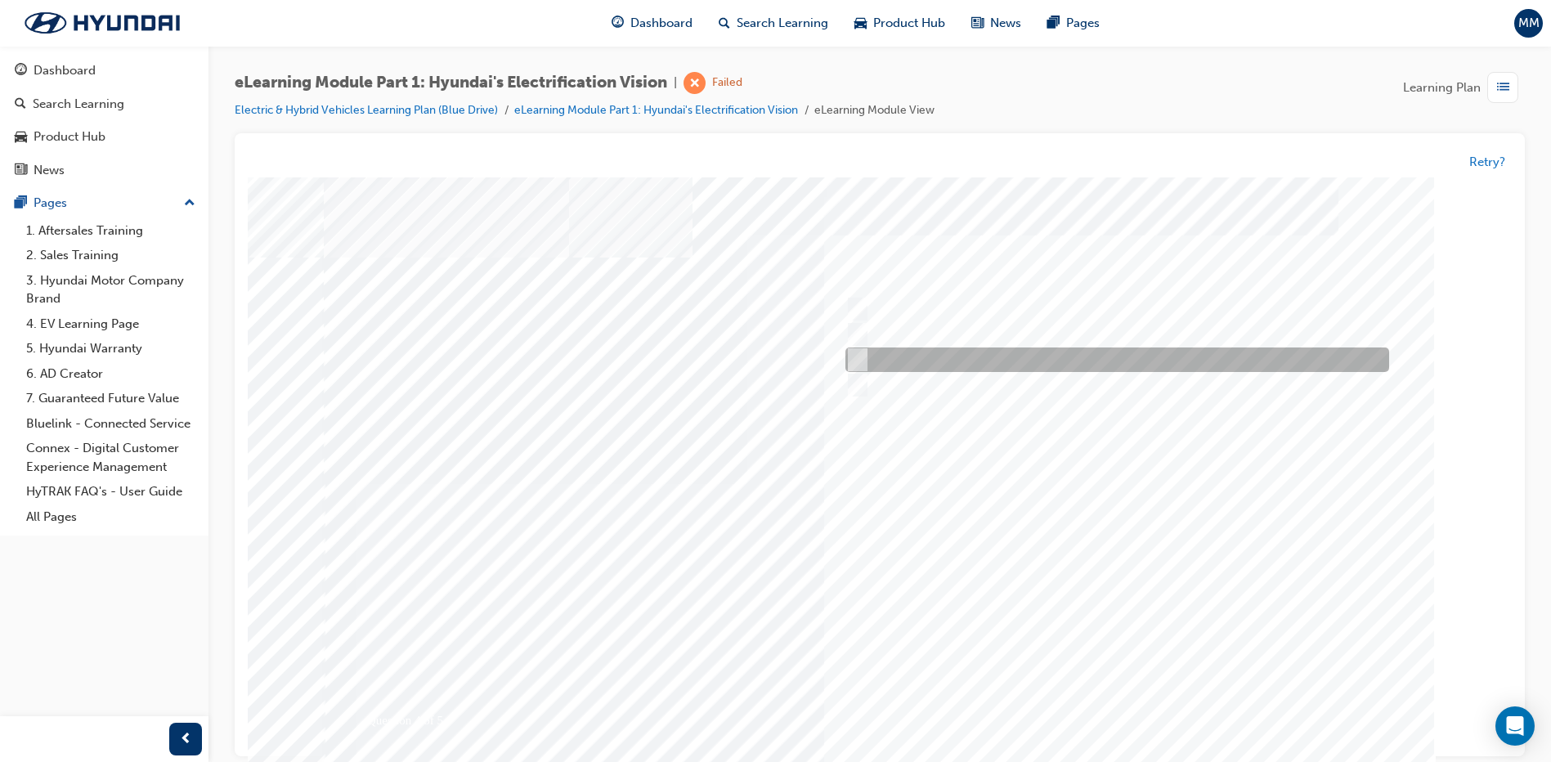
click at [1000, 357] on div at bounding box center [1113, 360] width 544 height 25
checkbox input "true"
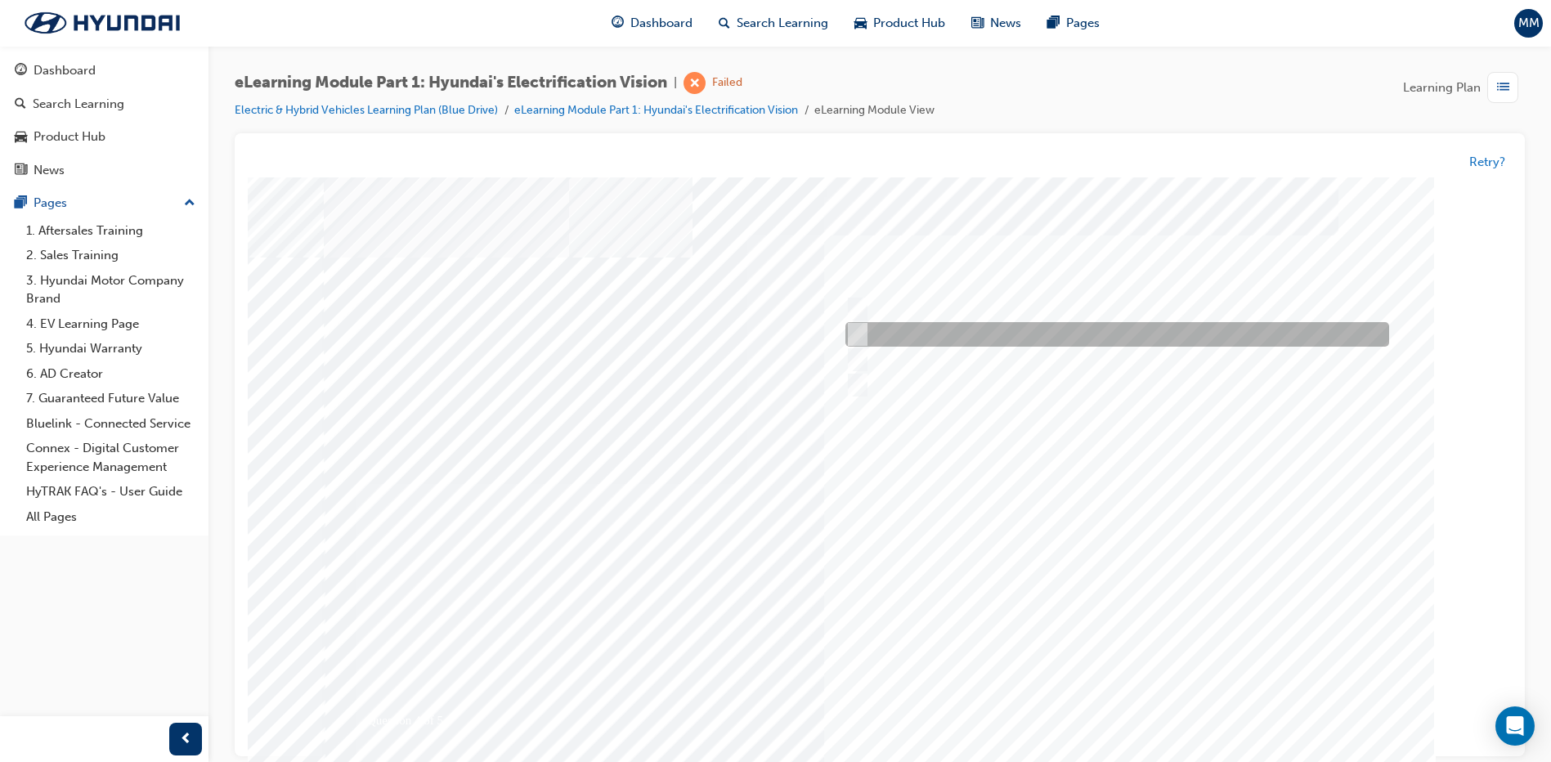
click at [1013, 339] on div at bounding box center [1113, 335] width 544 height 25
checkbox input "true"
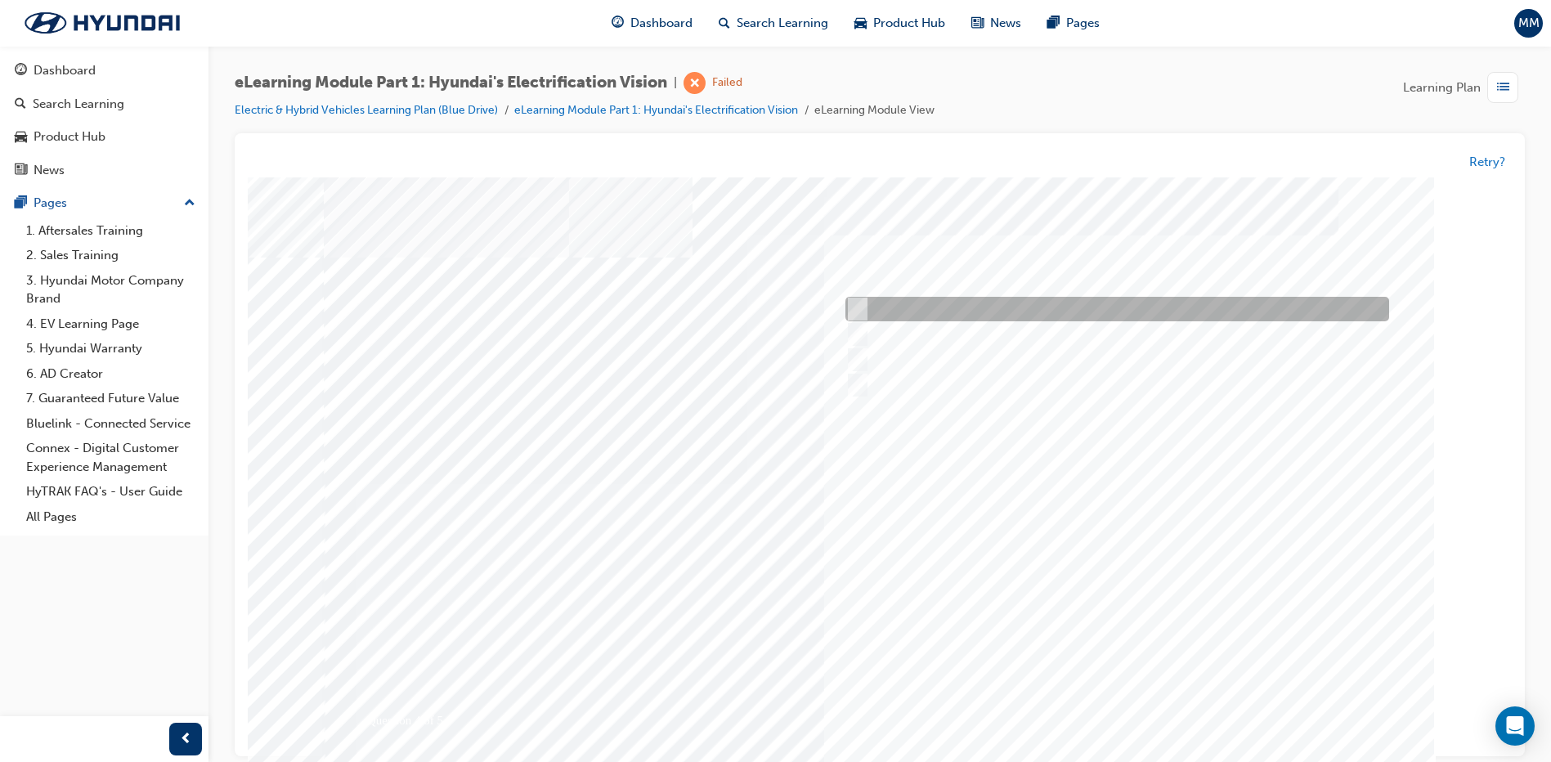
click at [1046, 316] on div at bounding box center [1113, 310] width 544 height 25
checkbox input "true"
